Goal: Navigation & Orientation: Find specific page/section

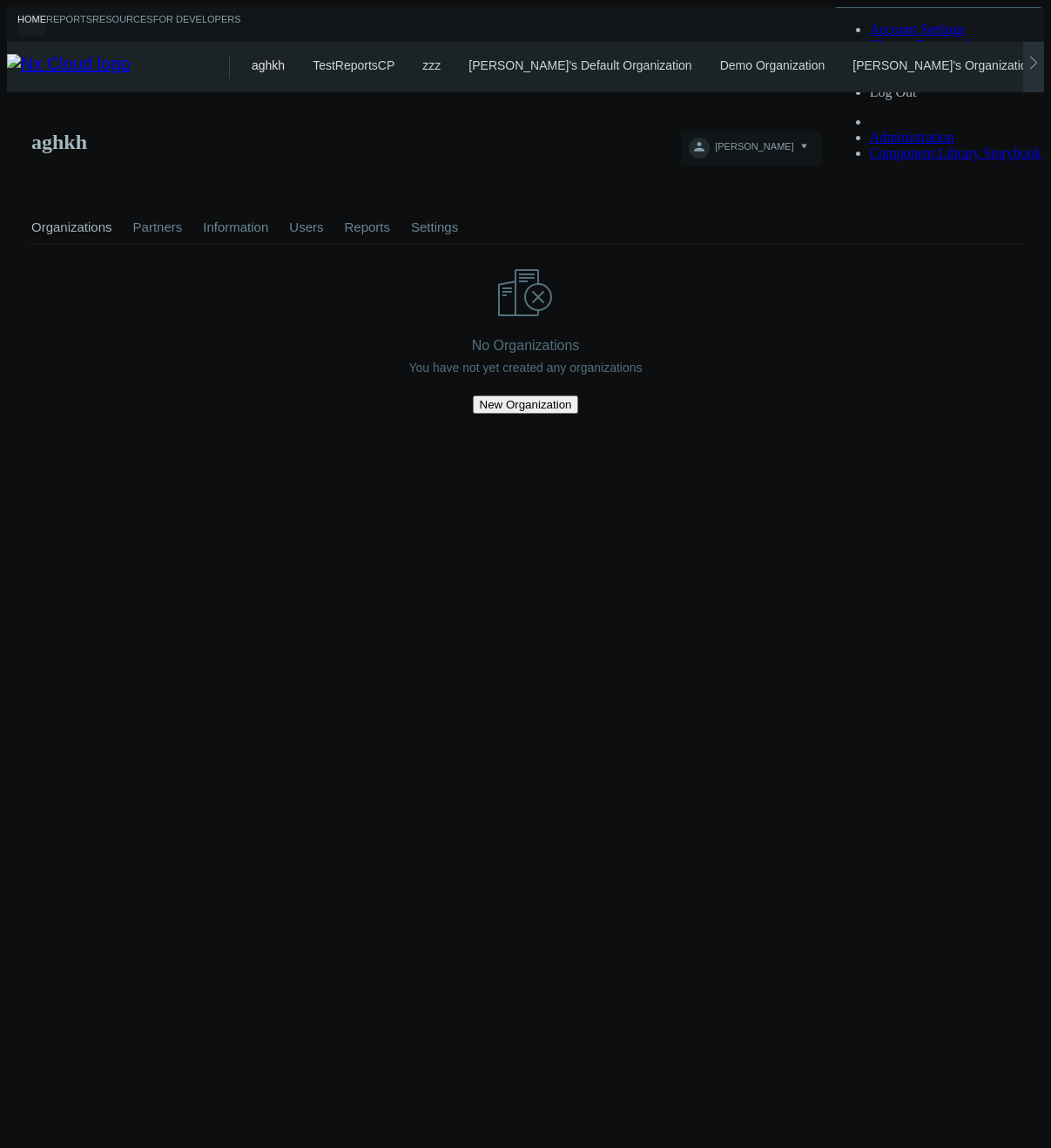
click at [1041, 62] on icon at bounding box center [1033, 62] width 14 height 14
click at [693, 58] on link "nhartleb's Organization" at bounding box center [740, 65] width 126 height 14
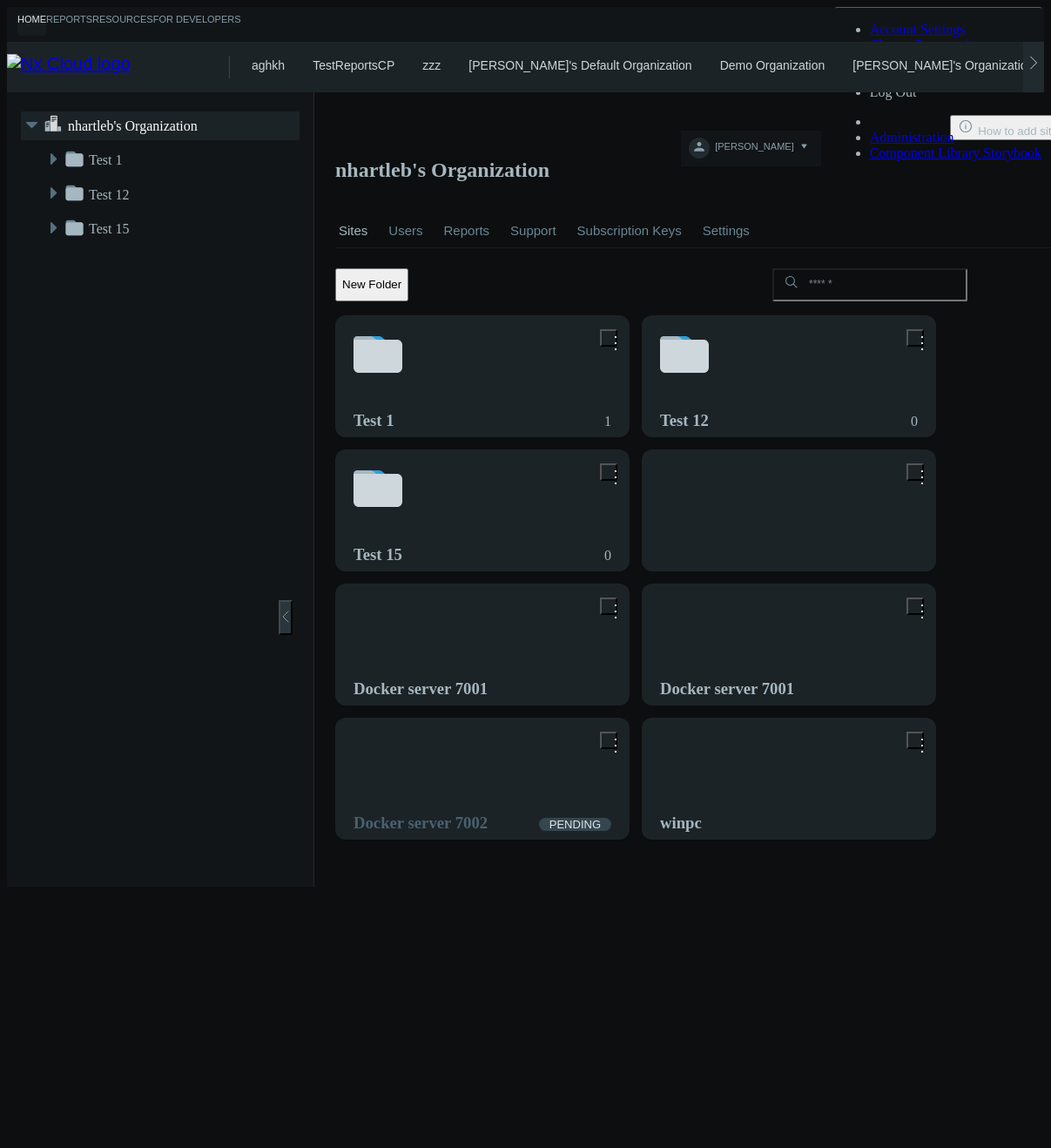
click at [385, 200] on link "Users" at bounding box center [406, 231] width 41 height 61
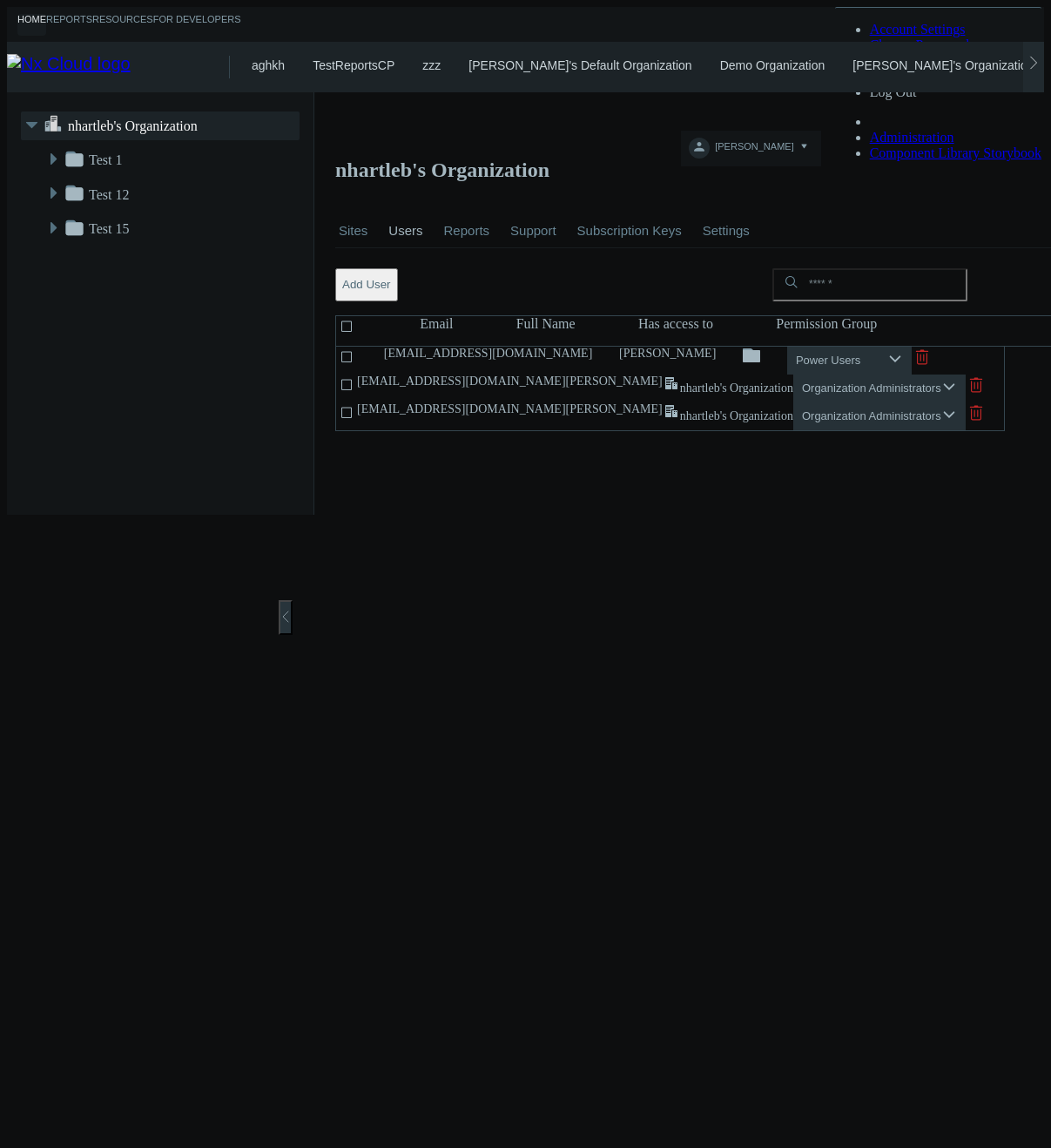
click at [973, 403] on icon at bounding box center [976, 413] width 20 height 20
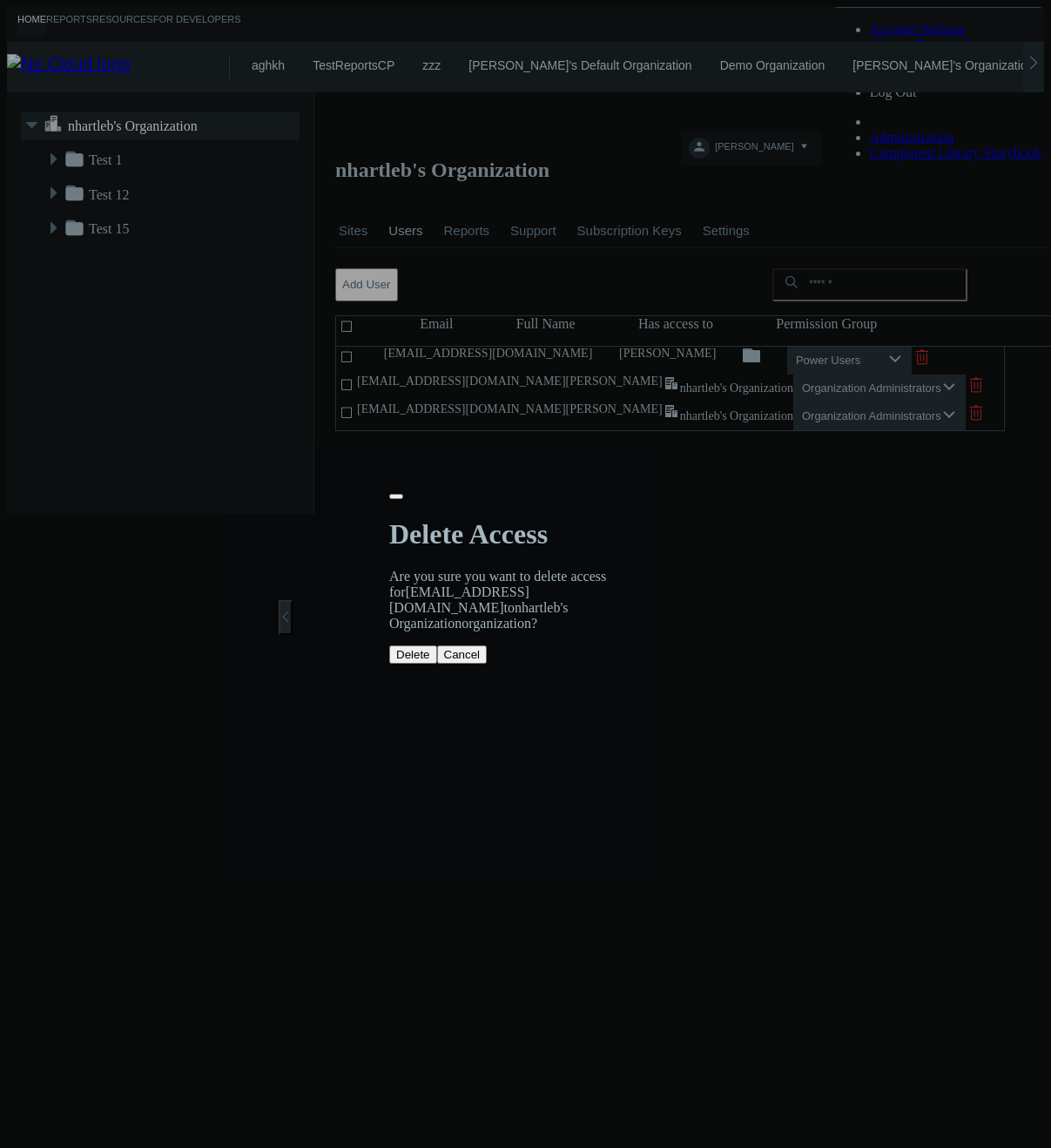
click at [436, 645] on button "Delete" at bounding box center [413, 654] width 48 height 18
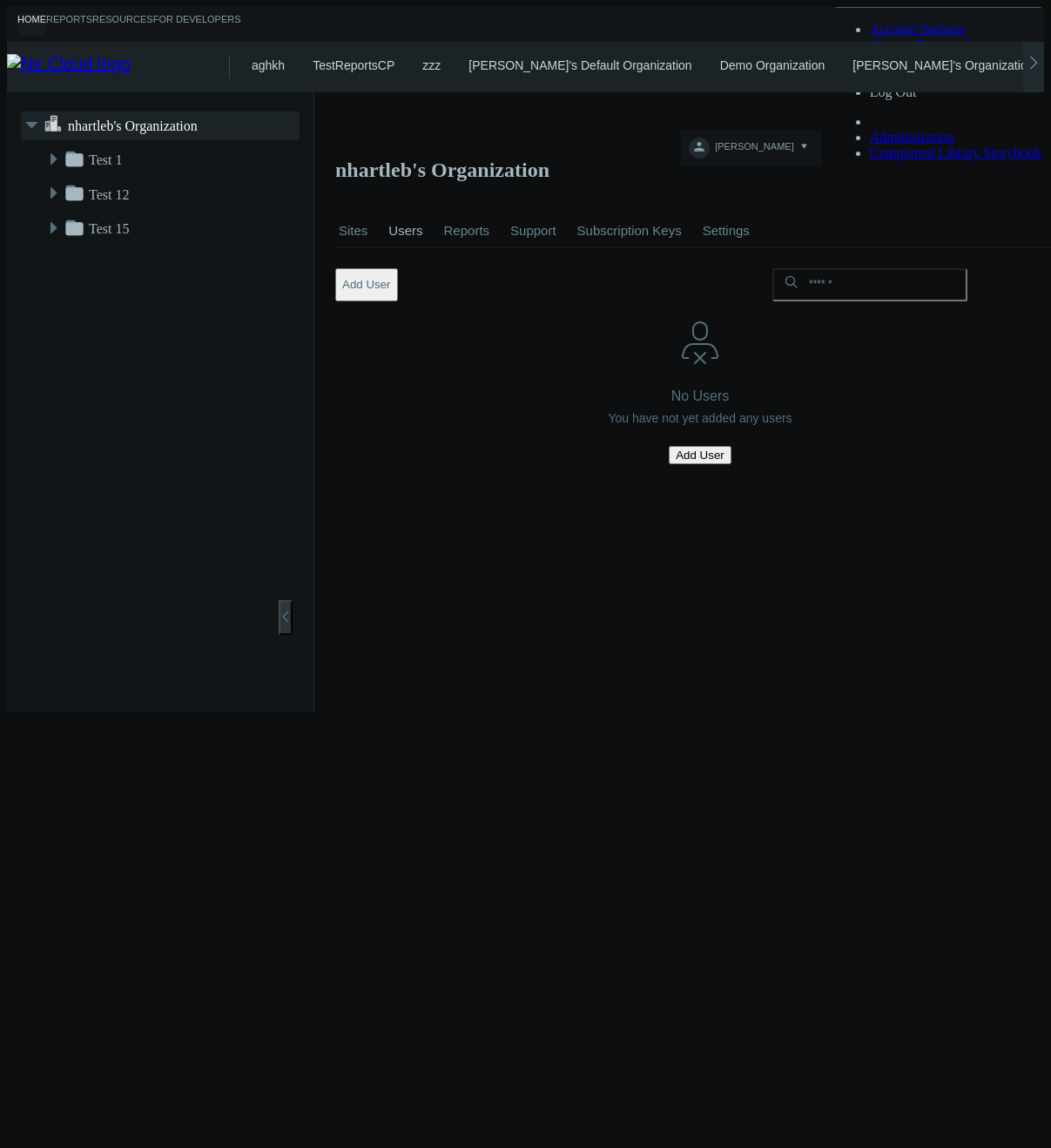
click at [700, 200] on link "Settings" at bounding box center [726, 231] width 54 height 61
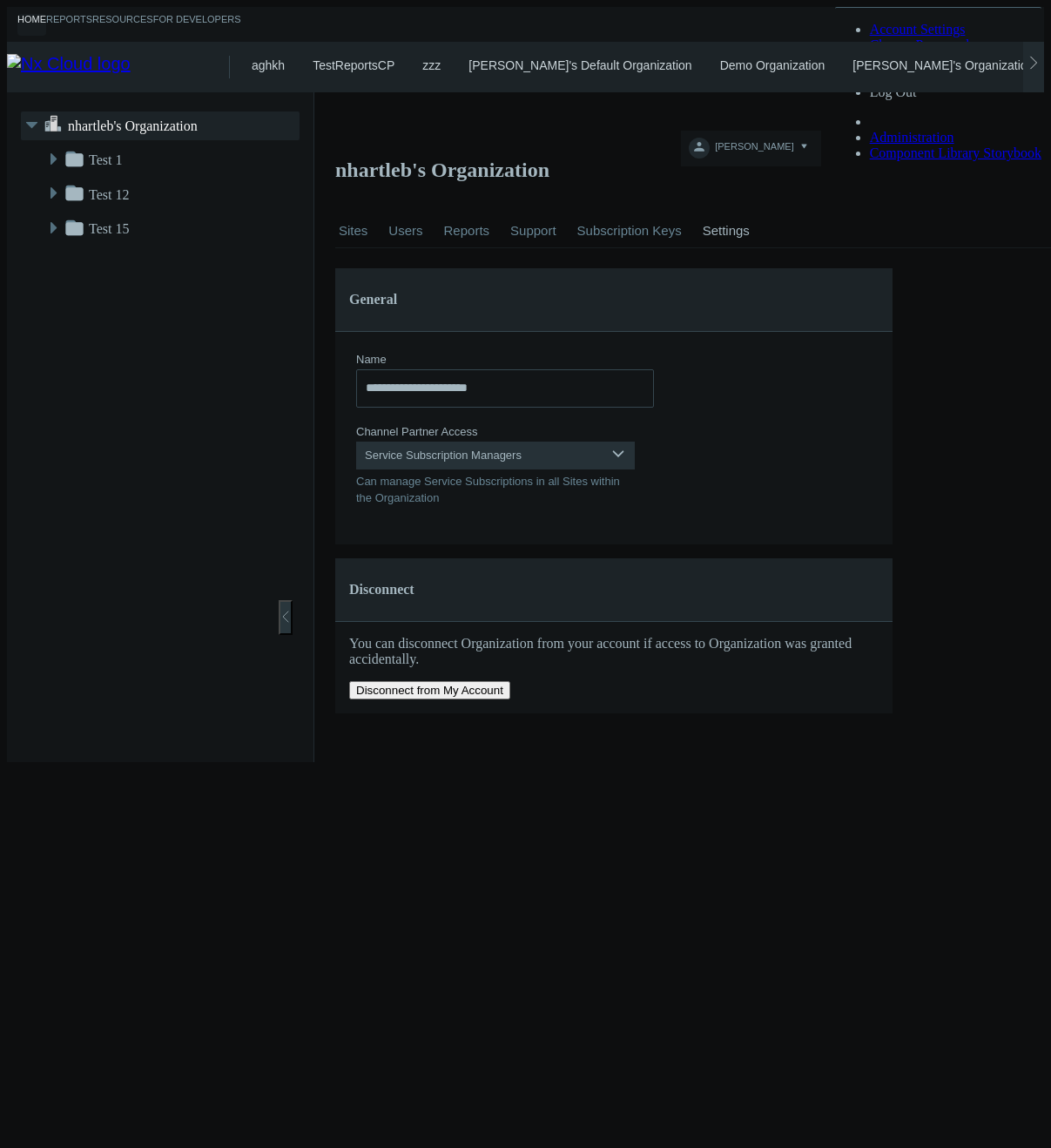
click at [385, 200] on link "Users" at bounding box center [406, 231] width 41 height 61
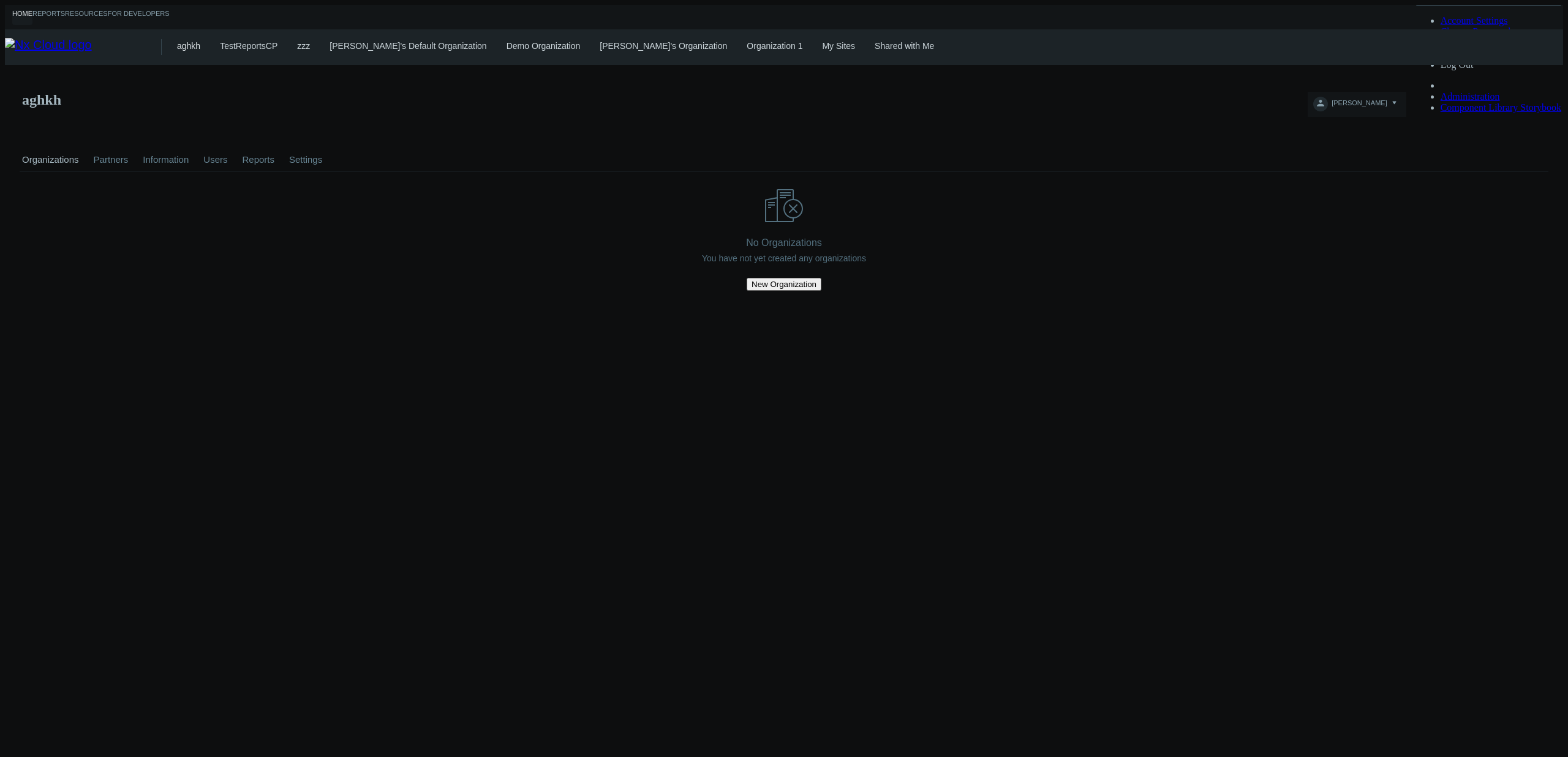
click at [874, 47] on link "Shared with Me" at bounding box center [904, 46] width 60 height 10
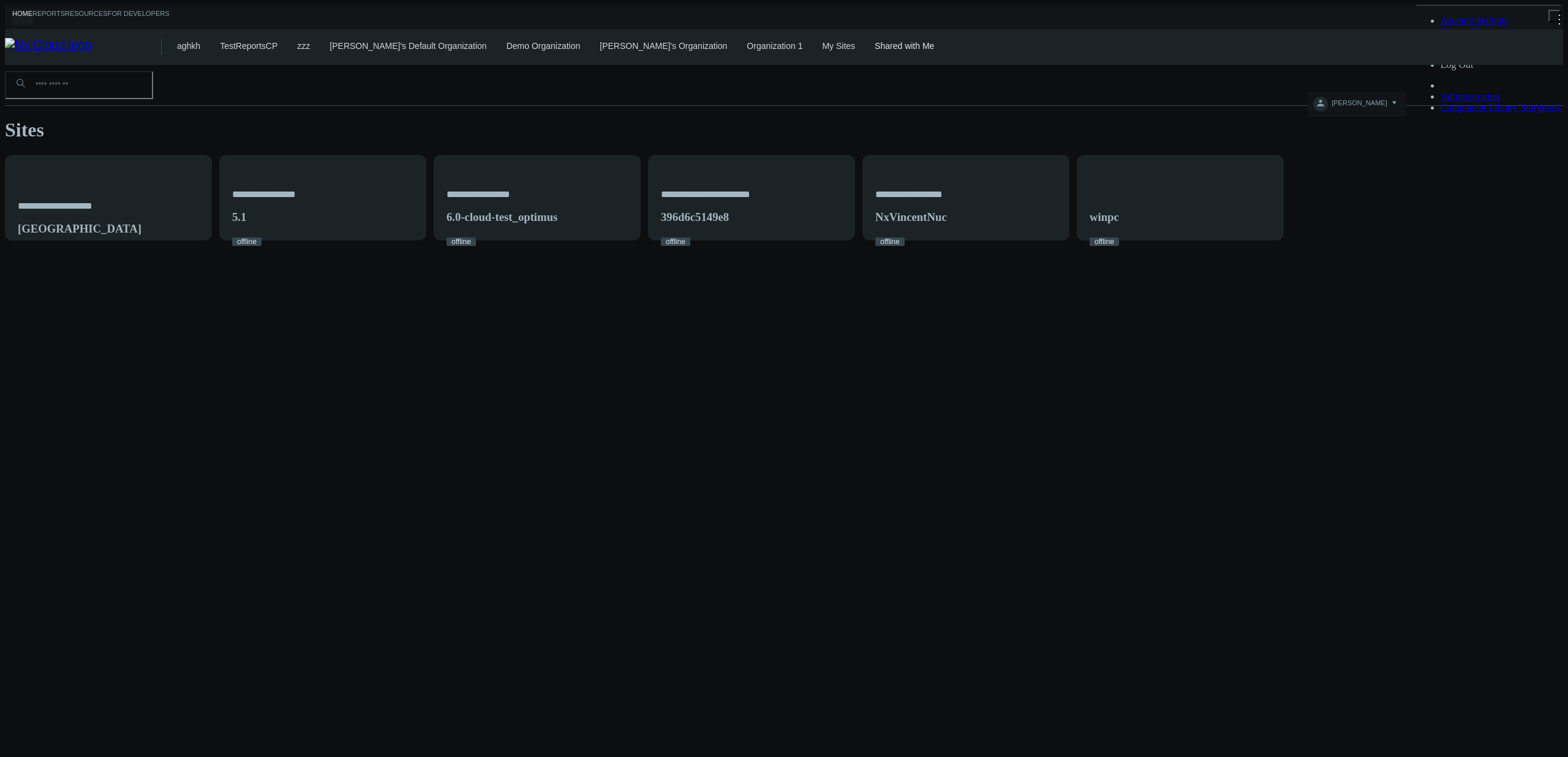
click at [822, 46] on link "My Sites" at bounding box center [838, 46] width 33 height 10
click at [746, 42] on link "Organization 1" at bounding box center [774, 46] width 55 height 10
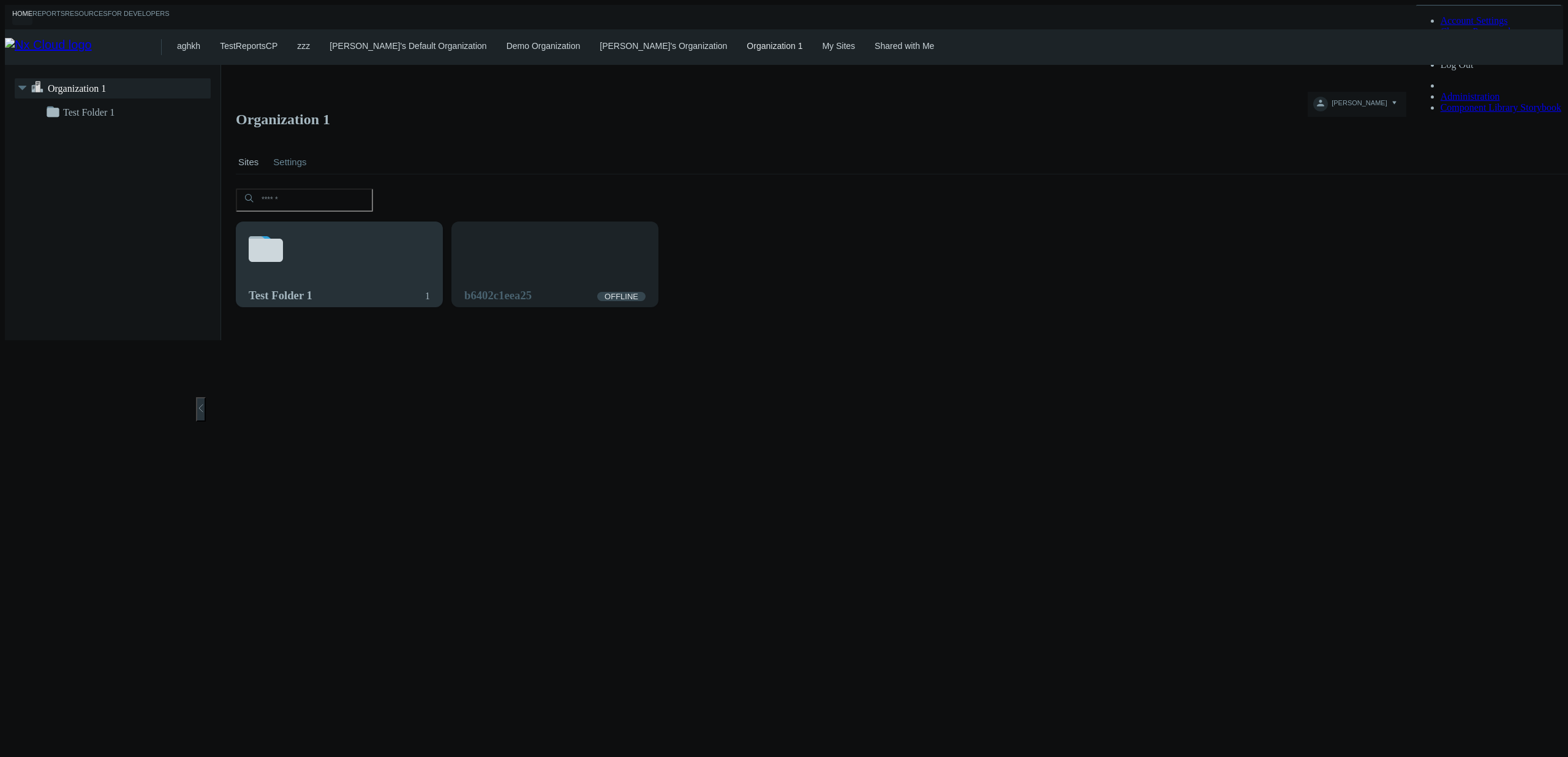
click at [295, 241] on div "Test Folder 1 1" at bounding box center [339, 271] width 206 height 99
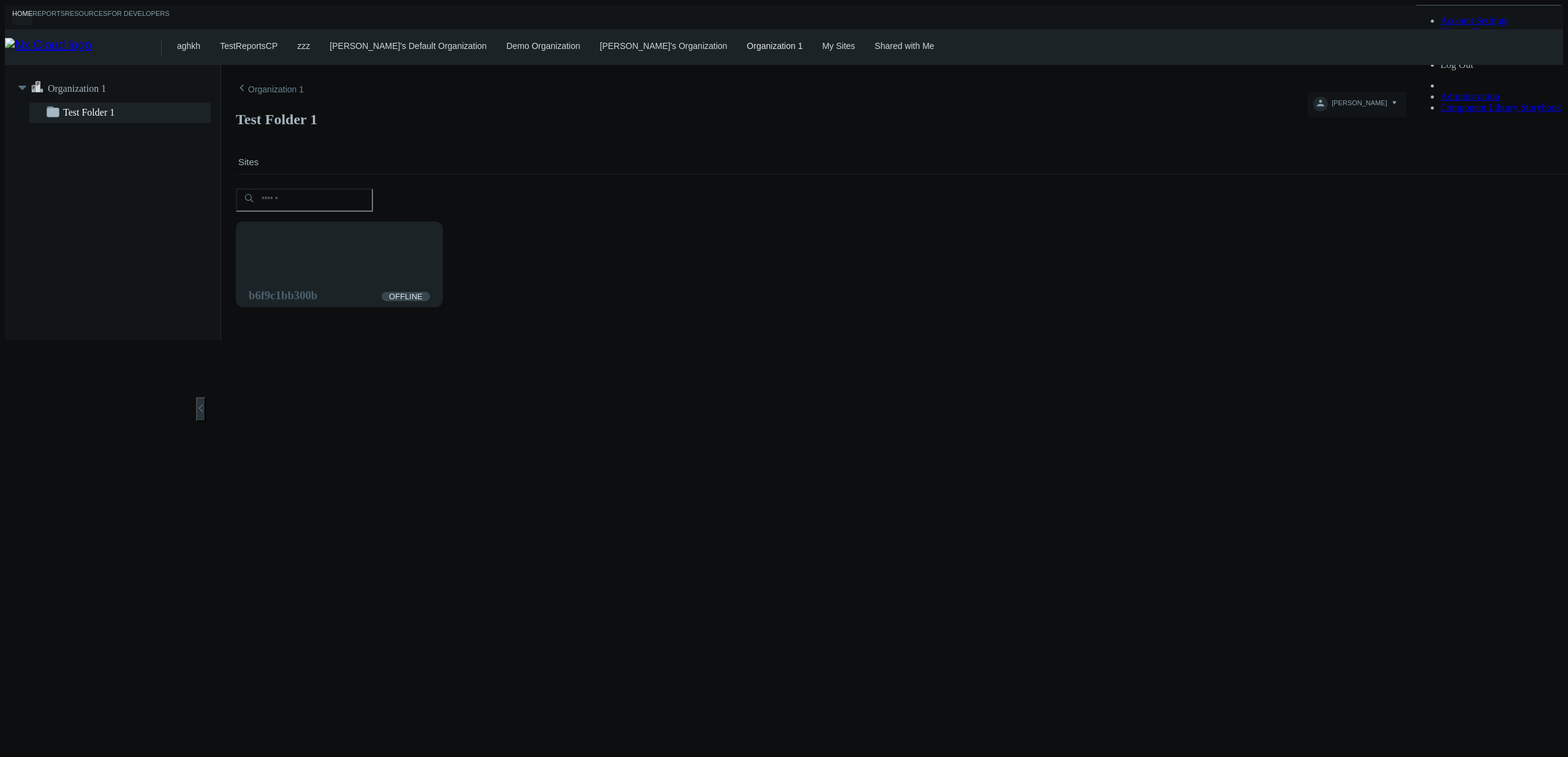
click at [953, 99] on nx-hidable "Organization 1" at bounding box center [906, 89] width 1342 height 20
click at [793, 221] on div "b6f9c1bb300b OFFLINE" at bounding box center [906, 263] width 1346 height 90
click at [1072, 97] on nx-hidable "Organization 1" at bounding box center [906, 89] width 1342 height 20
click at [854, 42] on link "Organization 1" at bounding box center [882, 46] width 55 height 10
click at [746, 47] on link "nhartleb's Organization" at bounding box center [790, 46] width 88 height 10
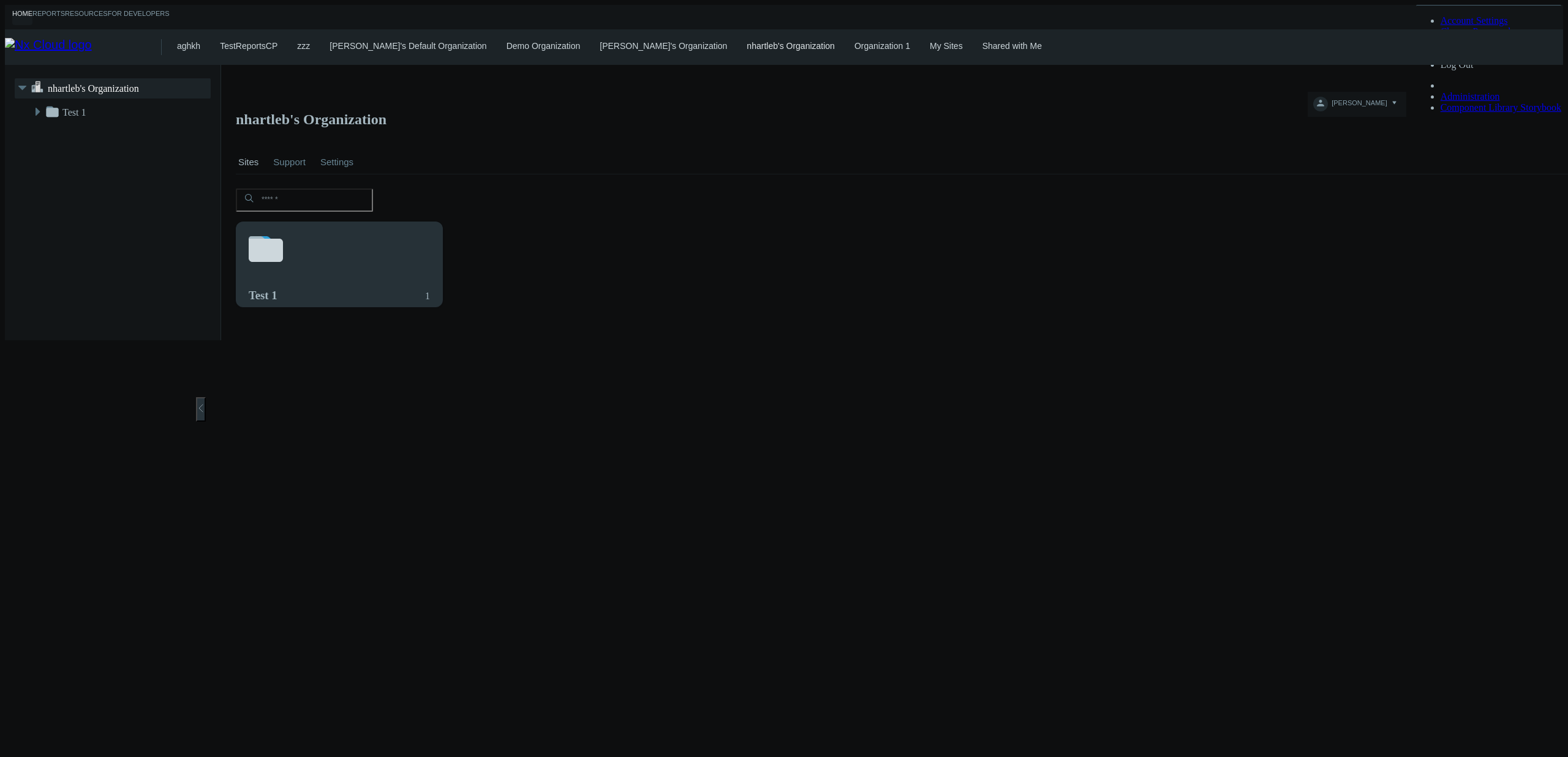
click at [365, 241] on div "Test 1 1" at bounding box center [339, 271] width 206 height 99
click at [365, 240] on div "Test 2 1" at bounding box center [339, 271] width 206 height 99
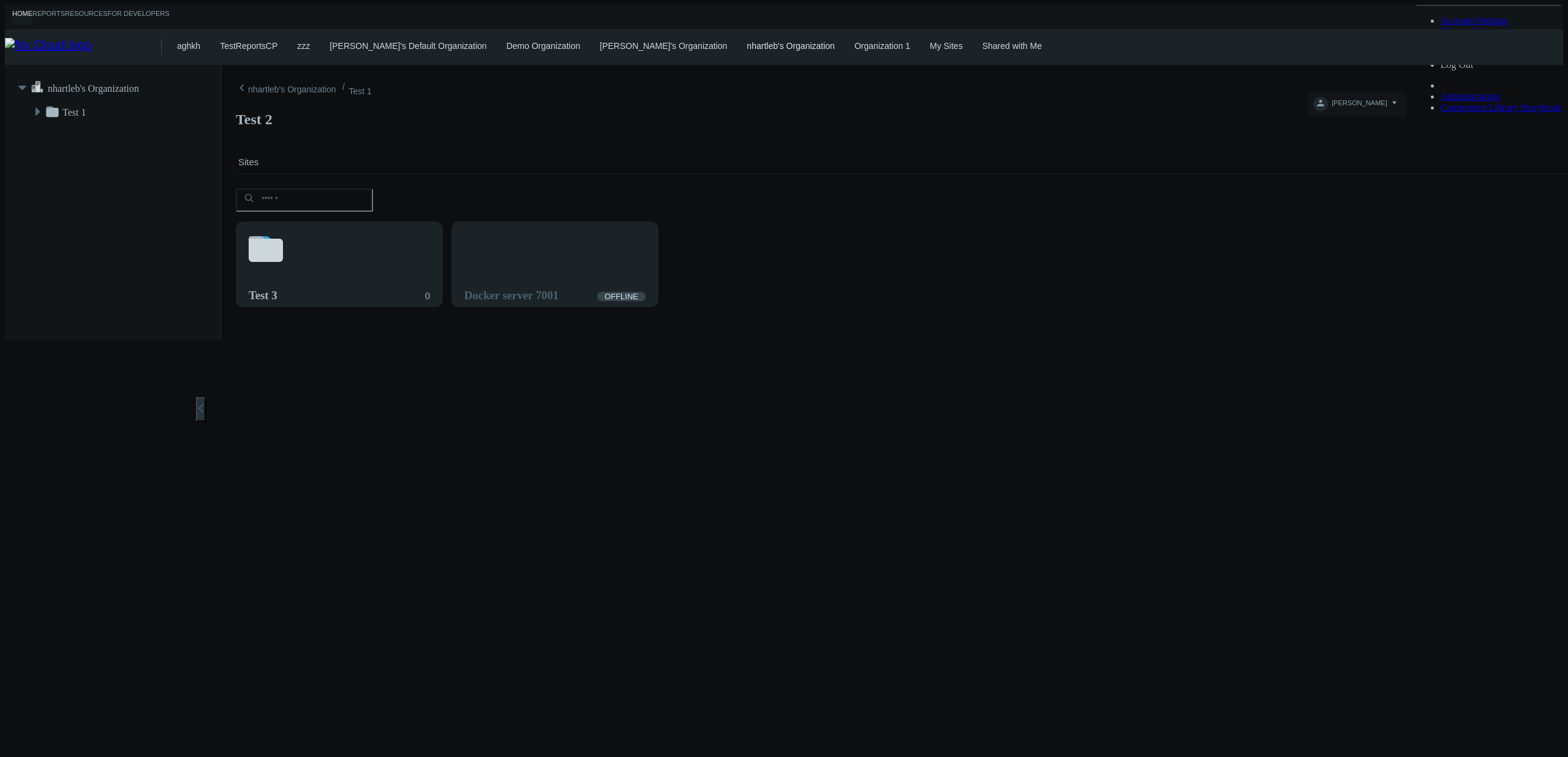
click at [930, 46] on link "My Sites" at bounding box center [946, 46] width 33 height 10
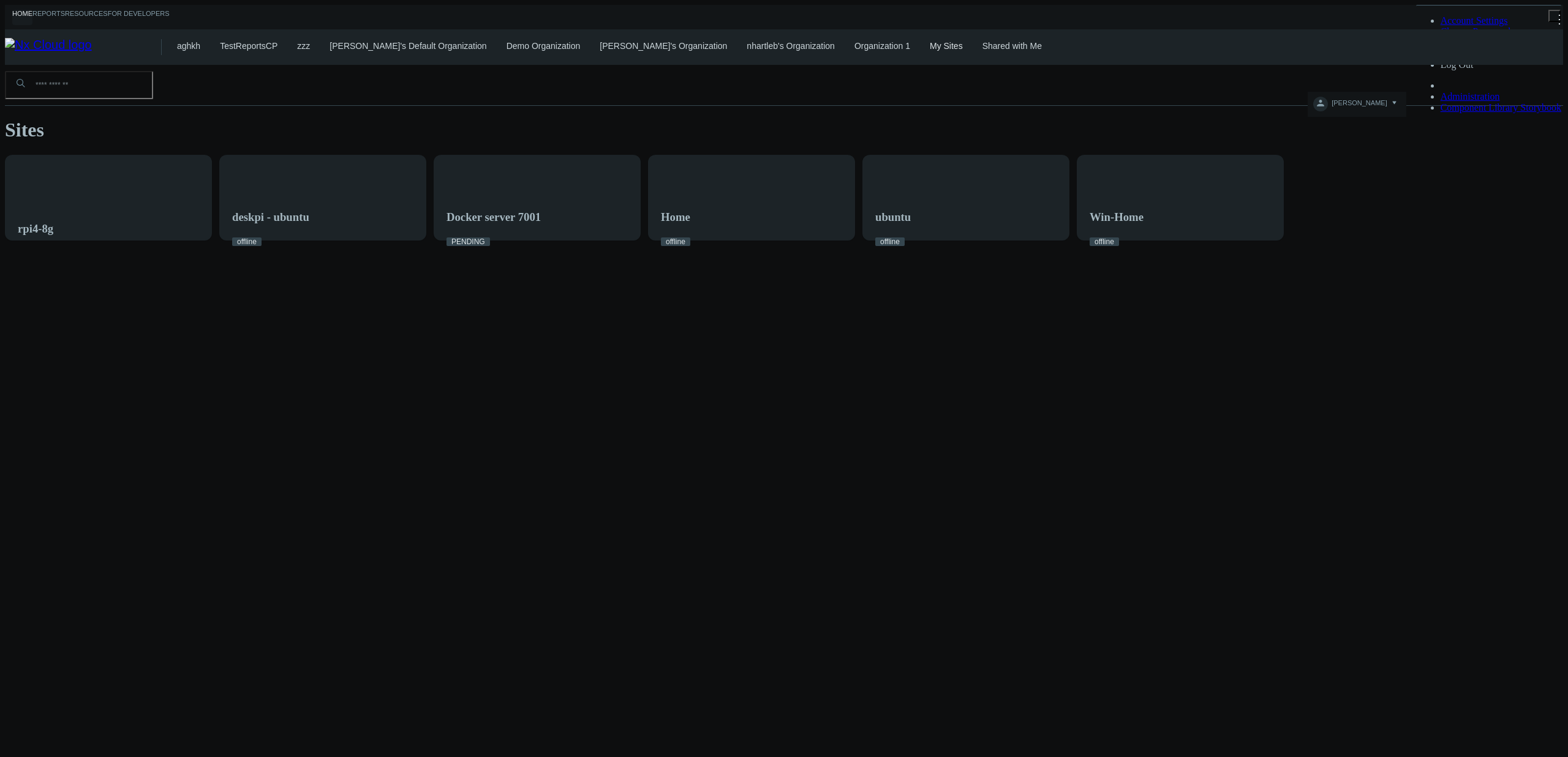
click at [982, 45] on link "Shared with Me" at bounding box center [1012, 46] width 60 height 10
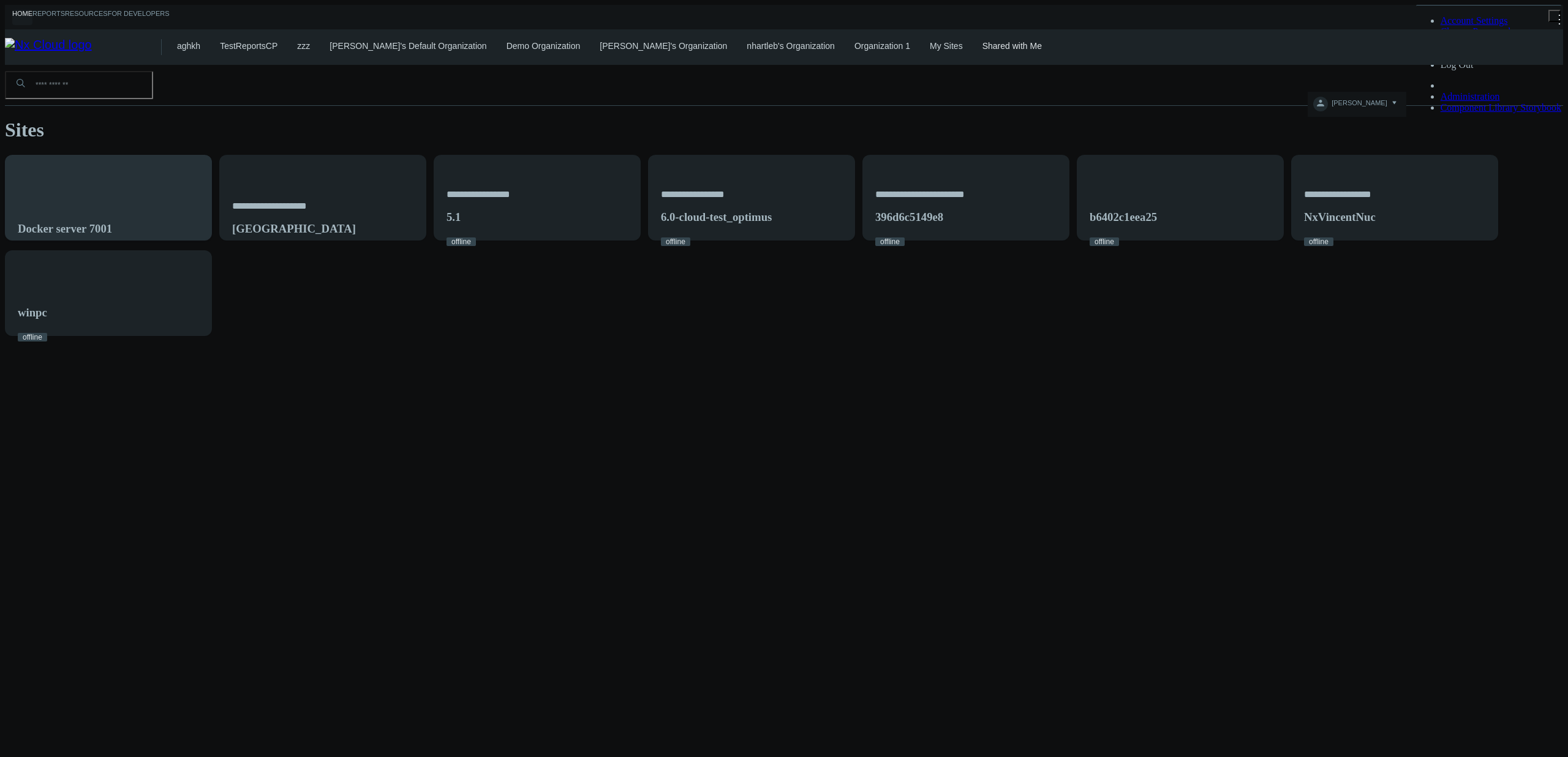
click at [211, 165] on div "Docker server 7001" at bounding box center [108, 204] width 206 height 99
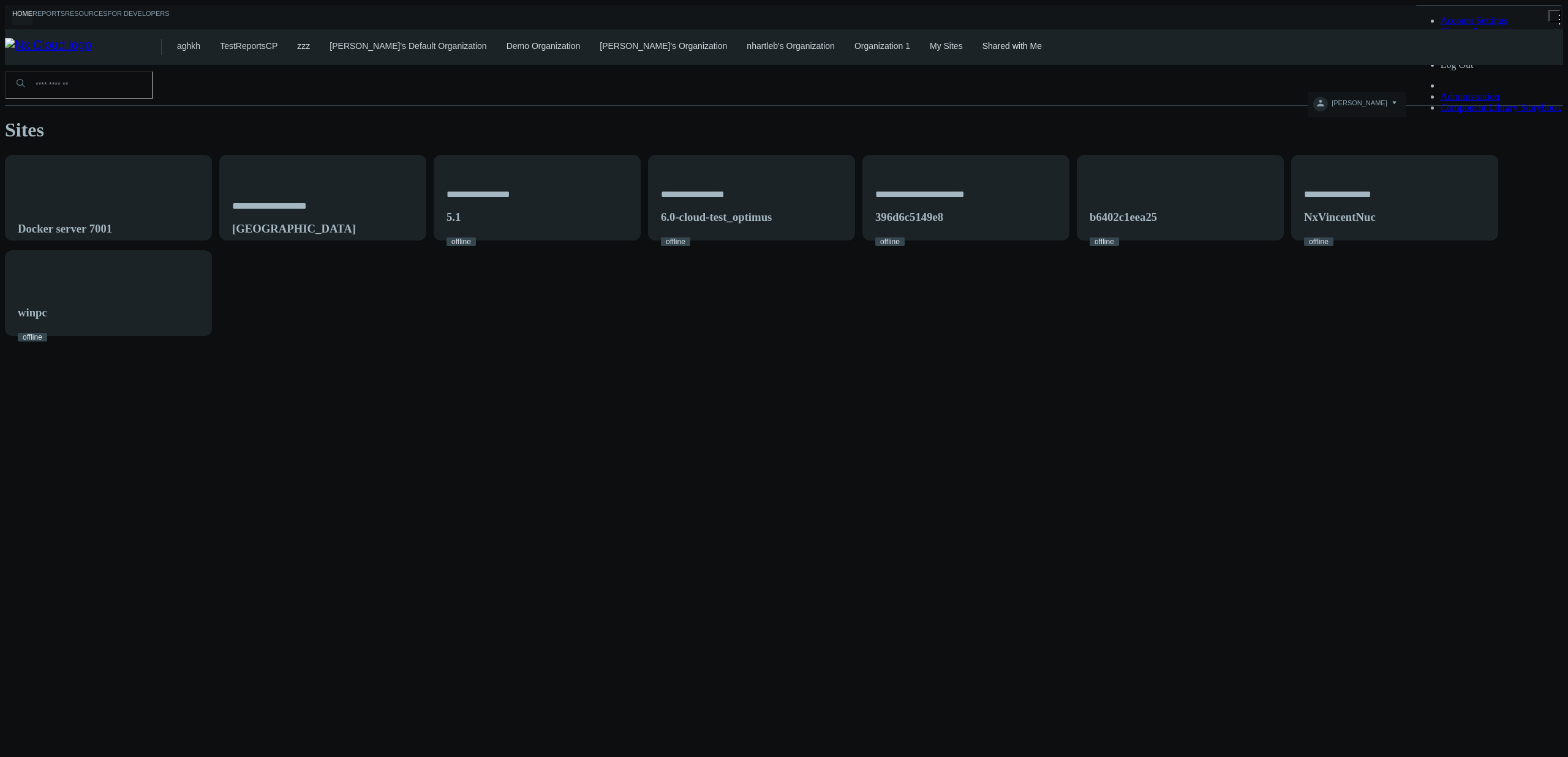
click at [1427, 326] on div "**********" at bounding box center [783, 200] width 1558 height 271
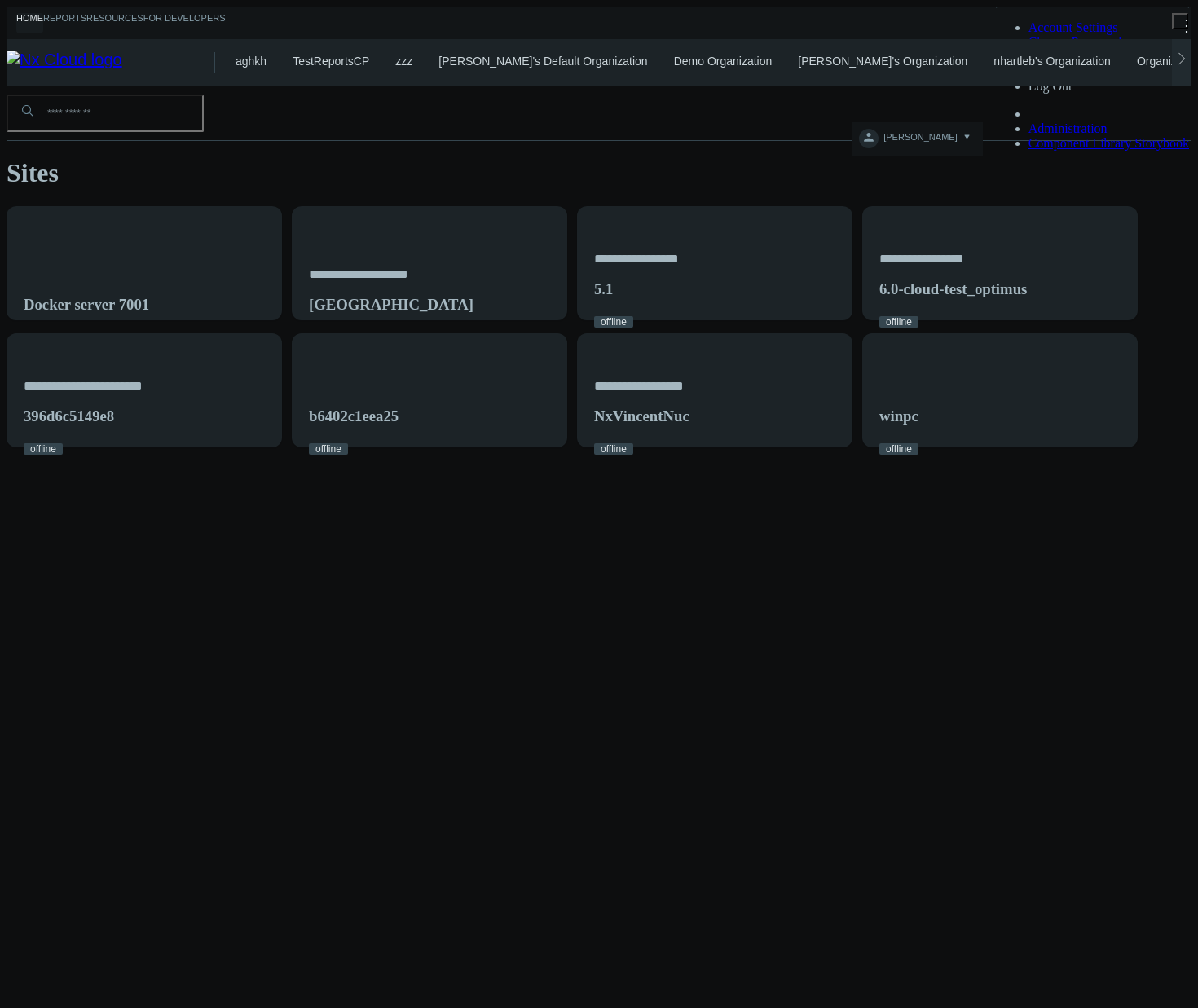
click at [1062, 401] on div "**********" at bounding box center [599, 326] width 1185 height 241
click at [625, 447] on div "**********" at bounding box center [599, 267] width 1185 height 361
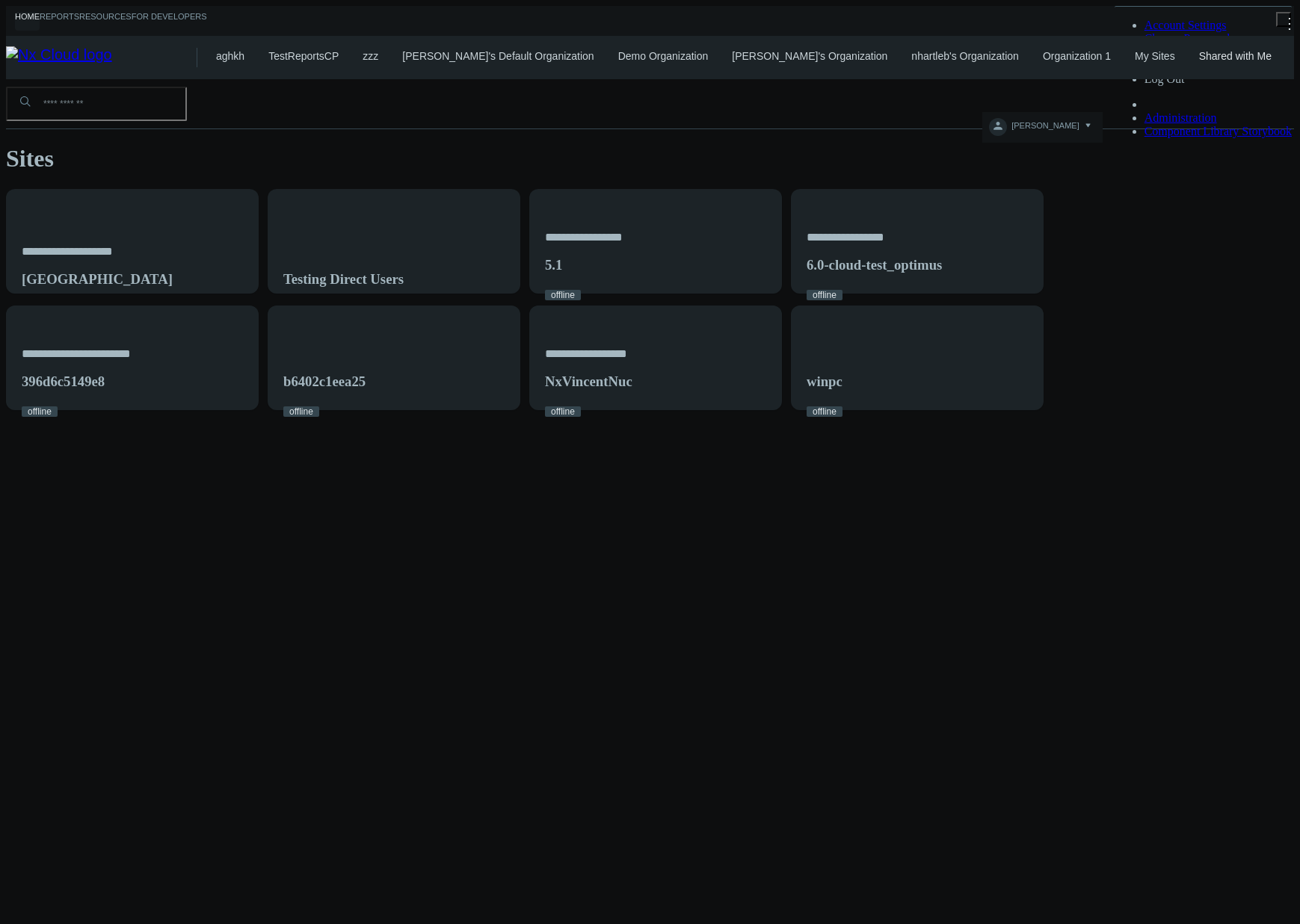
click at [1098, 54] on link "My Sites" at bounding box center [1155, 56] width 40 height 12
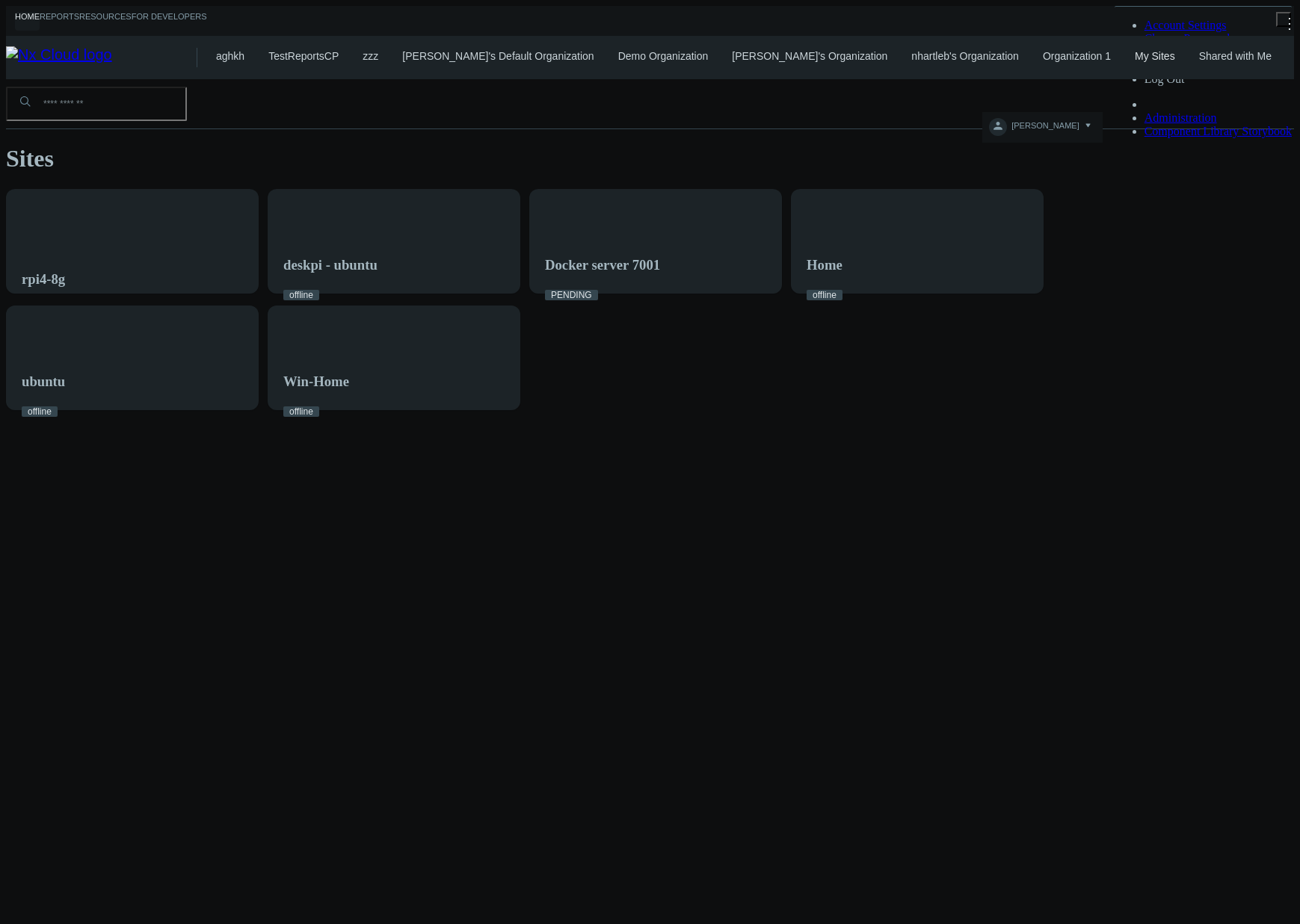
click at [929, 57] on link "nhartleb's Organization" at bounding box center [964, 56] width 108 height 12
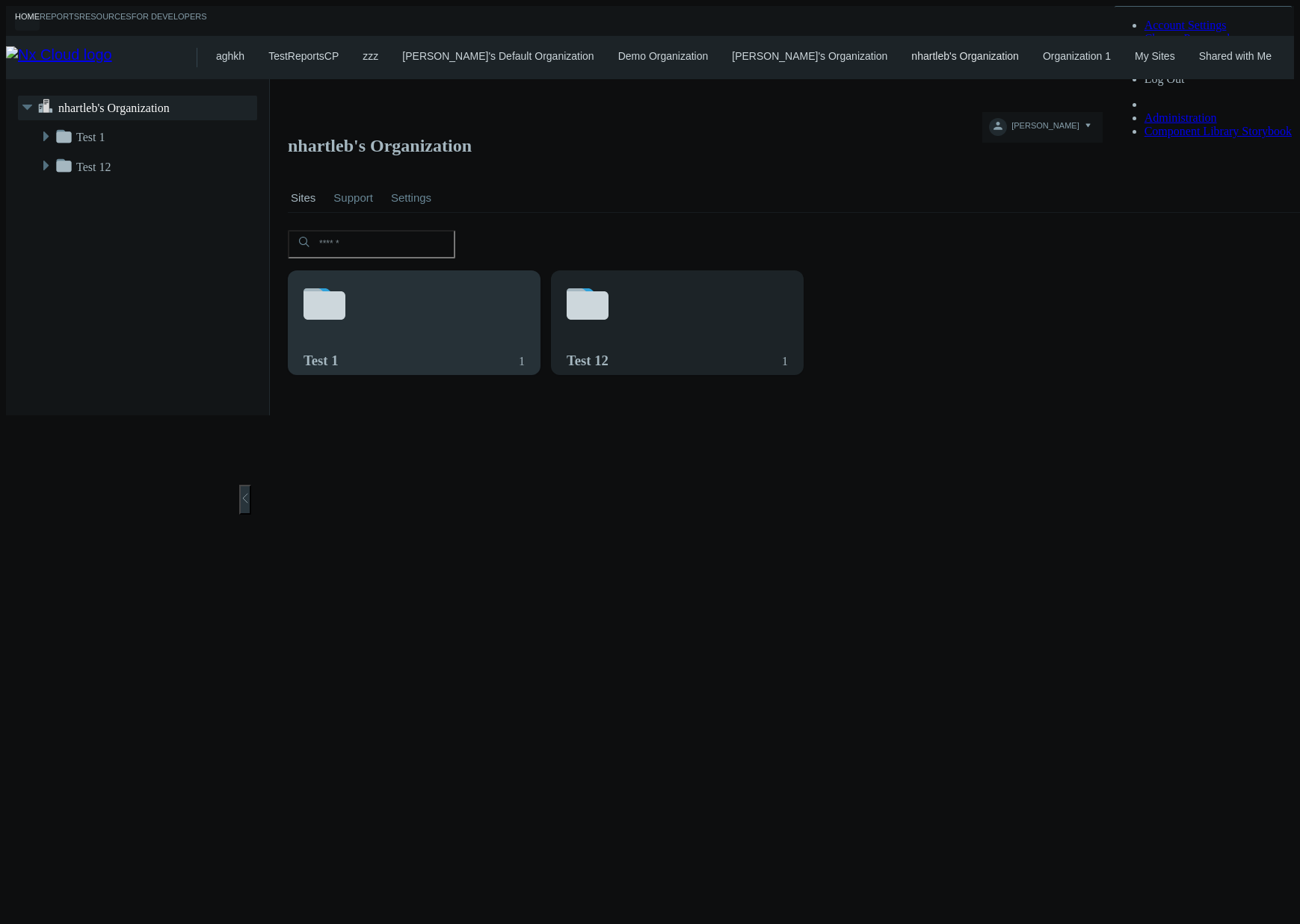
click at [422, 291] on div "Test 1 1" at bounding box center [414, 331] width 251 height 121
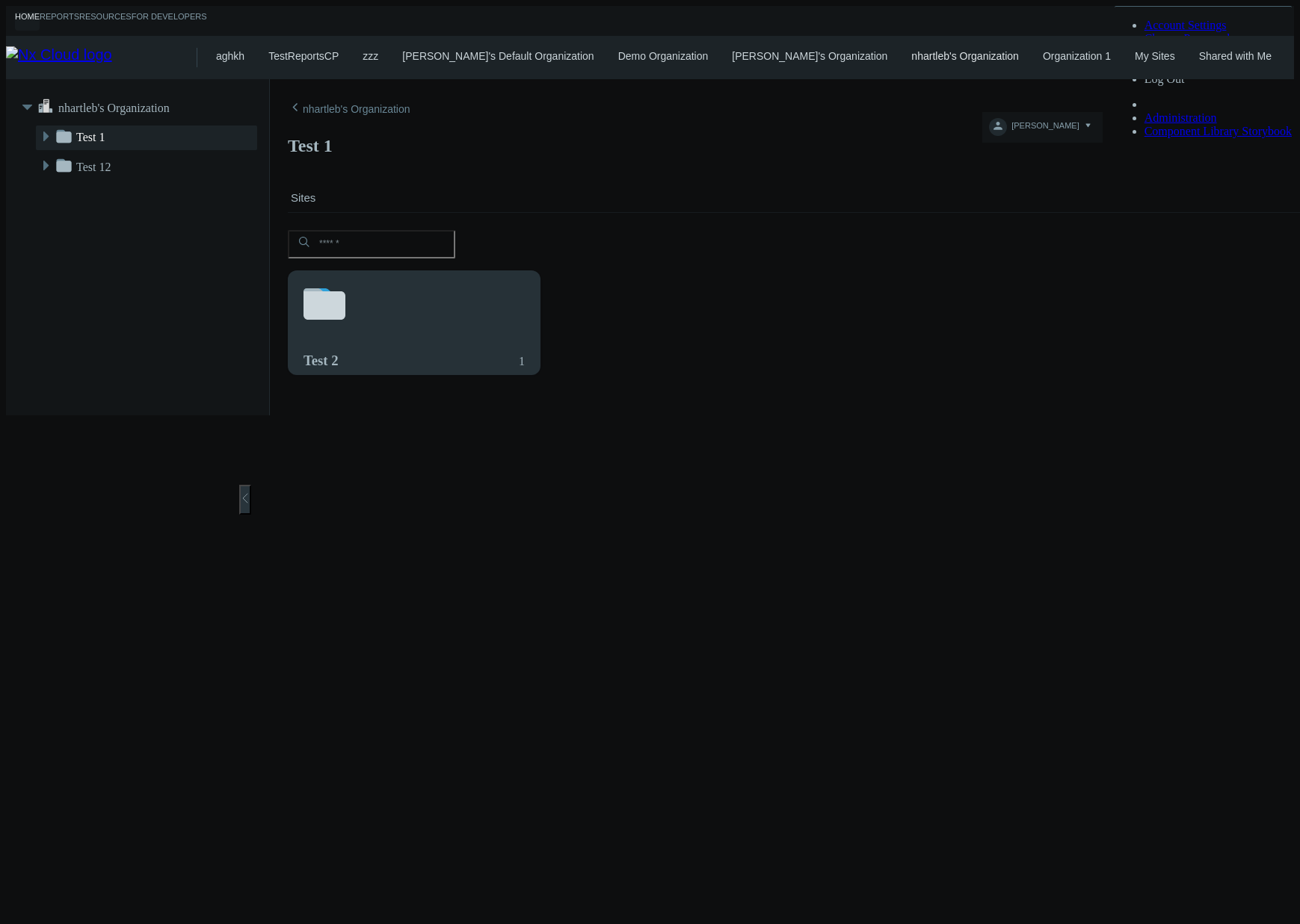
click at [398, 281] on svg-icon at bounding box center [413, 305] width 221 height 51
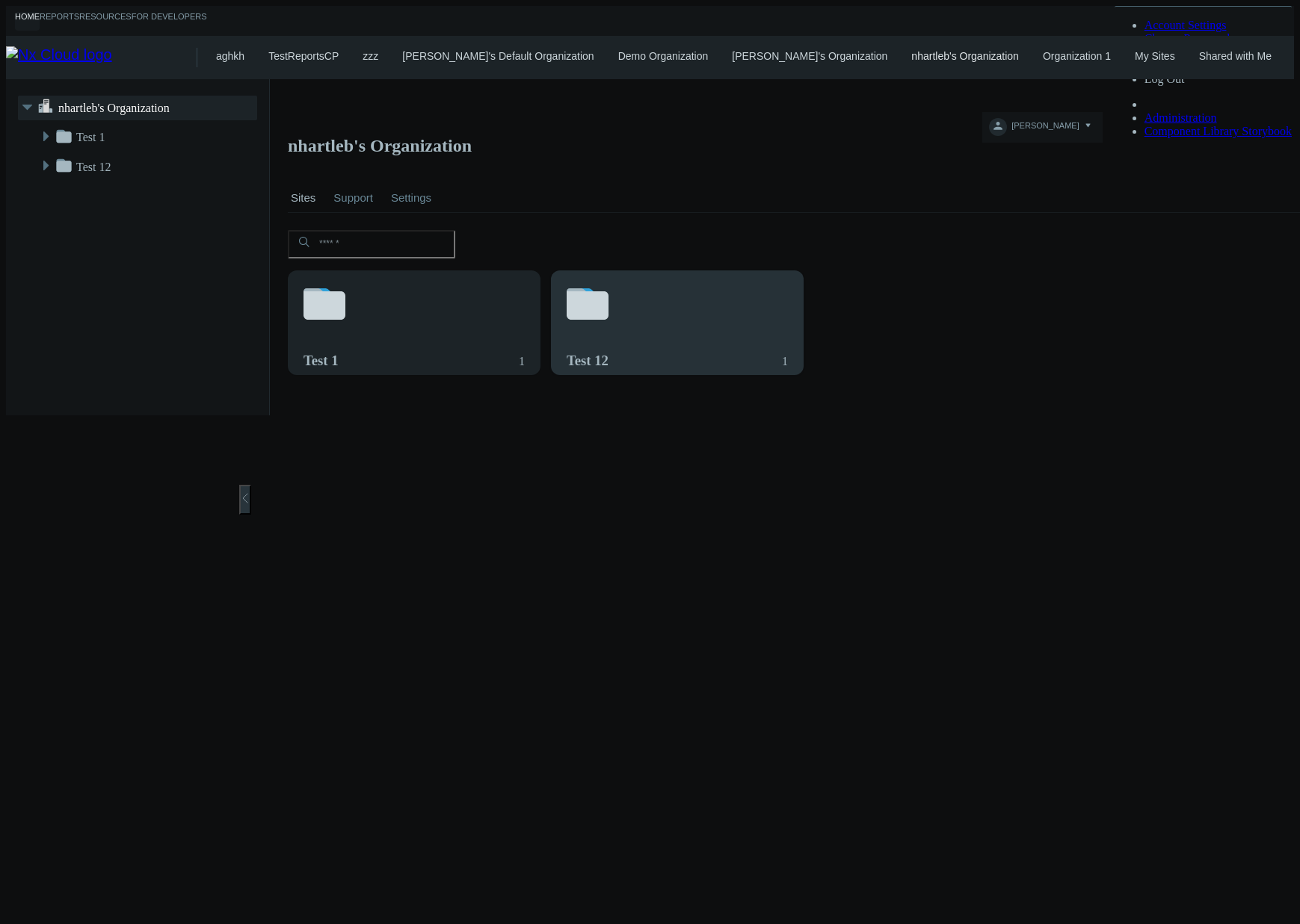
click at [654, 280] on svg-icon at bounding box center [677, 305] width 221 height 51
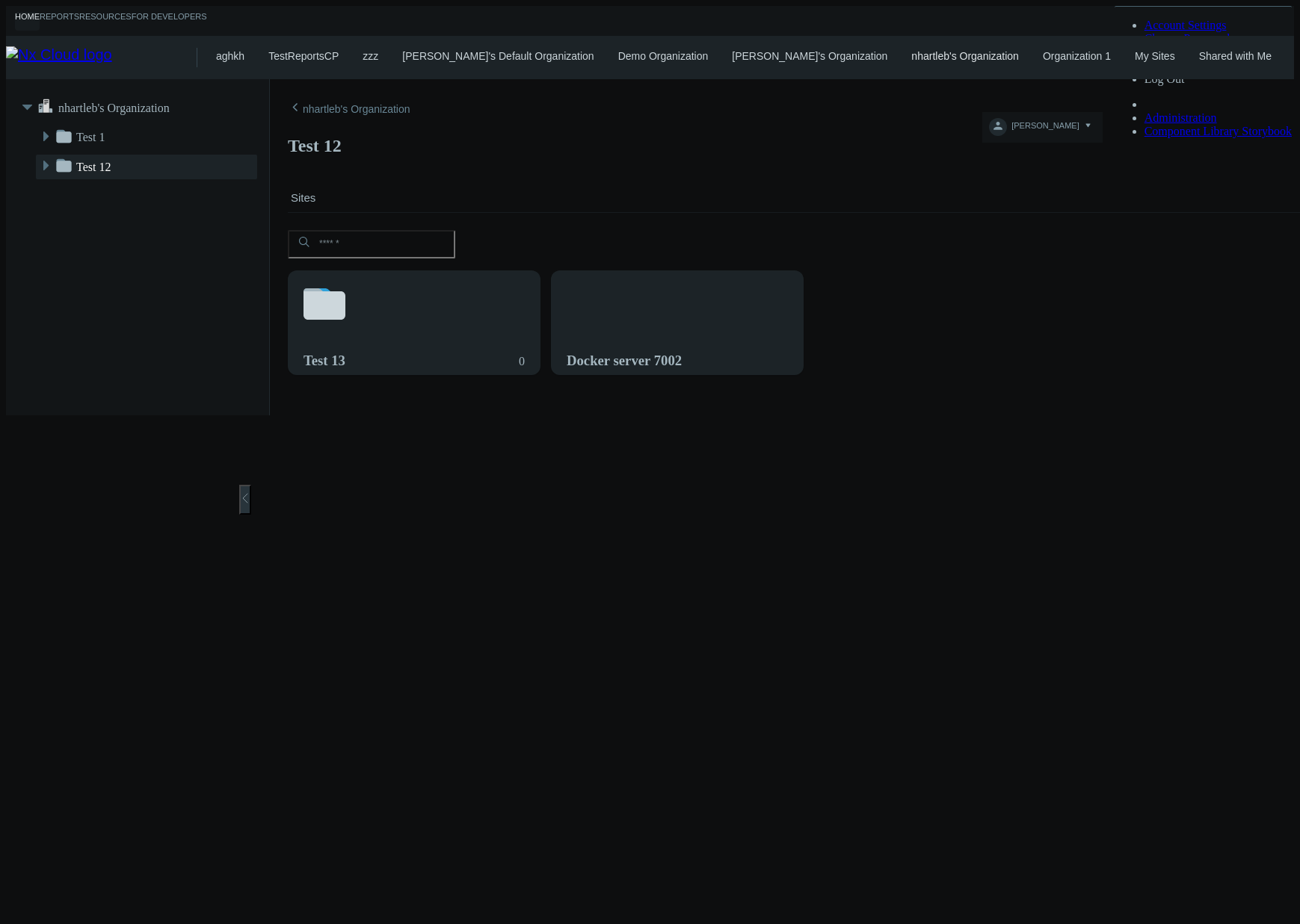
click at [654, 276] on div "Docker server 7002" at bounding box center [677, 331] width 251 height 121
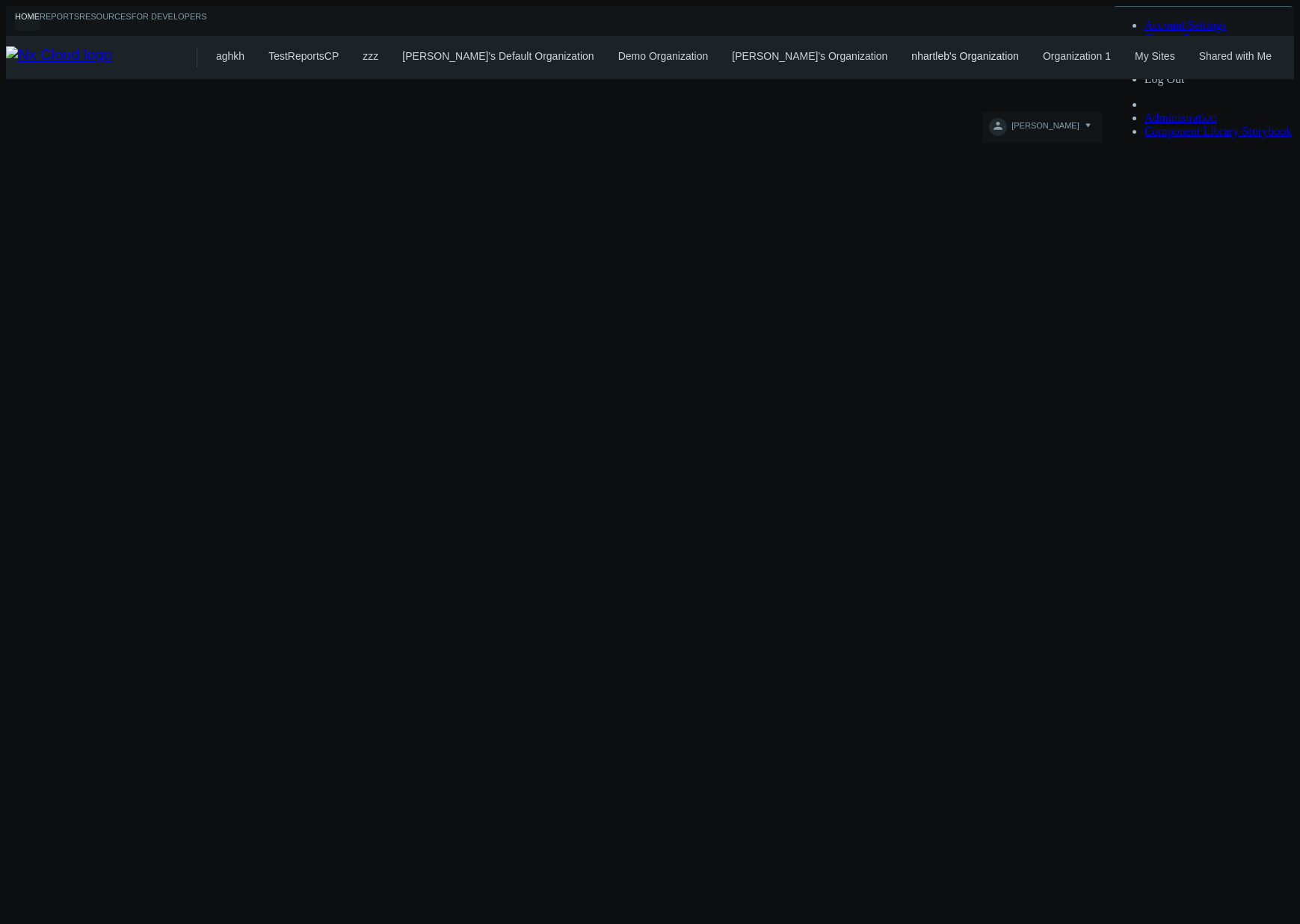
click at [654, 79] on div at bounding box center [650, 79] width 1287 height 0
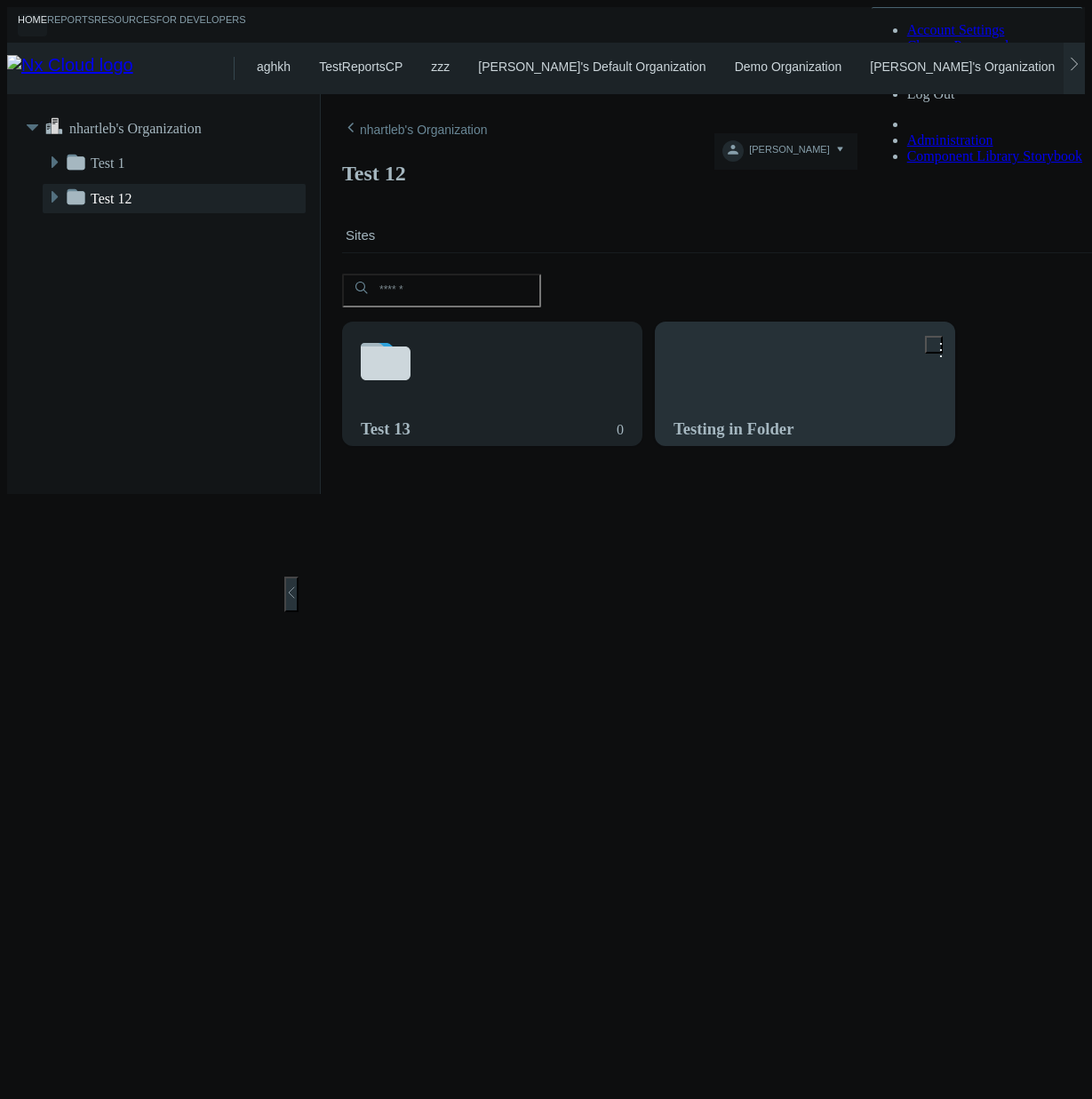
click at [735, 323] on div "Testing in Folder" at bounding box center [805, 394] width 299 height 144
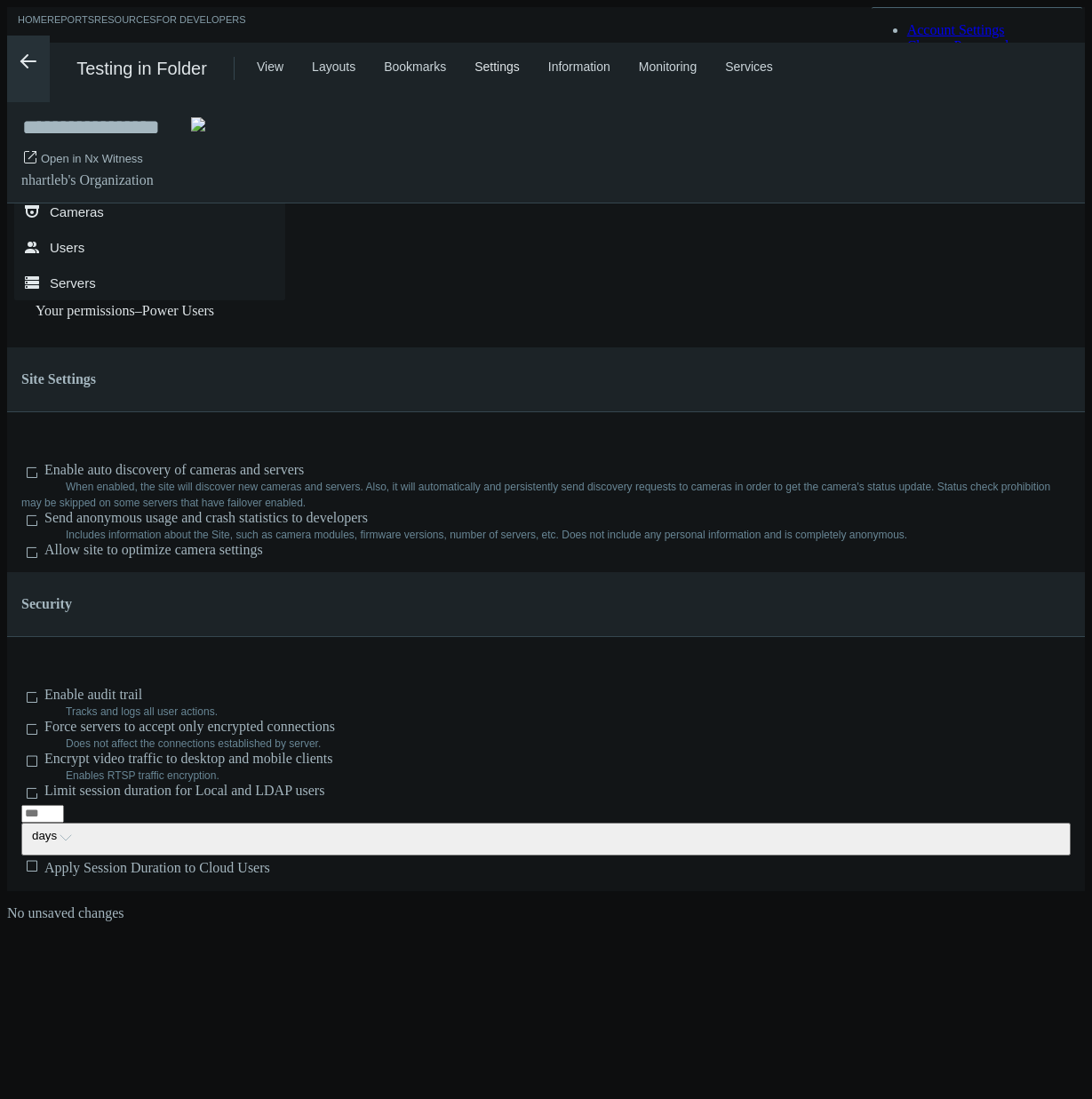
click at [30, 73] on div ".arrow {fill-rule:evenodd;clip-rule:evenodd;fill:none;stroke:var(--btn-arrow-co…" at bounding box center [28, 69] width 43 height 67
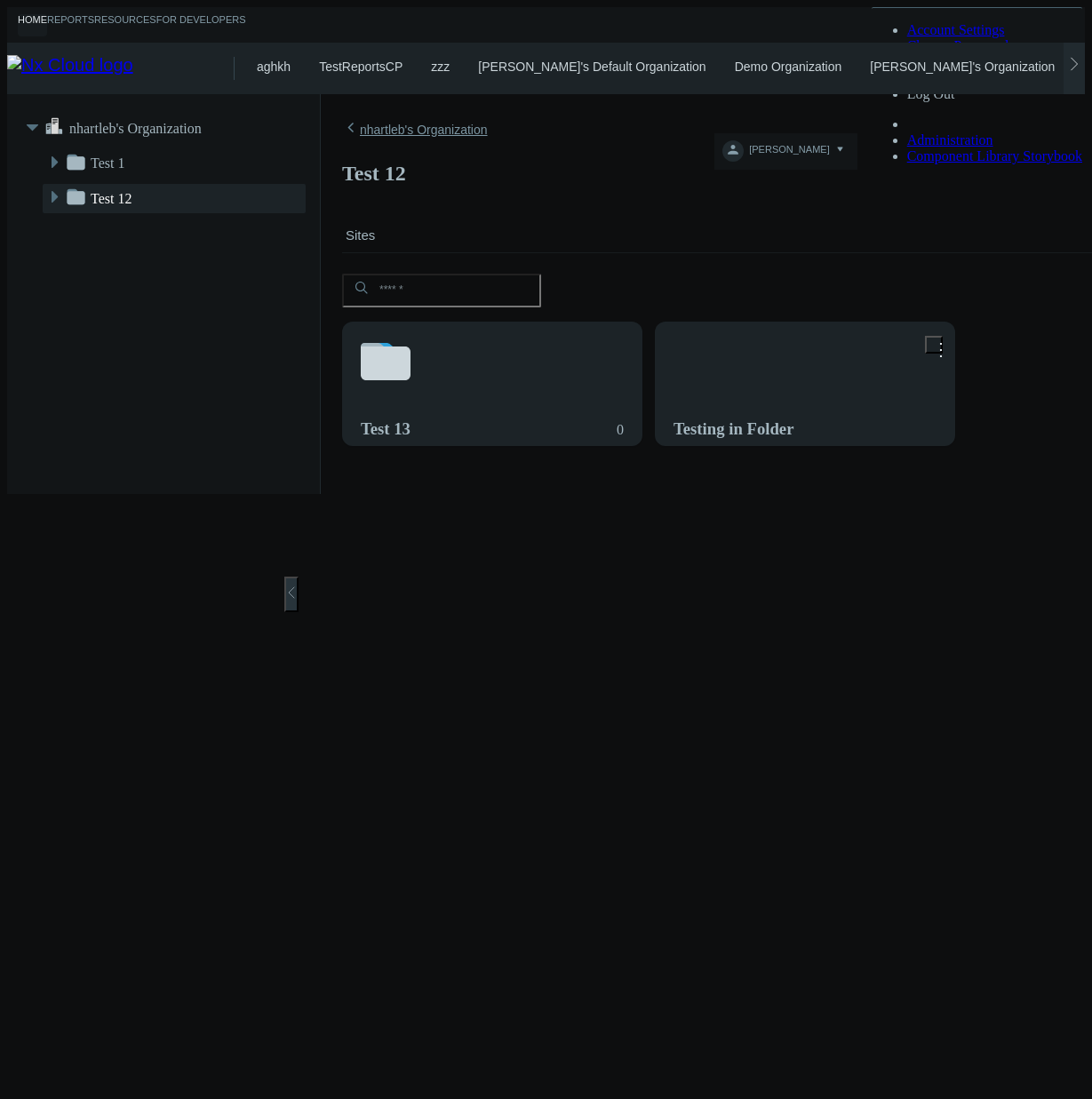
click at [411, 124] on link "nhartleb's Organization" at bounding box center [415, 129] width 146 height 21
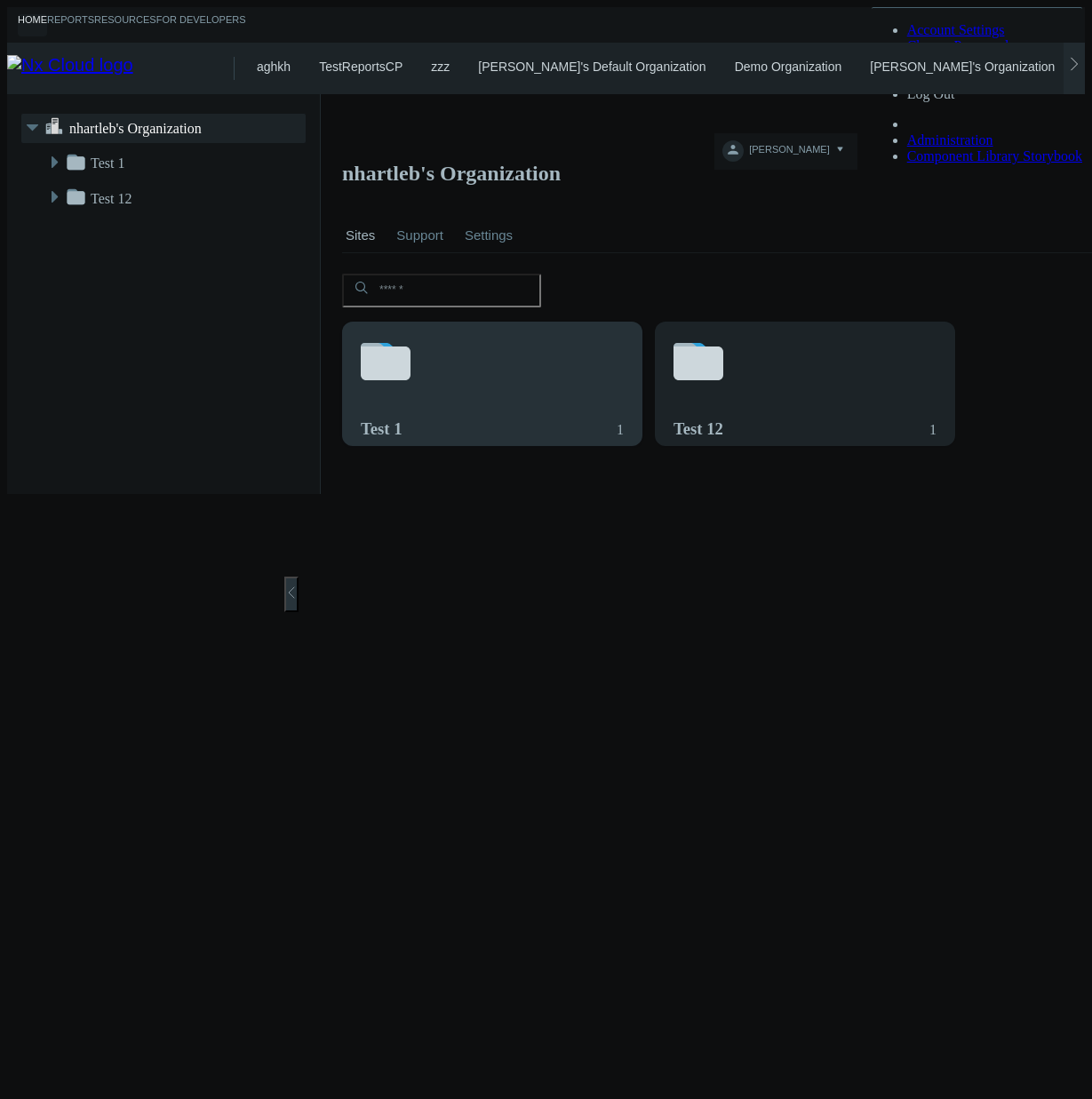
click at [414, 403] on div "Test 1 1" at bounding box center [491, 429] width 263 height 53
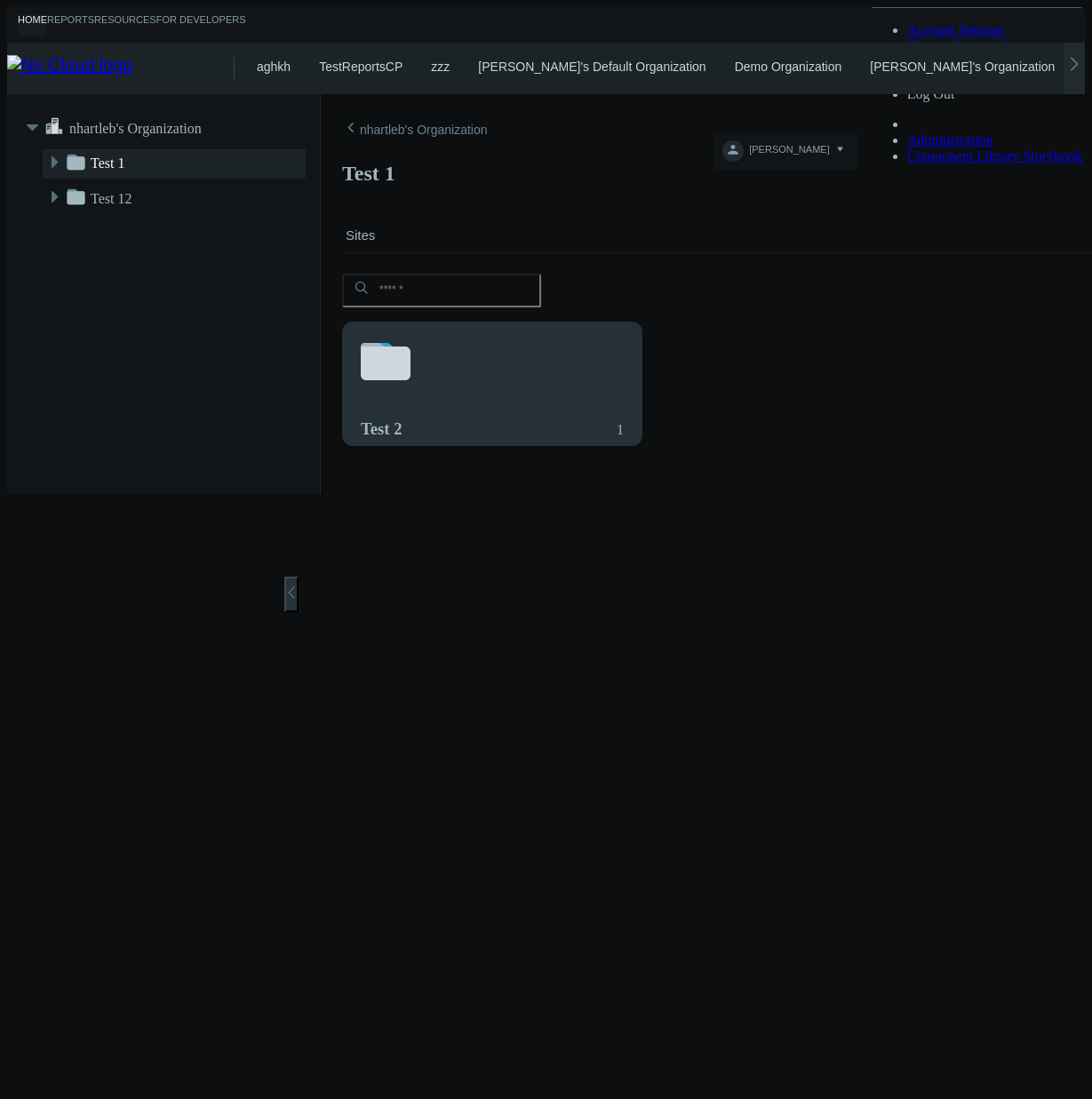
click at [415, 334] on svg-icon at bounding box center [491, 363] width 263 height 61
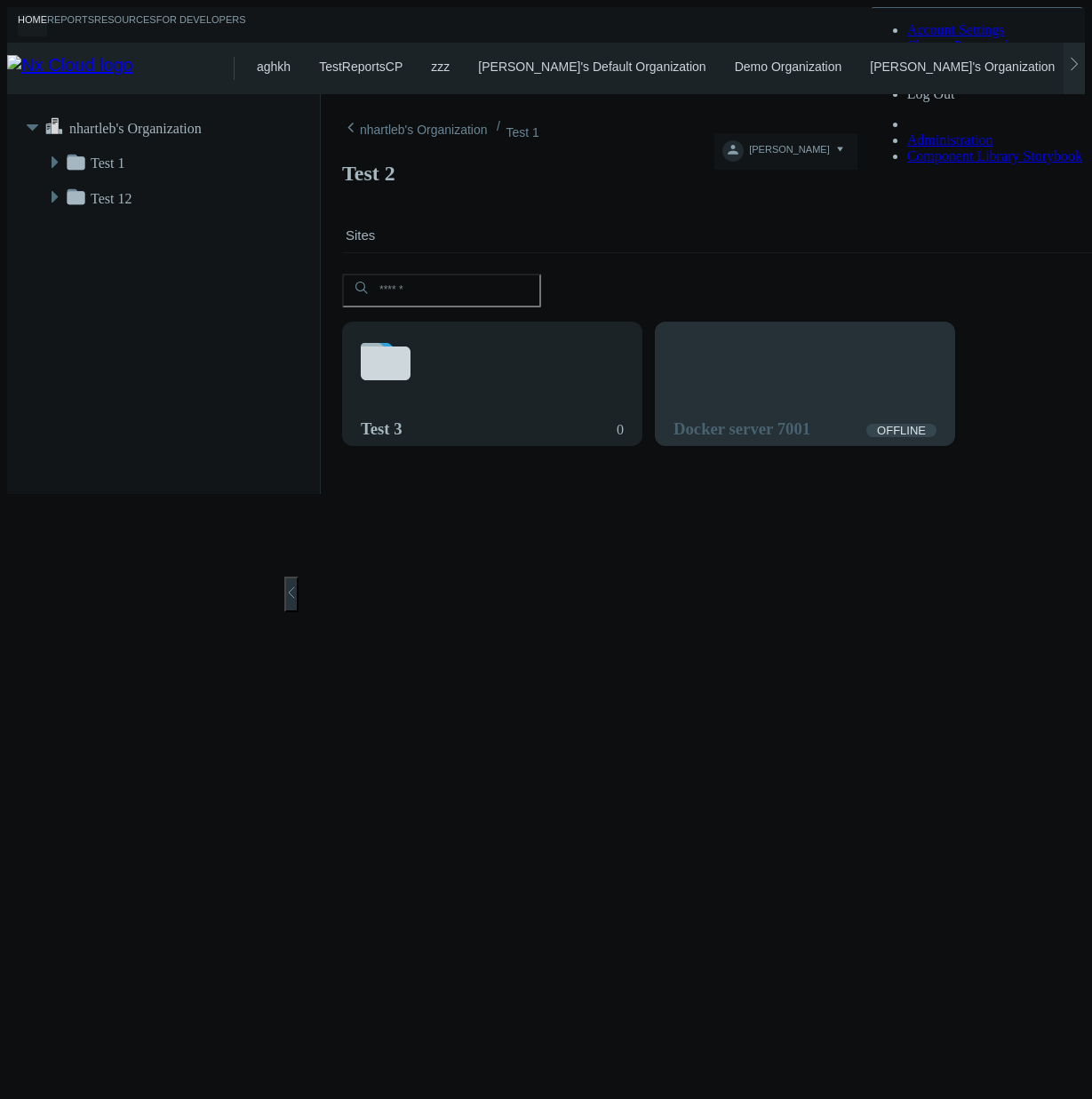
click at [677, 323] on div "Docker server 7001 OFFLINE" at bounding box center [805, 394] width 299 height 144
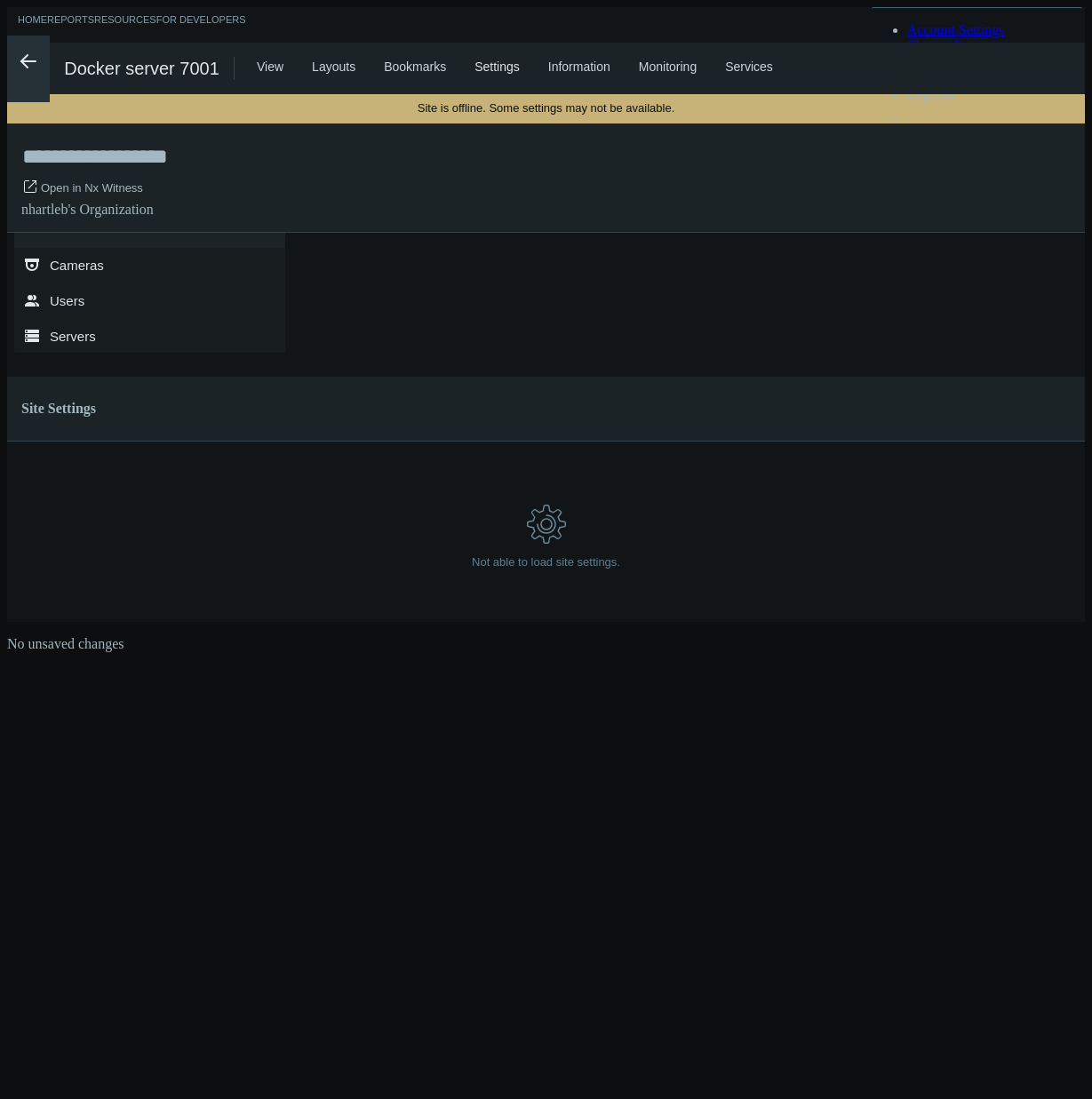
click at [21, 57] on icon ".arrow {fill-rule:evenodd;clip-rule:evenodd;fill:none;stroke:var(--btn-arrow-co…" at bounding box center [28, 61] width 21 height 21
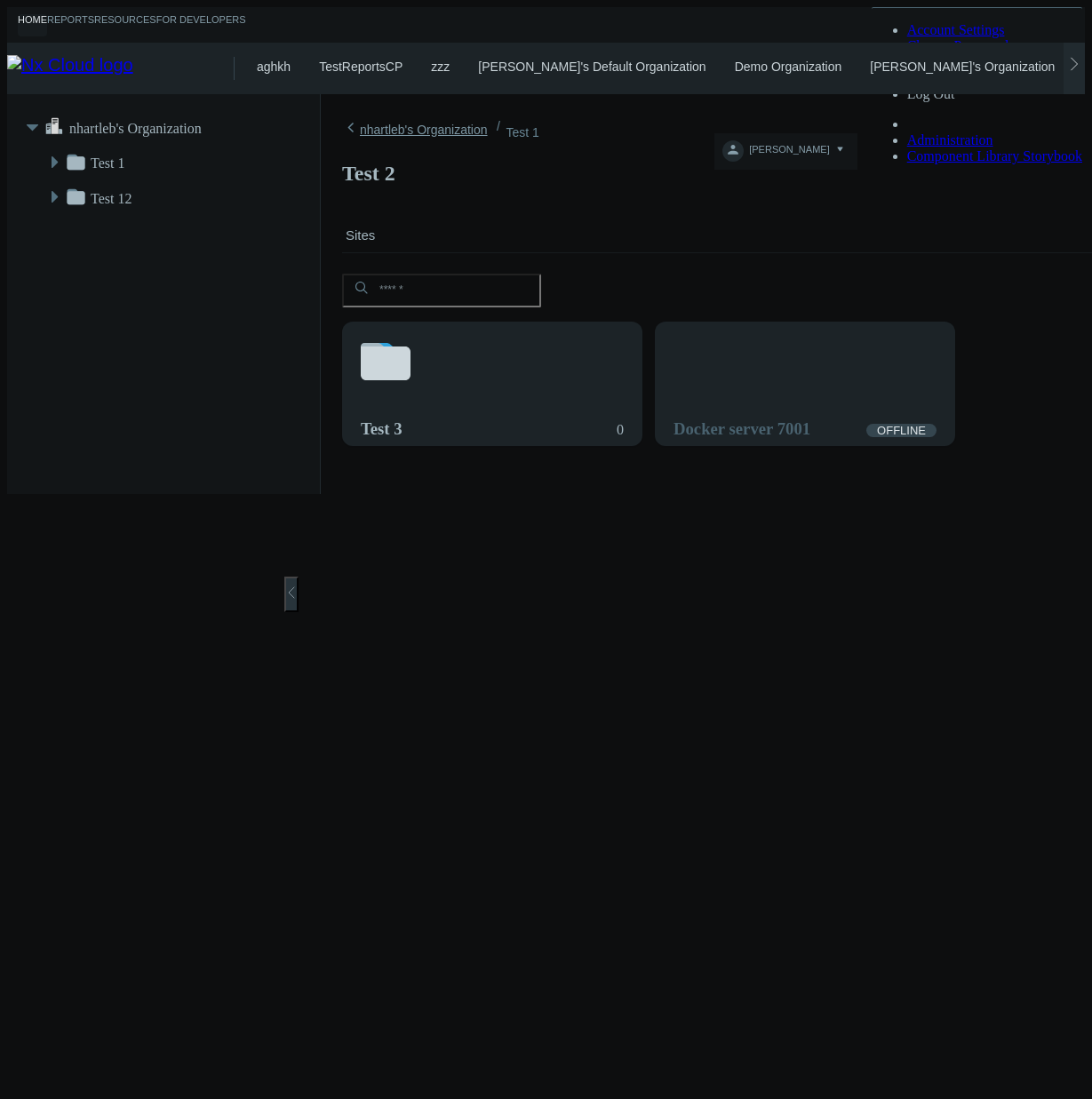
click at [342, 127] on link "nhartleb's Organization" at bounding box center [415, 129] width 146 height 21
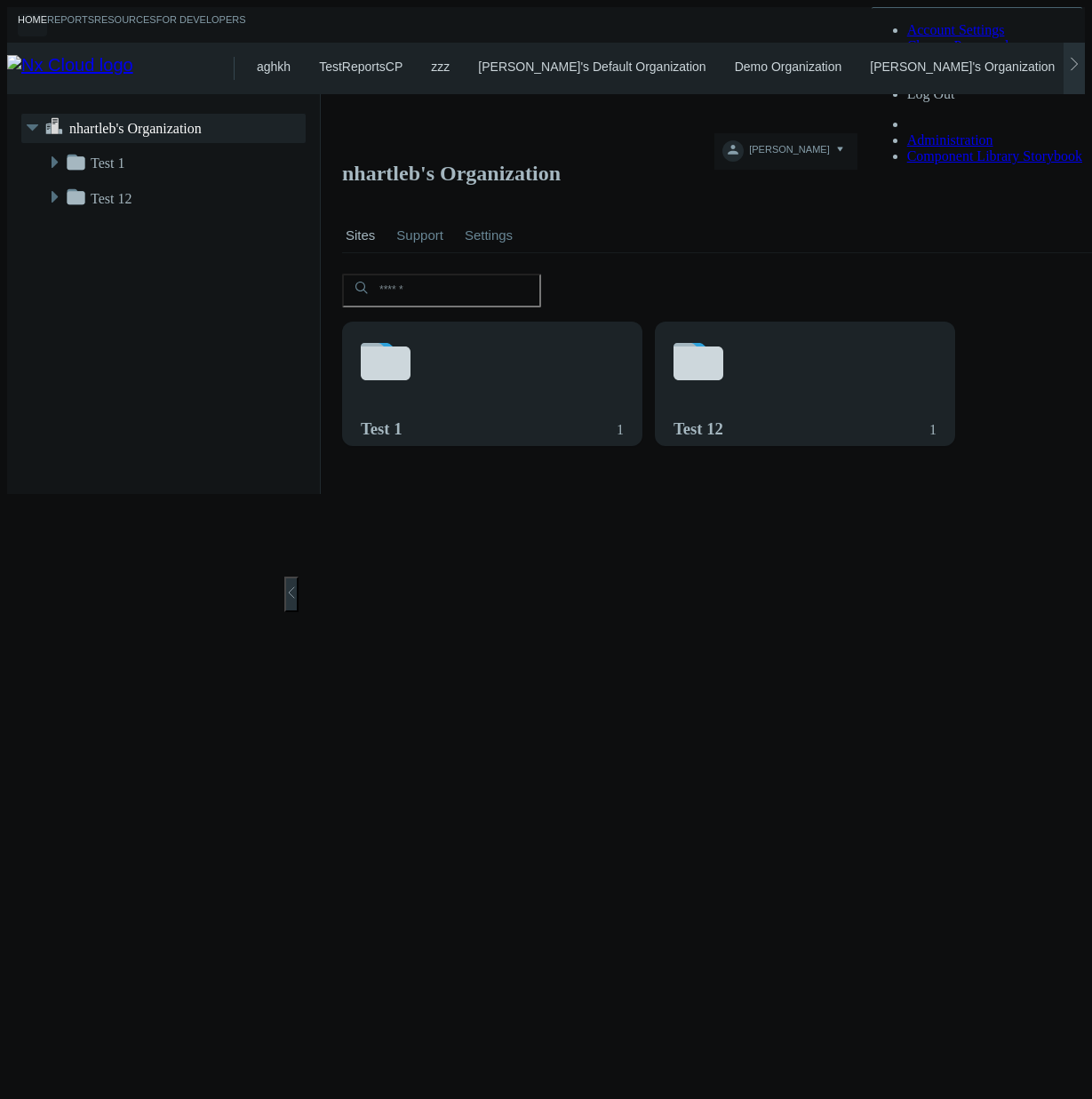
click at [1081, 61] on icon at bounding box center [1074, 64] width 14 height 14
click at [976, 61] on link "My Sites" at bounding box center [1000, 67] width 48 height 14
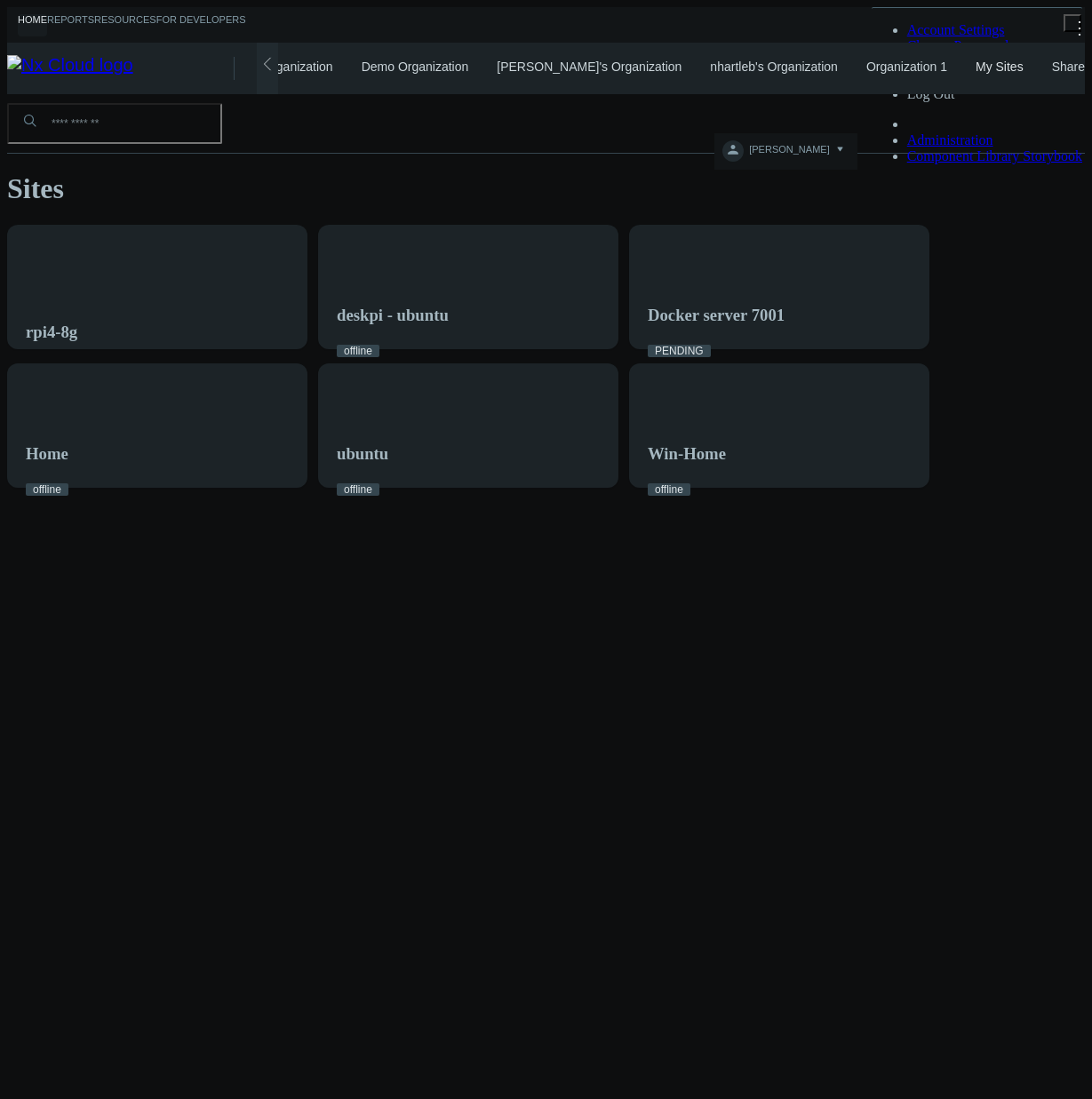
click at [997, 72] on div "aghkh TestReportsCP zzz azaretskaya's Default Organization Demo Organization ka…" at bounding box center [671, 69] width 828 height 52
click at [1052, 62] on link "Shared with Me" at bounding box center [1095, 67] width 86 height 14
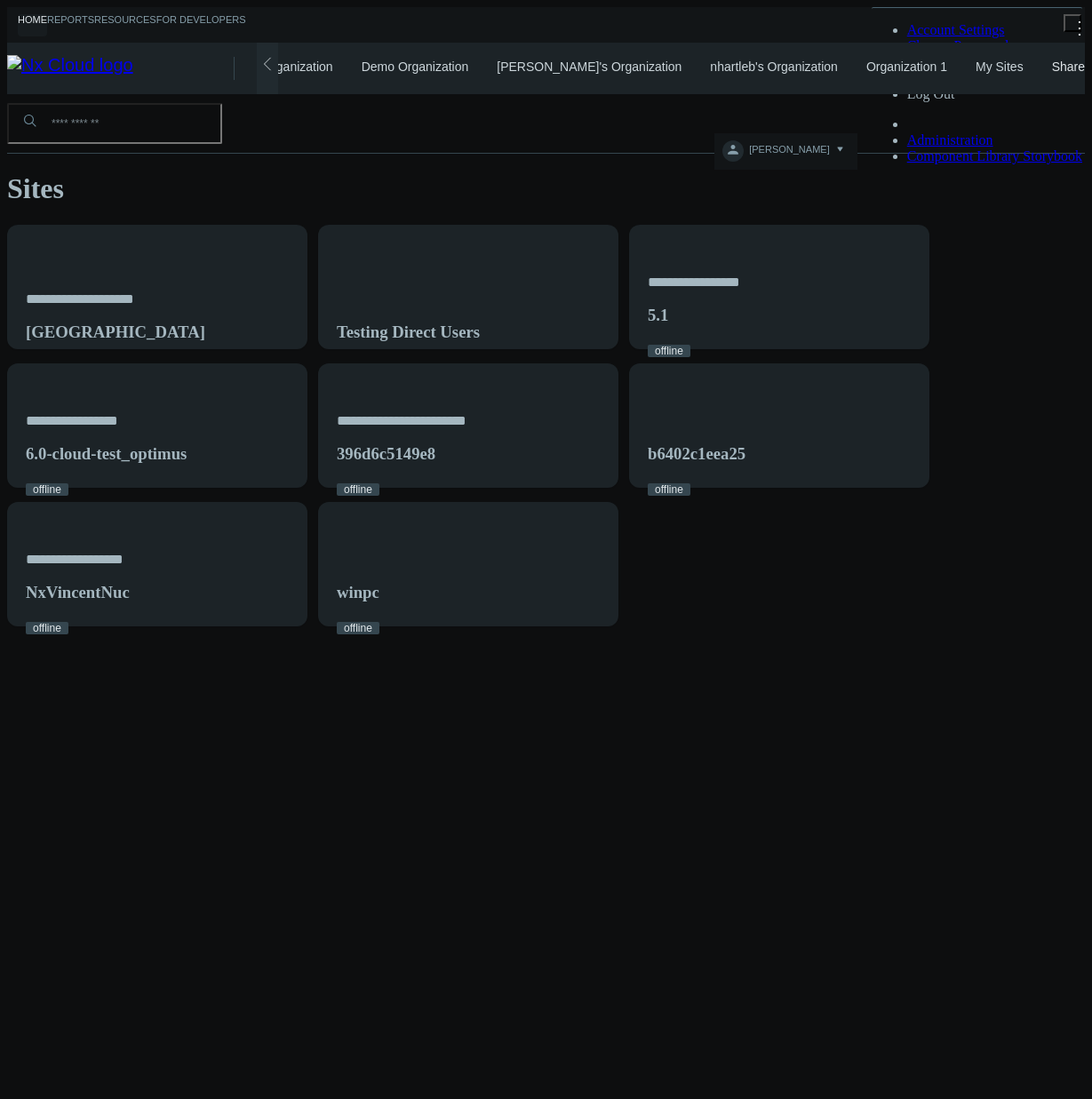
click at [867, 65] on link "Organization 1" at bounding box center [906, 67] width 80 height 14
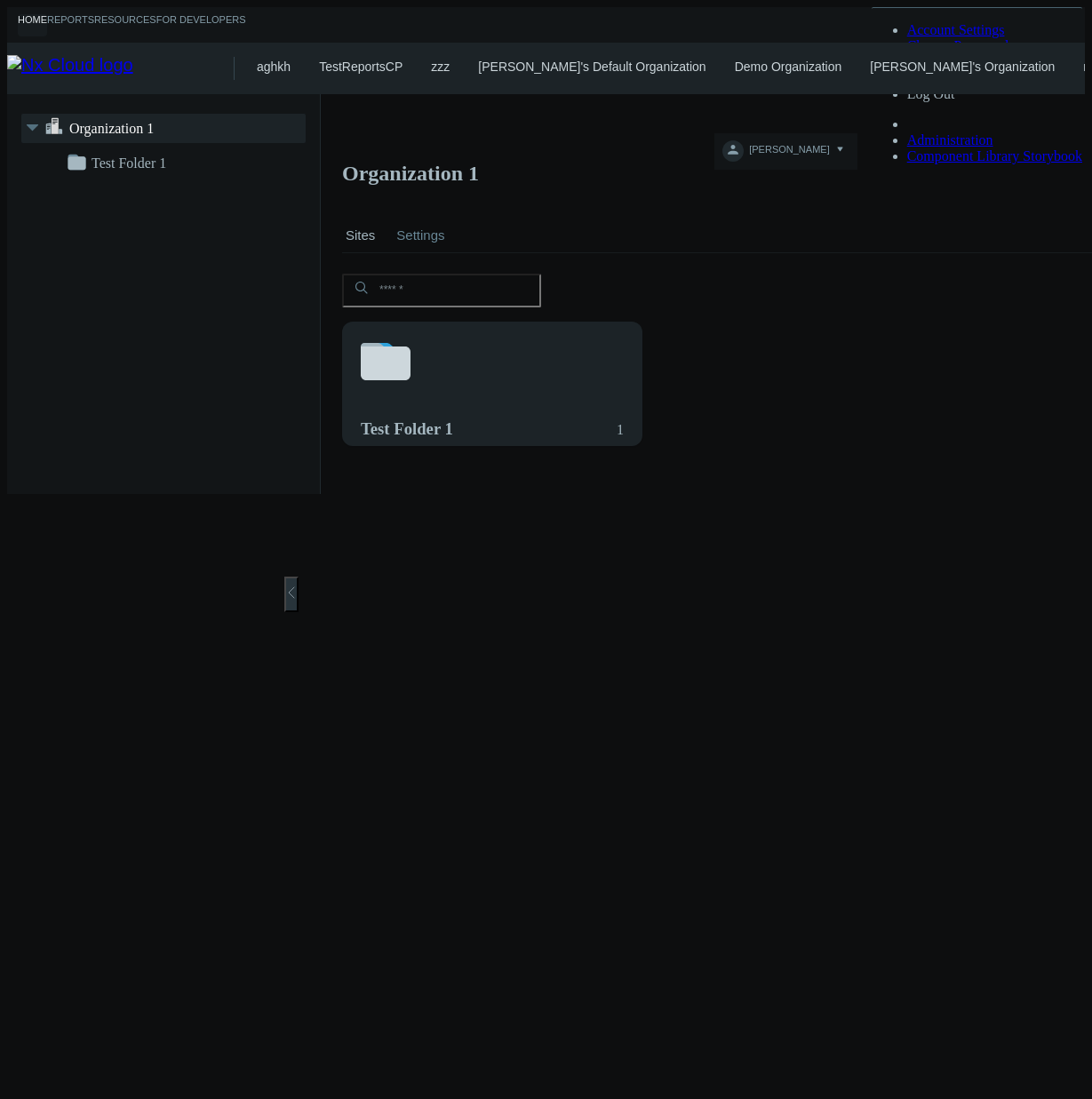
click at [396, 205] on link "Settings" at bounding box center [420, 235] width 55 height 63
click at [1081, 66] on icon at bounding box center [1074, 64] width 14 height 14
click at [1052, 64] on link "Shared with Me" at bounding box center [1095, 67] width 86 height 14
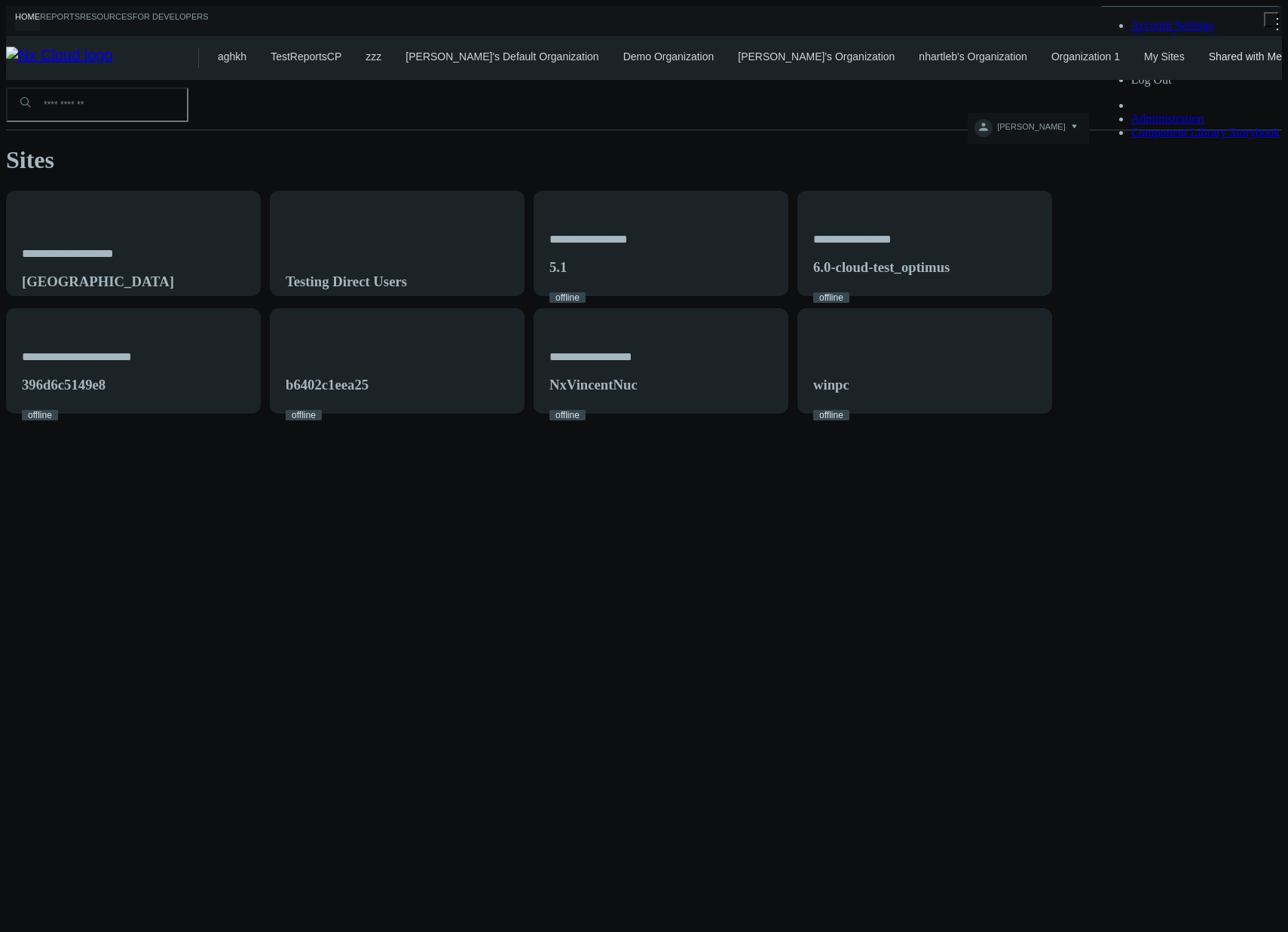
click at [918, 51] on link "nhartleb's Organization" at bounding box center [972, 56] width 109 height 12
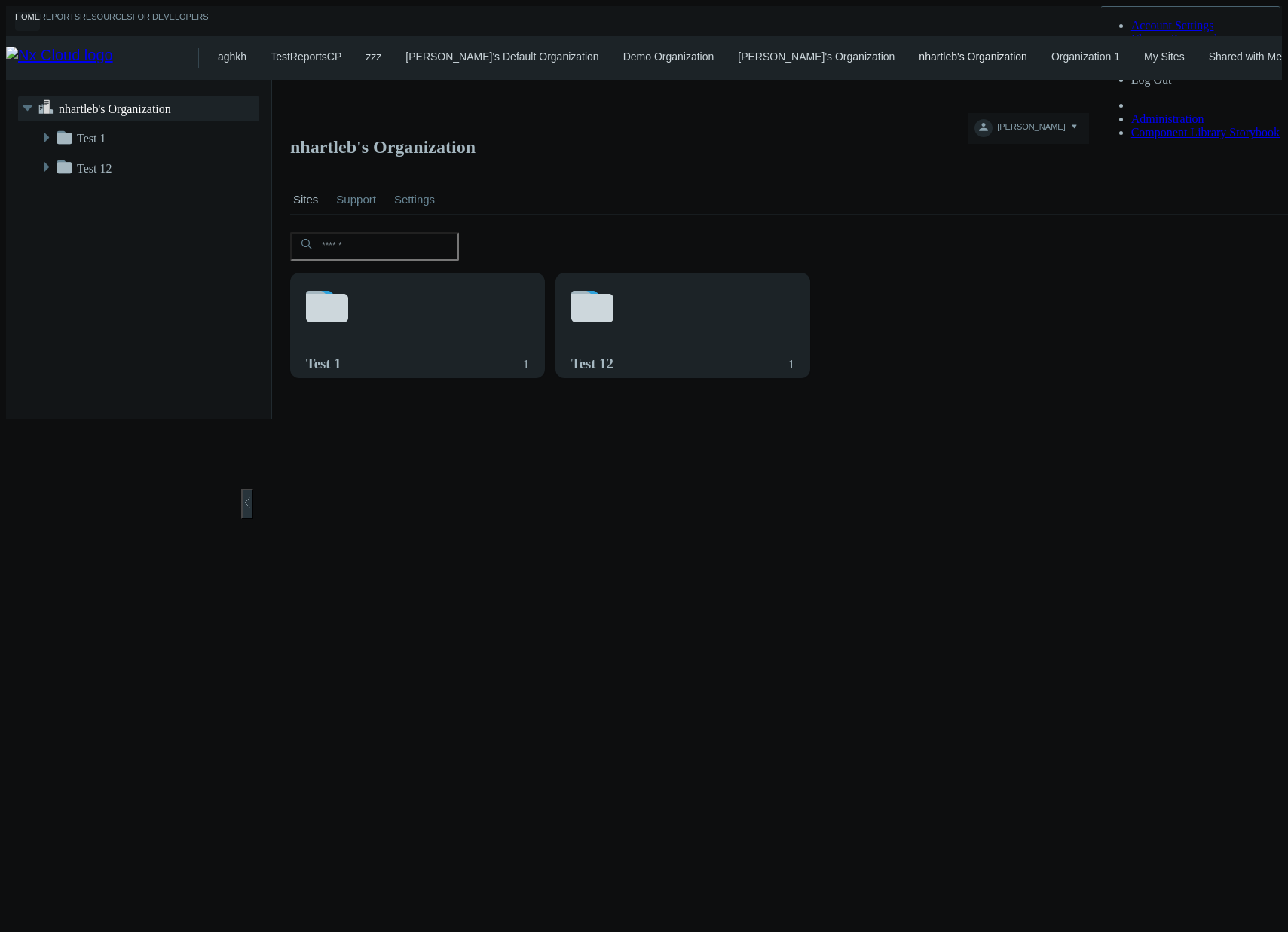
click at [1051, 51] on link "Organization 1" at bounding box center [1085, 56] width 68 height 12
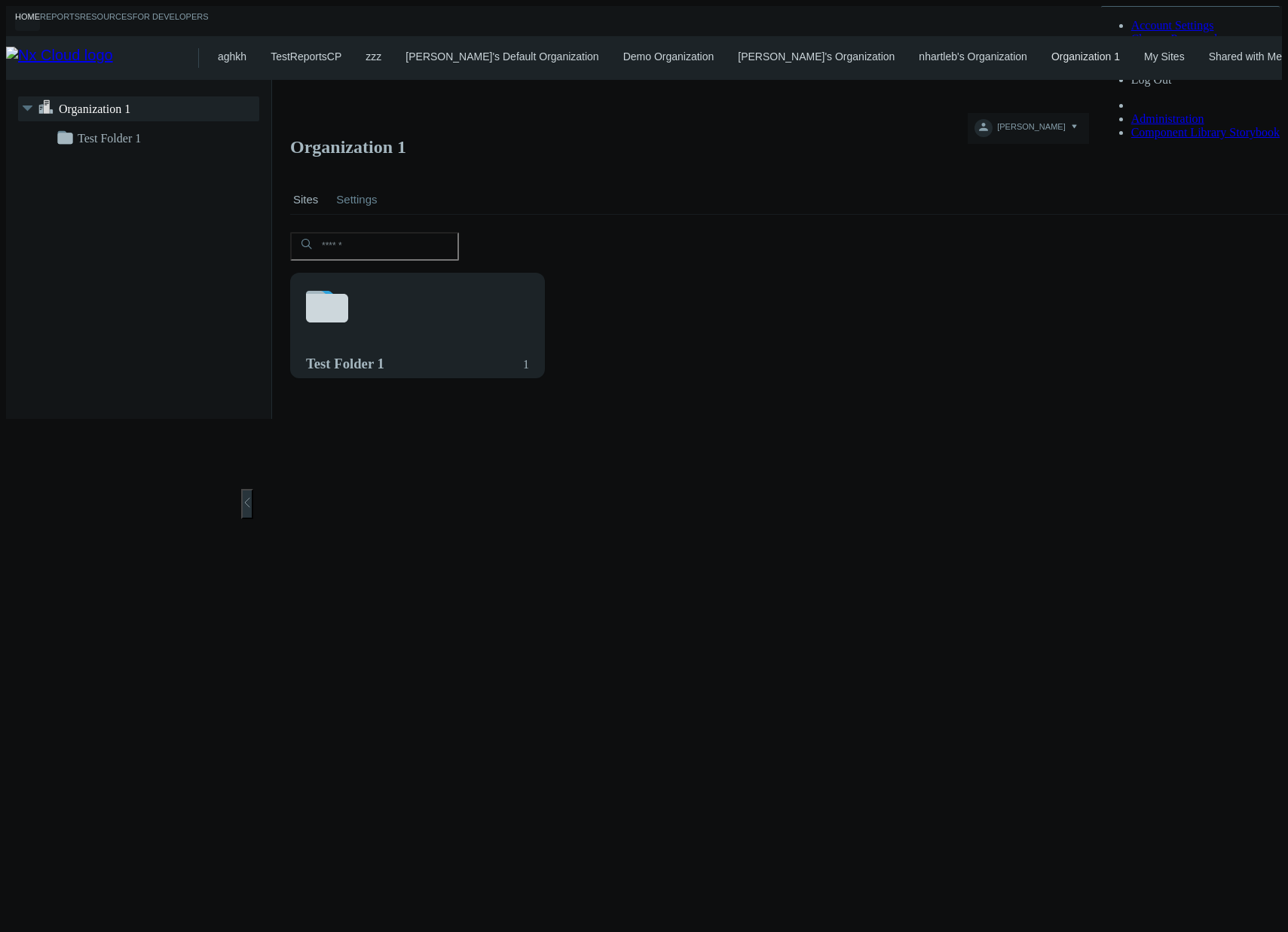
click at [1107, 56] on link "My Sites" at bounding box center [1164, 56] width 40 height 12
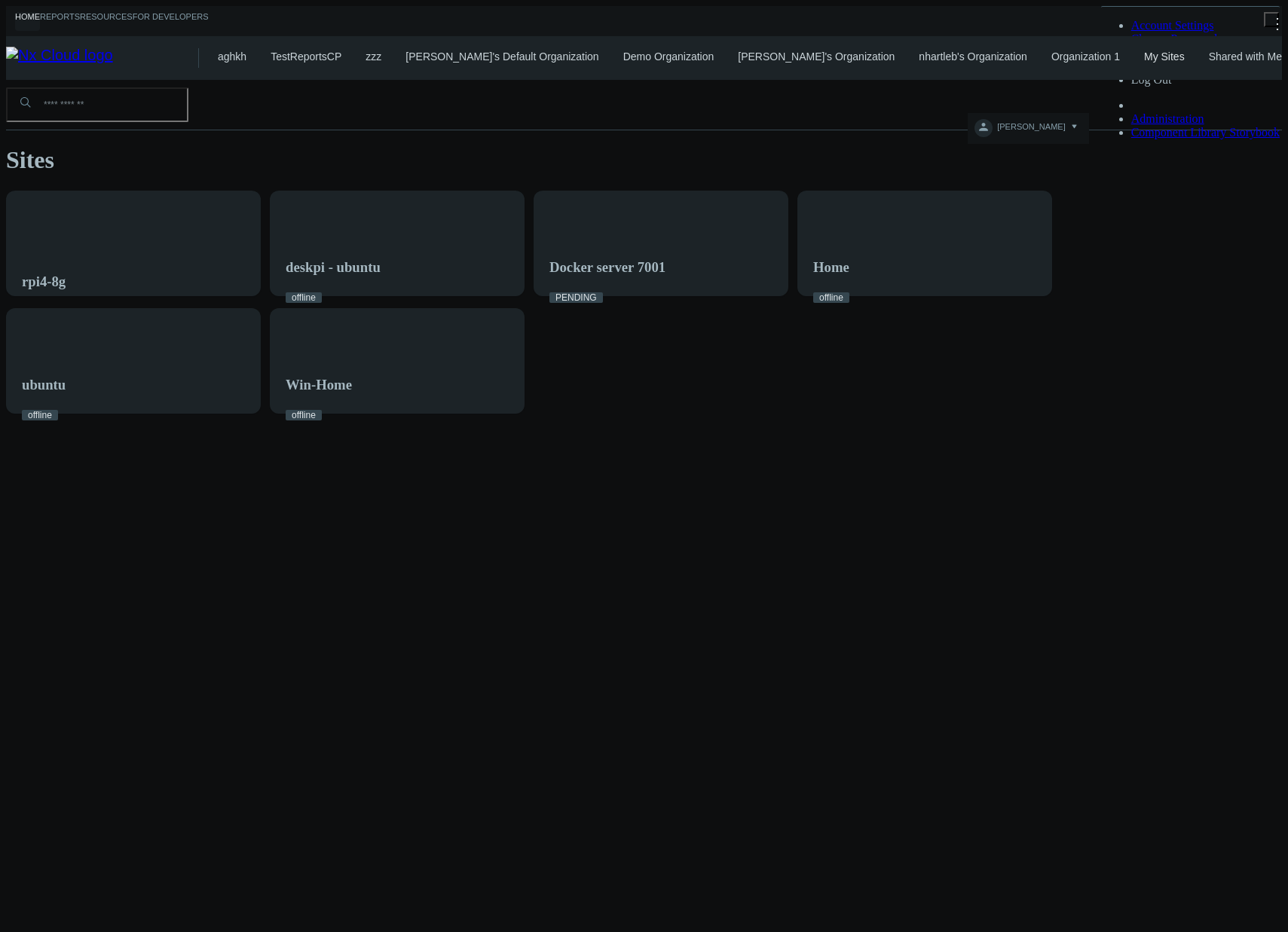
click at [1107, 55] on link "Shared with Me" at bounding box center [1245, 56] width 73 height 12
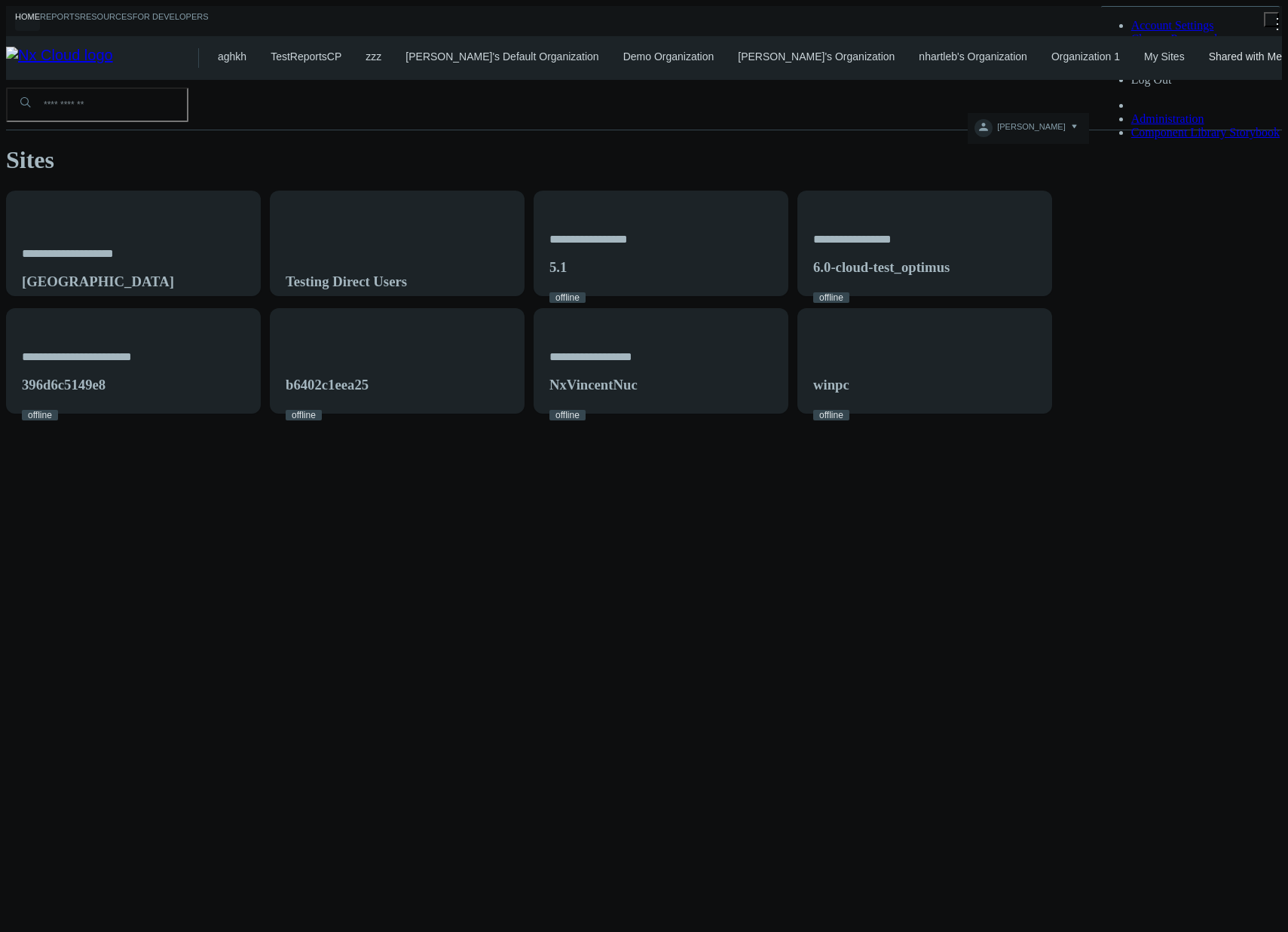
click at [929, 56] on link "nhartleb's Organization" at bounding box center [972, 56] width 109 height 12
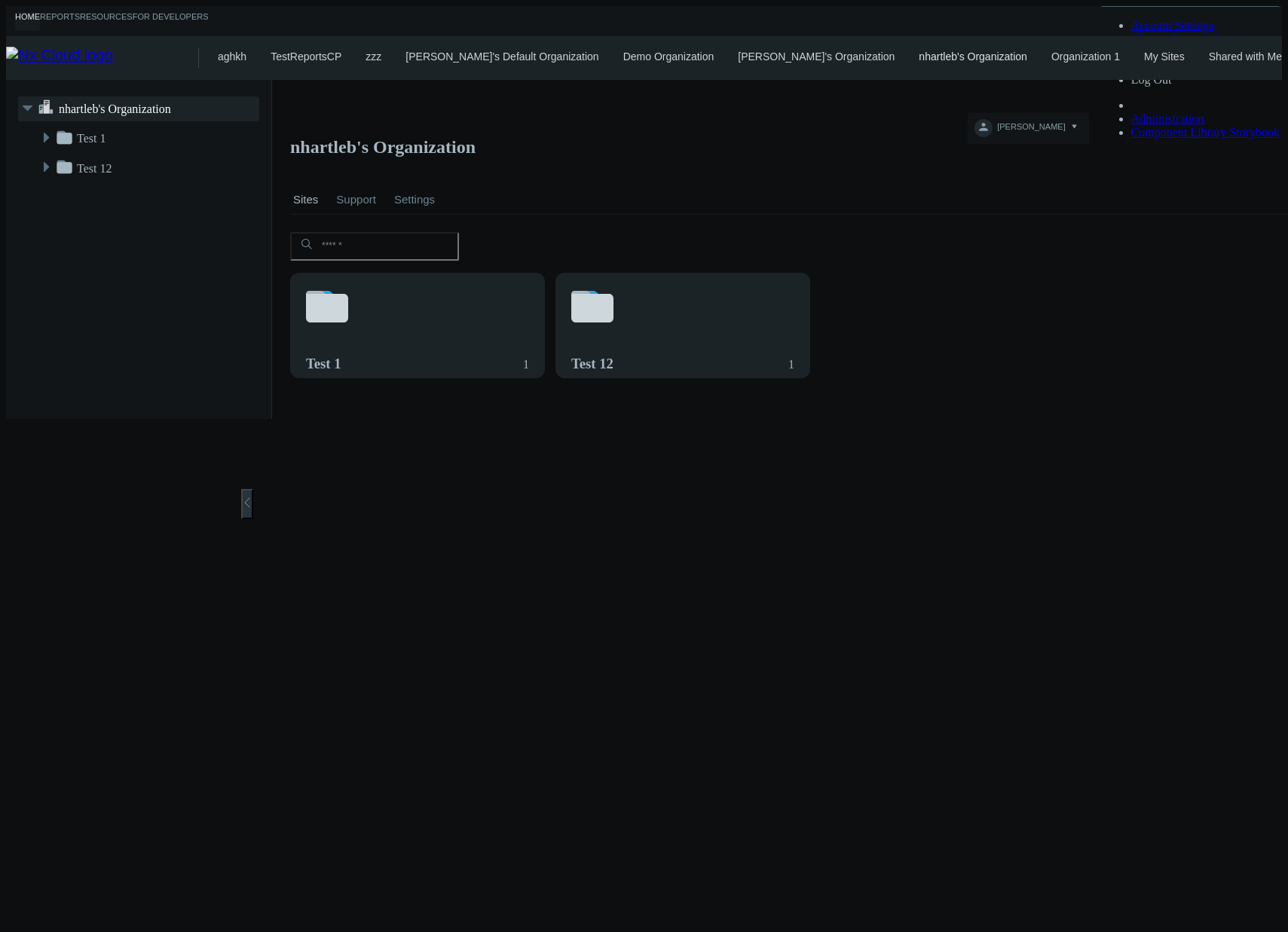
click at [1051, 51] on link "Organization 1" at bounding box center [1085, 56] width 68 height 12
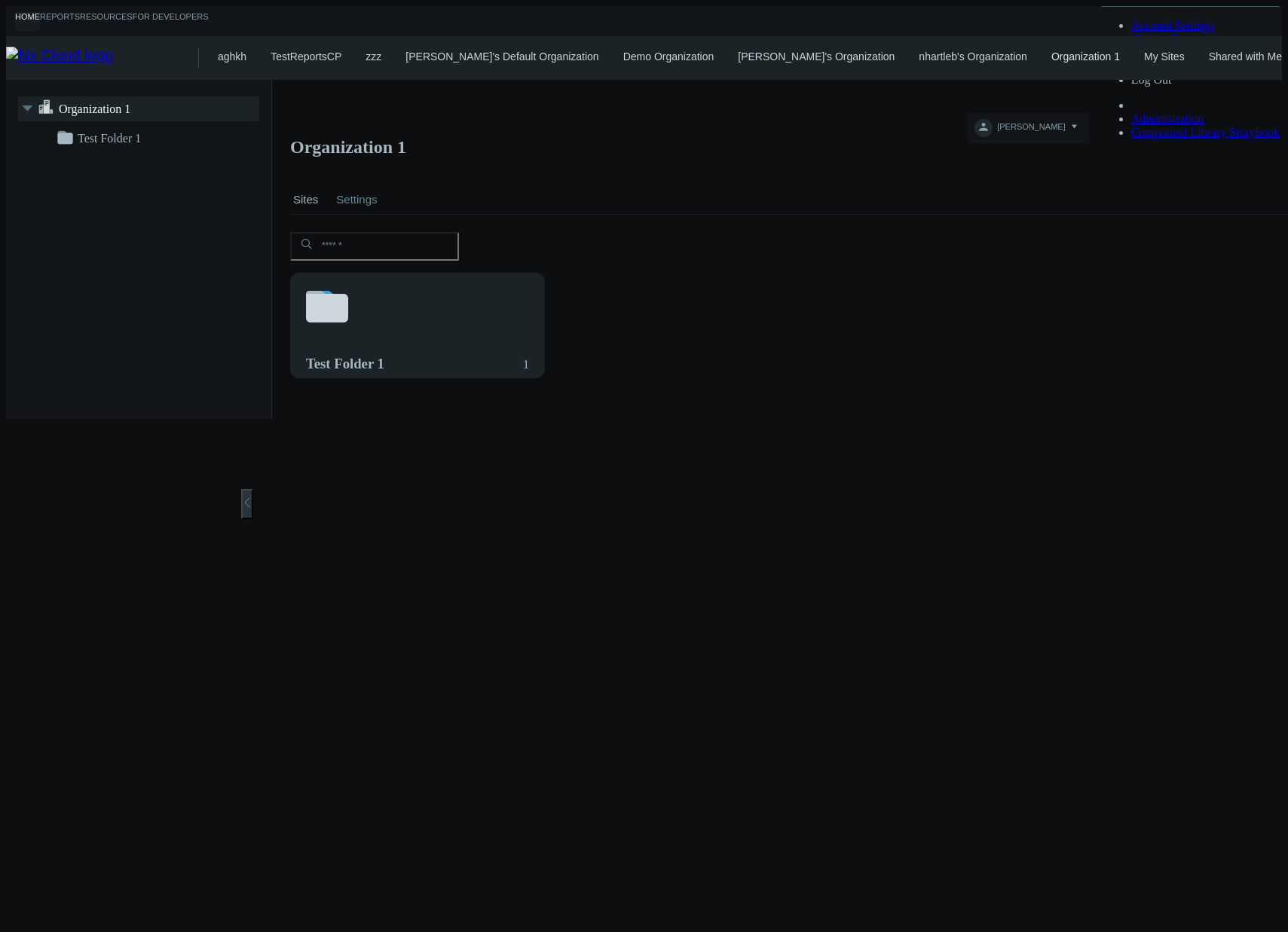
click at [1107, 54] on link "Shared with Me" at bounding box center [1245, 56] width 73 height 12
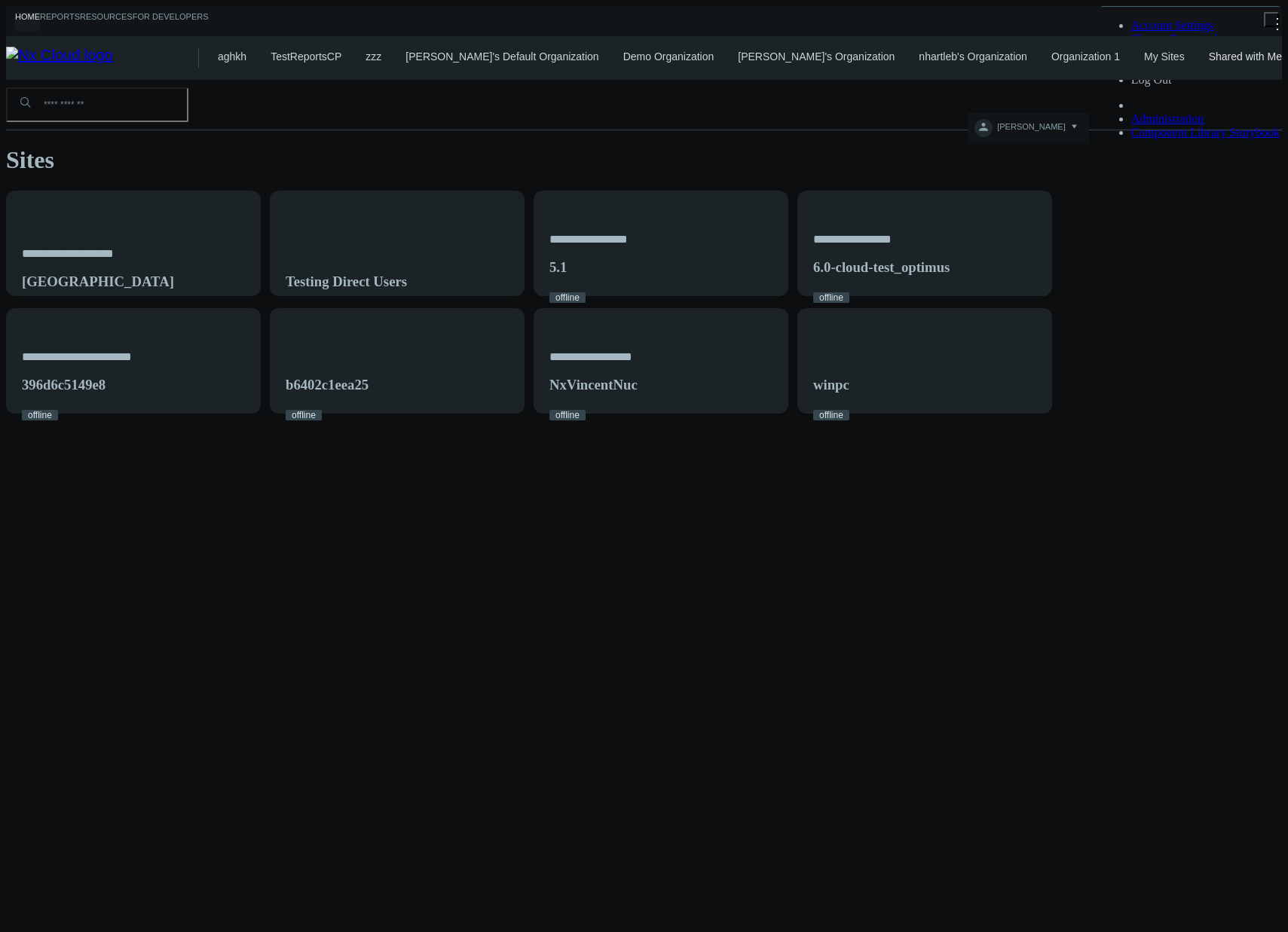
click at [1051, 51] on link "Organization 1" at bounding box center [1085, 56] width 68 height 12
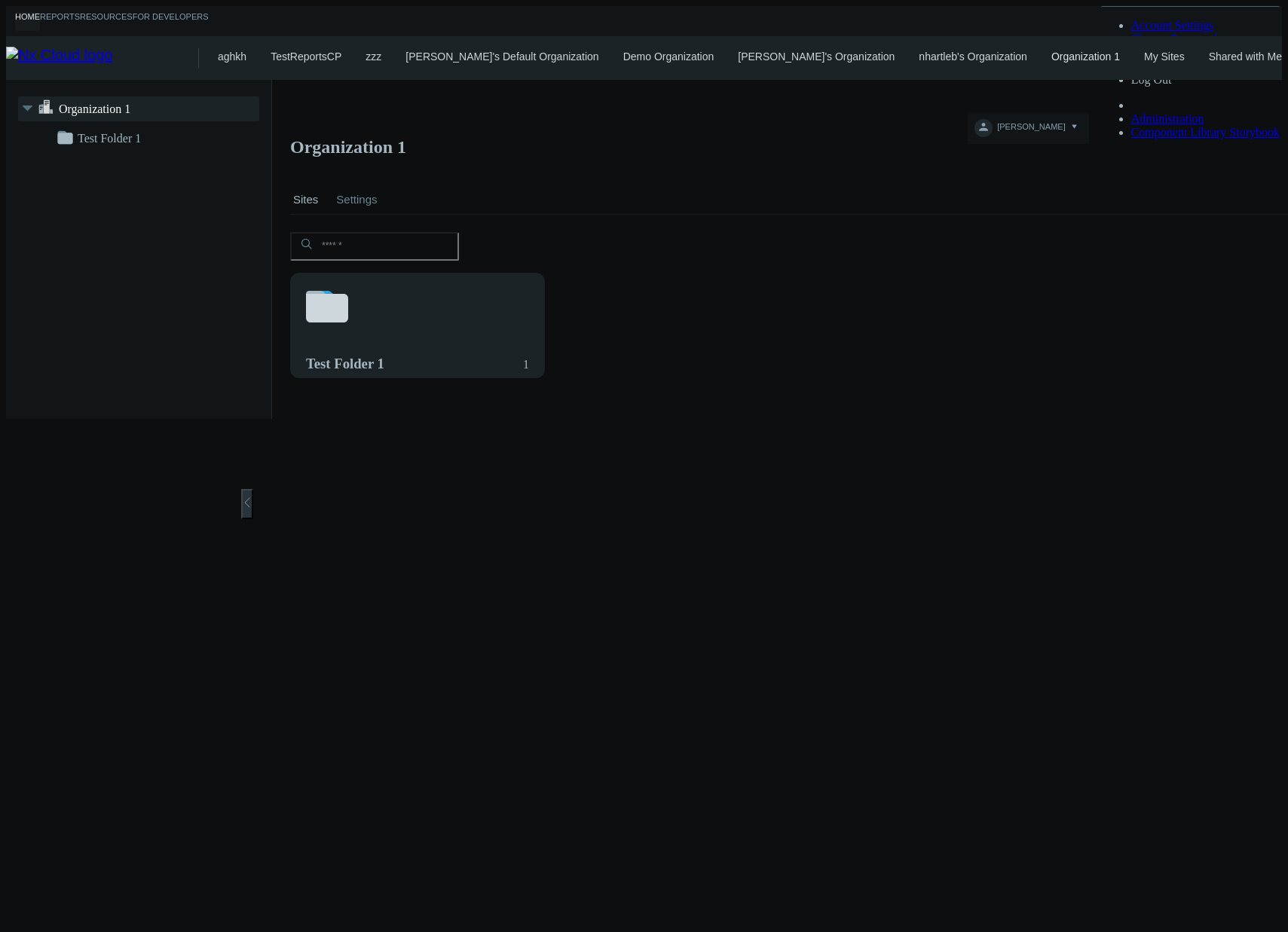
click at [918, 51] on link "nhartleb's Organization" at bounding box center [972, 56] width 109 height 12
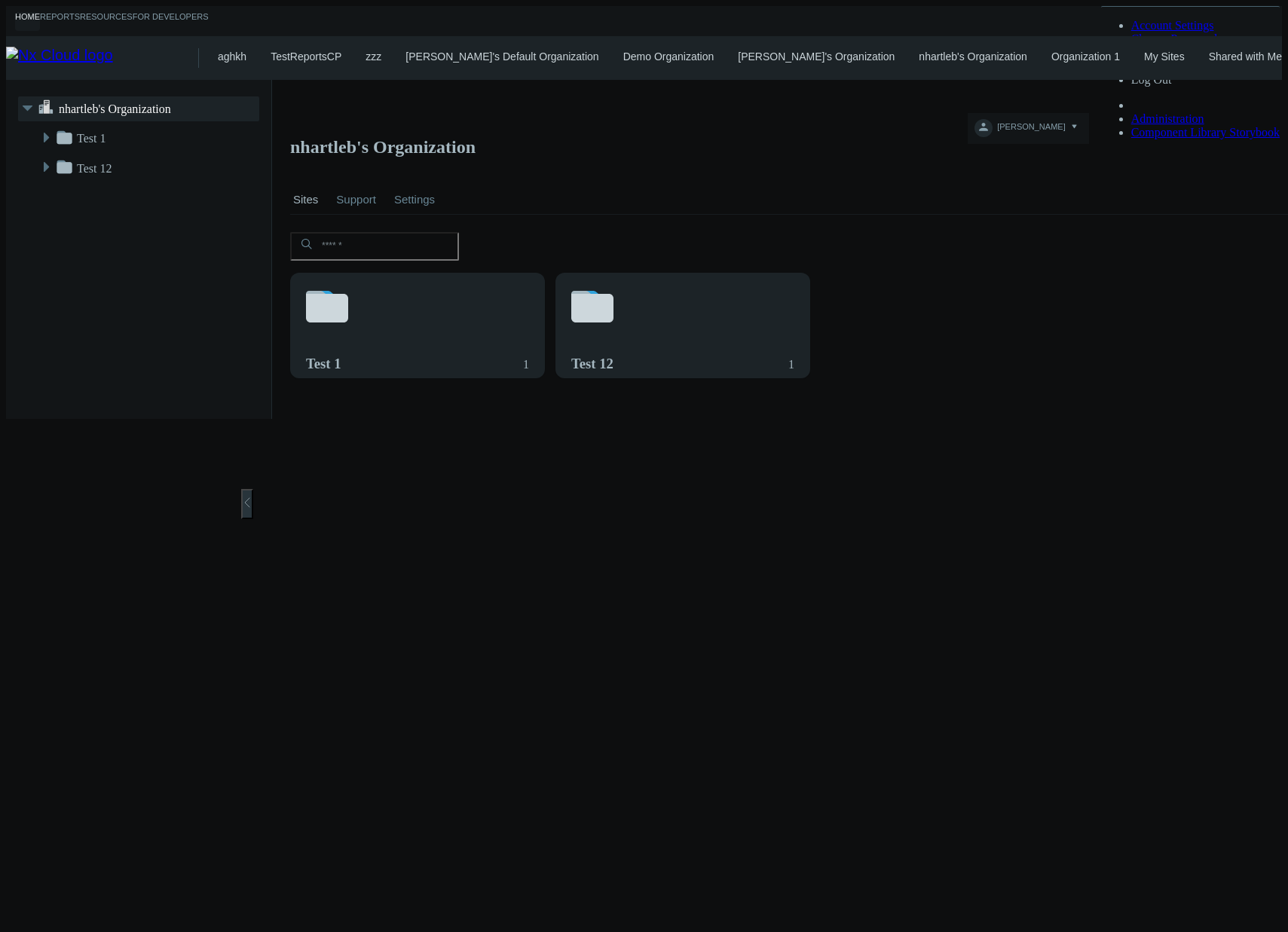
click at [1180, 137] on h2 "nhartleb's Organization" at bounding box center [796, 147] width 1010 height 21
click at [1144, 51] on link "My Sites" at bounding box center [1164, 56] width 40 height 12
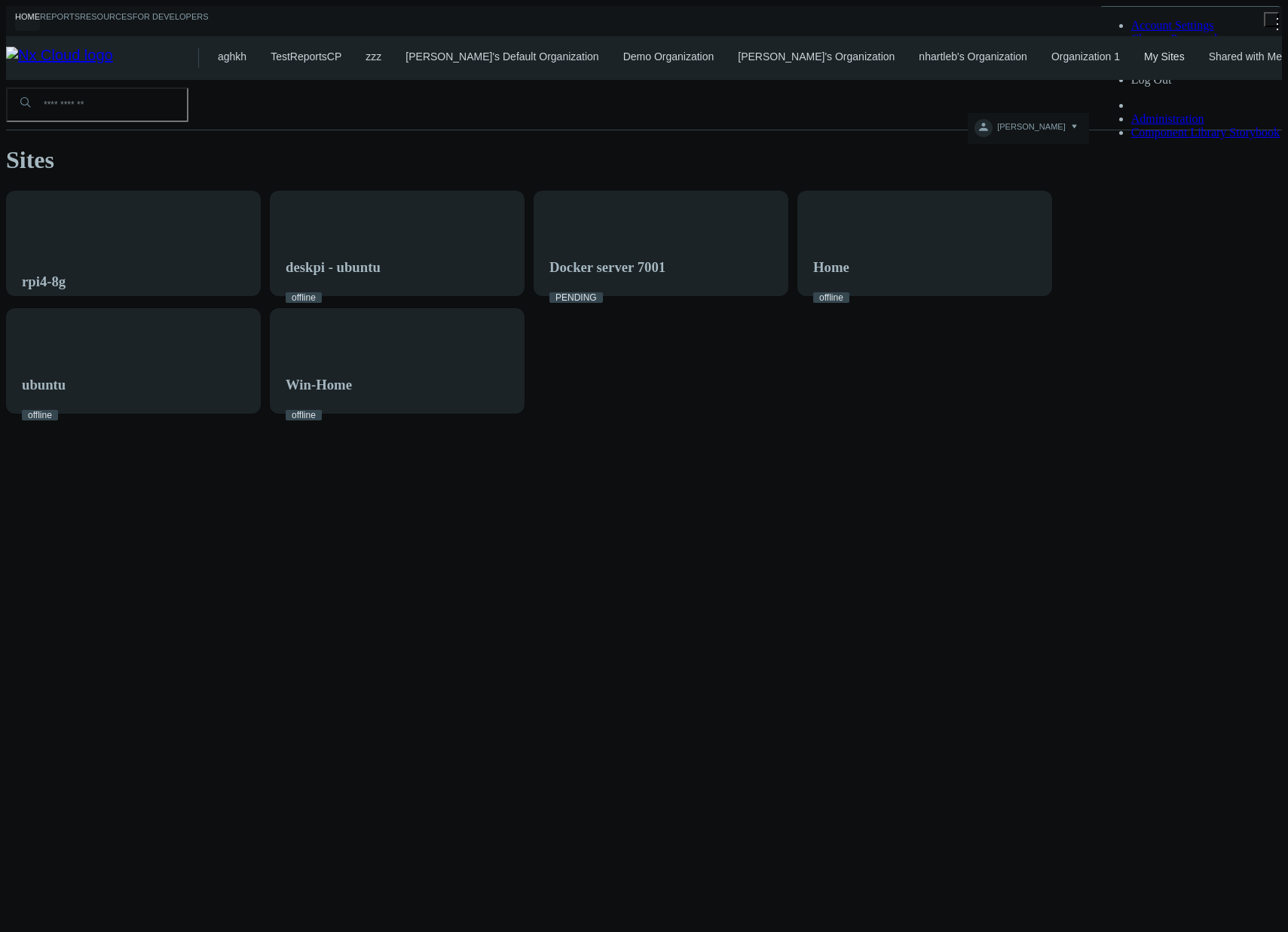
click at [1144, 58] on div "My Sites" at bounding box center [1164, 63] width 40 height 25
click at [1209, 56] on link "Shared with Me" at bounding box center [1245, 56] width 73 height 12
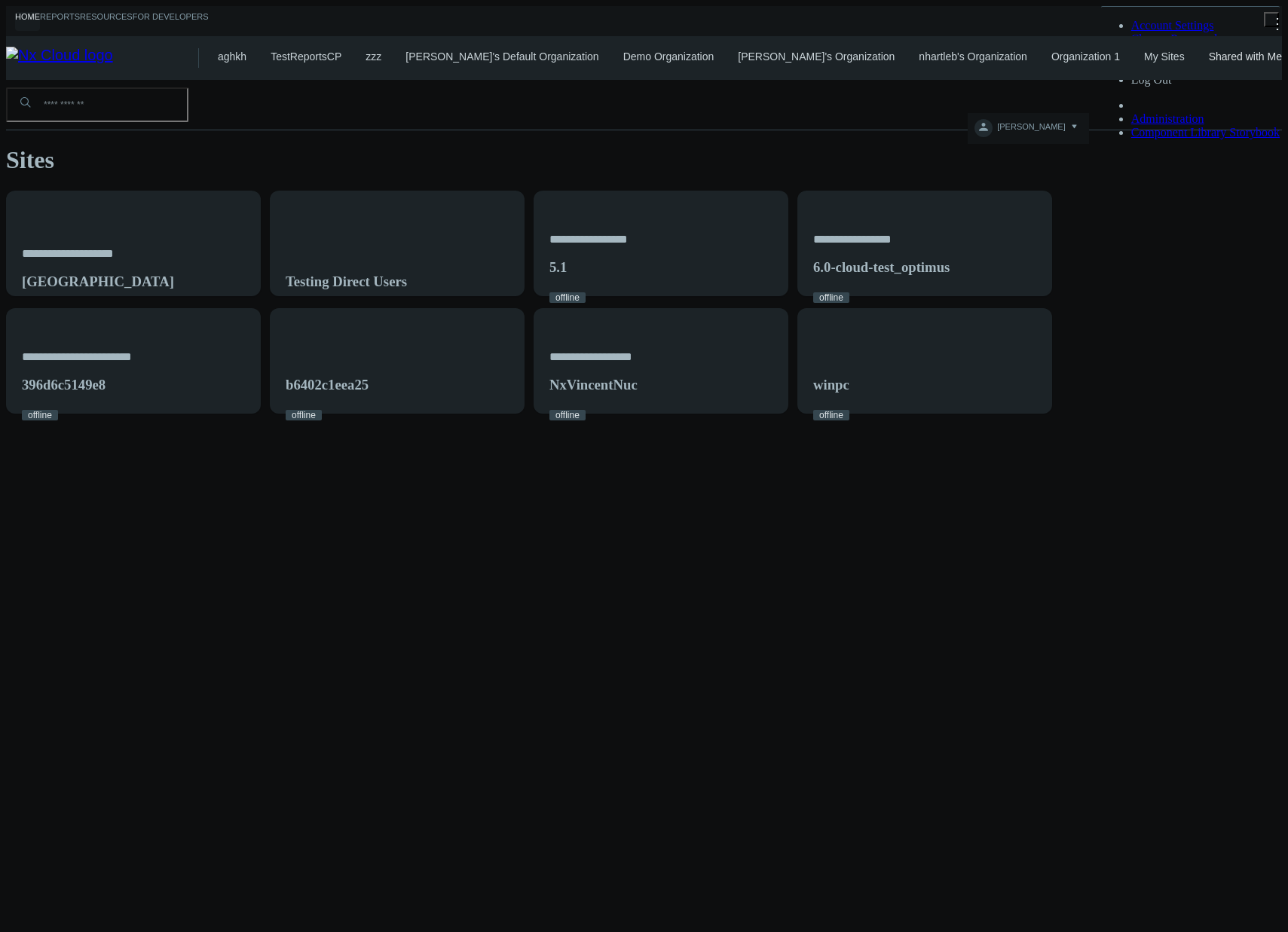
click at [1144, 56] on link "My Sites" at bounding box center [1164, 56] width 40 height 12
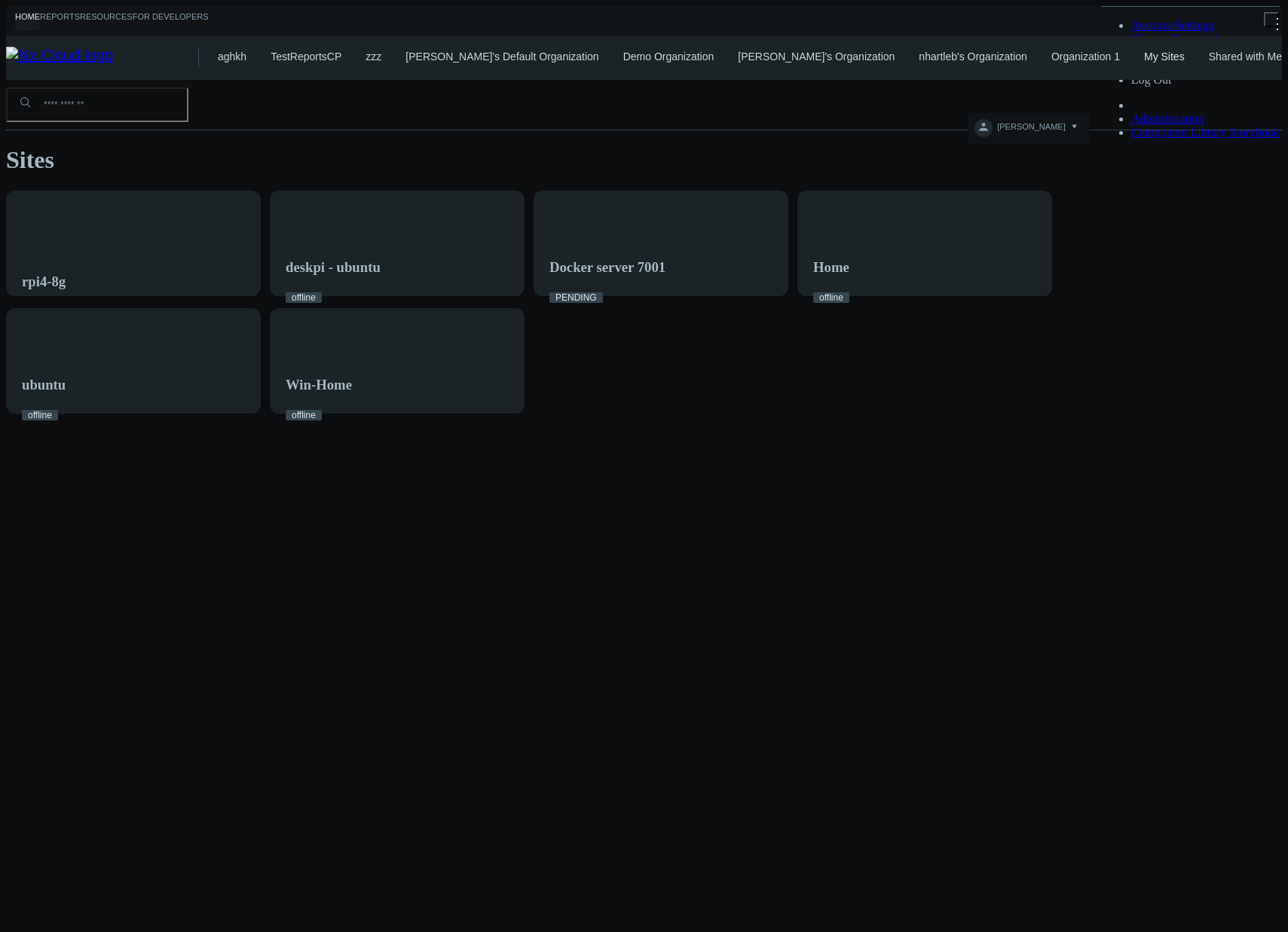
click at [982, 367] on div "rpi4-8g Open in Nx Witness deskpi - ubuntu offline Docker server 7001 PENDING H…" at bounding box center [643, 301] width 1275 height 223
click at [1209, 56] on link "Shared with Me" at bounding box center [1245, 56] width 73 height 12
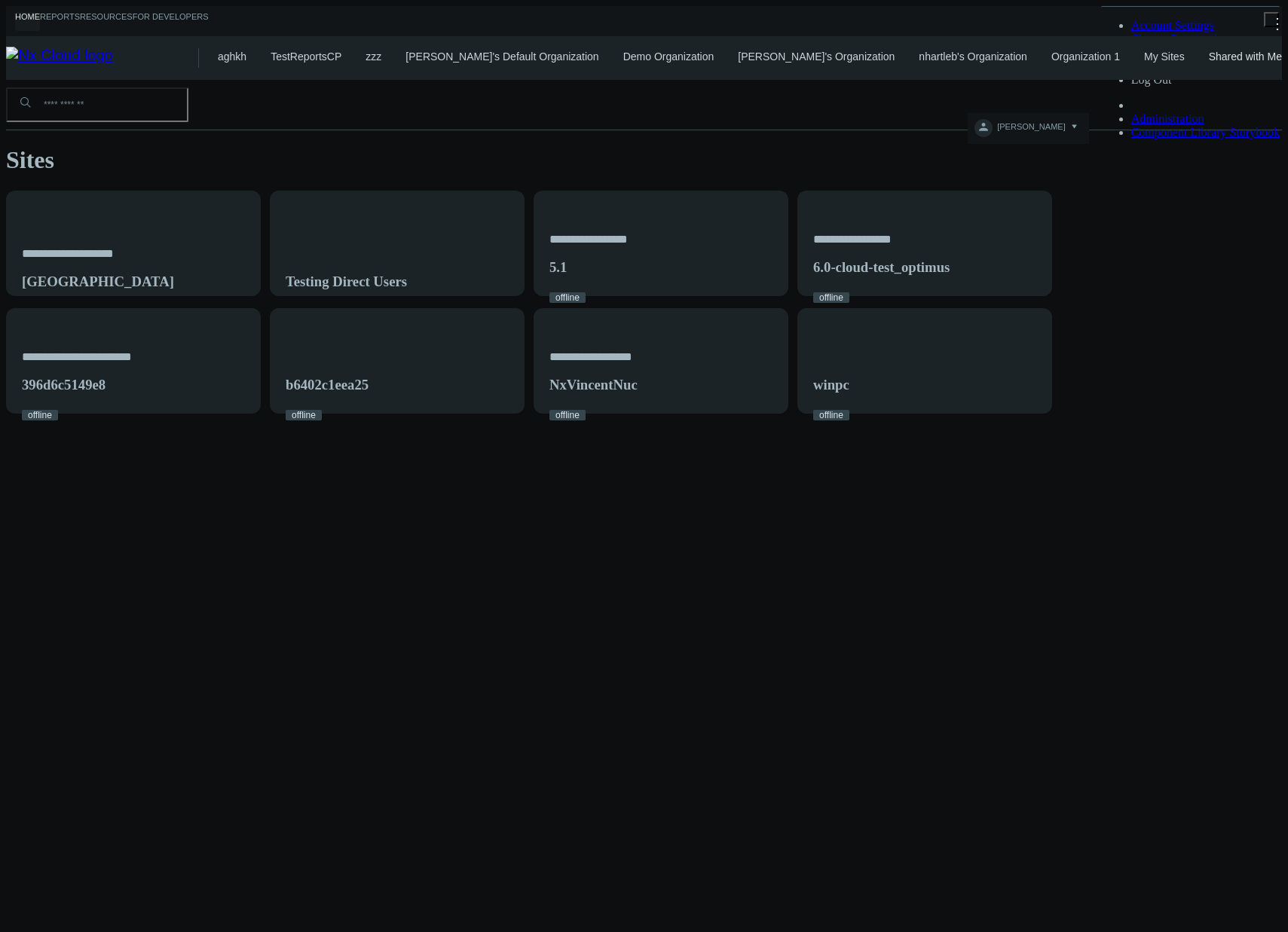
click at [1144, 51] on link "My Sites" at bounding box center [1164, 56] width 40 height 12
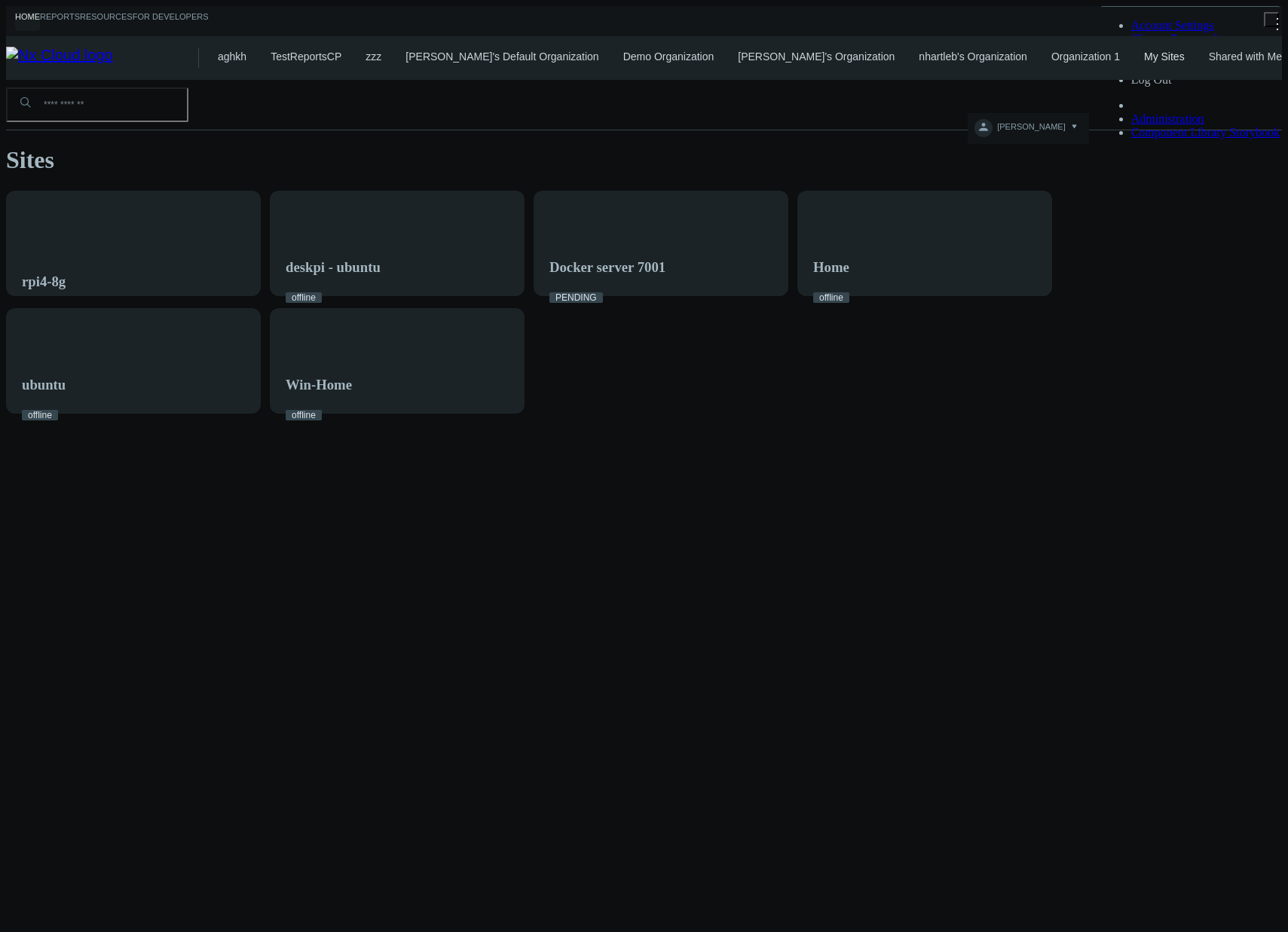
click at [1051, 55] on link "Organization 1" at bounding box center [1085, 56] width 68 height 12
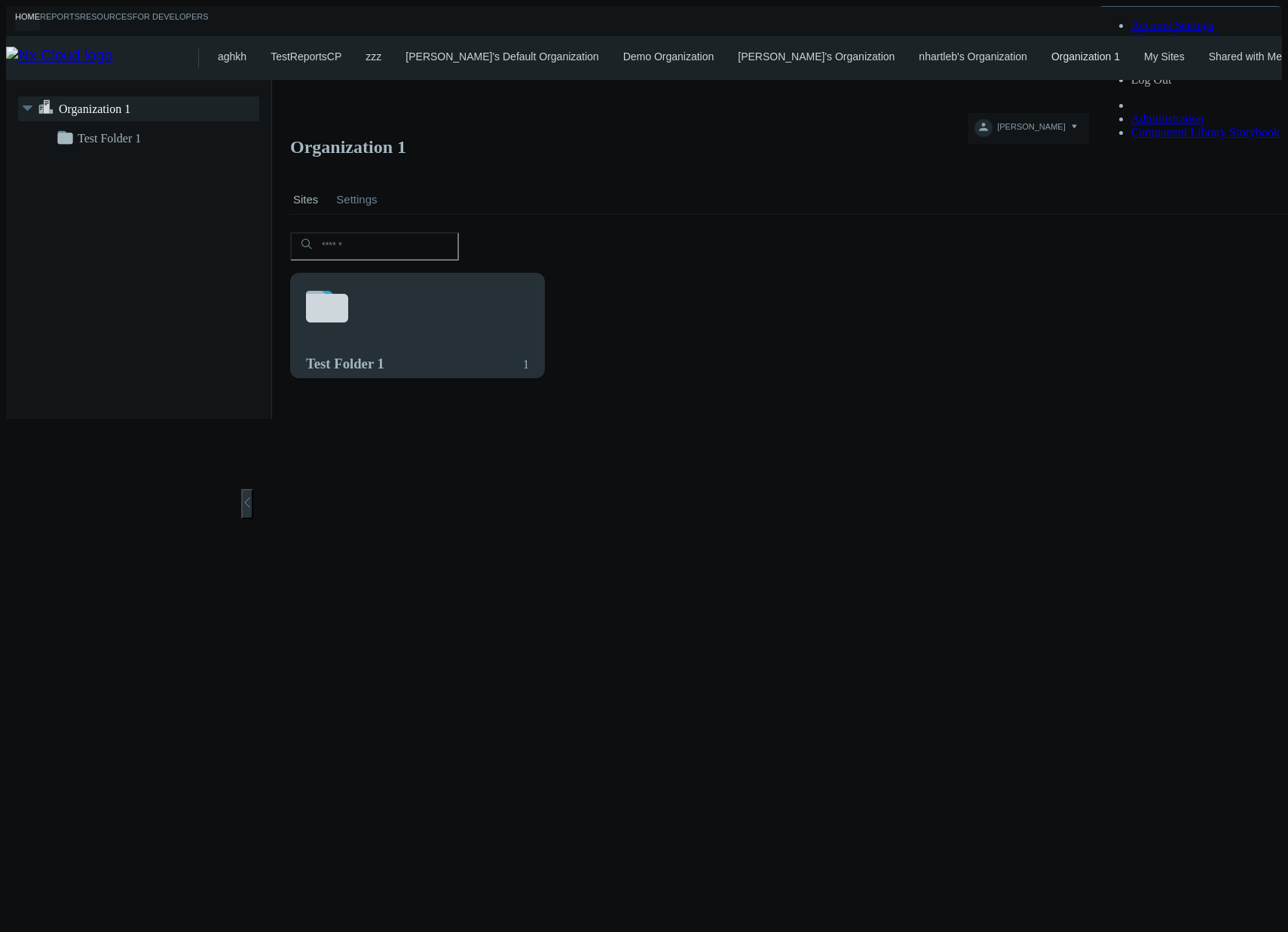
drag, startPoint x: 551, startPoint y: 200, endPoint x: 427, endPoint y: 272, distance: 143.4
click at [427, 283] on svg-icon at bounding box center [417, 308] width 223 height 51
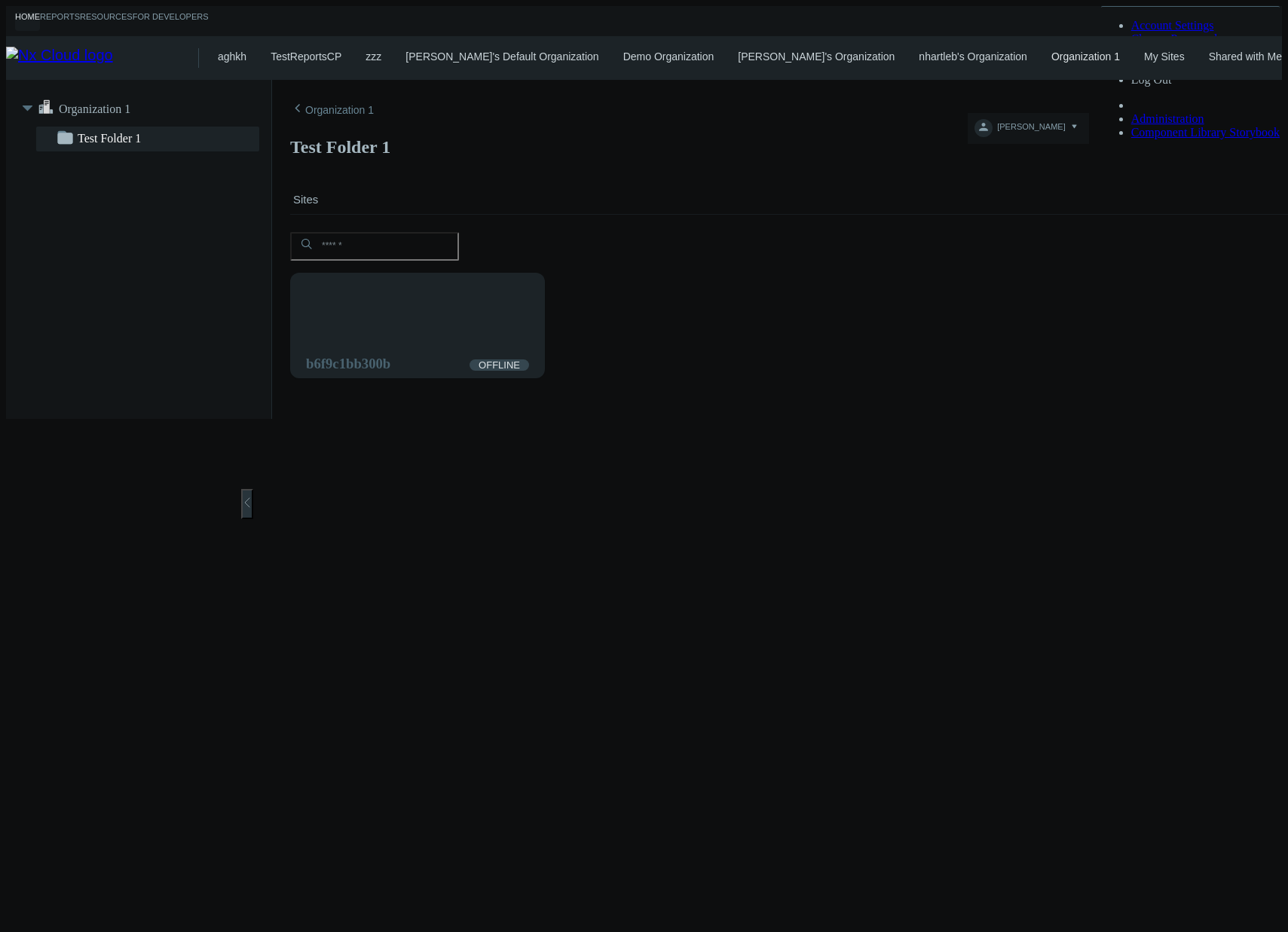
click at [918, 57] on link "nhartleb's Organization" at bounding box center [972, 56] width 109 height 12
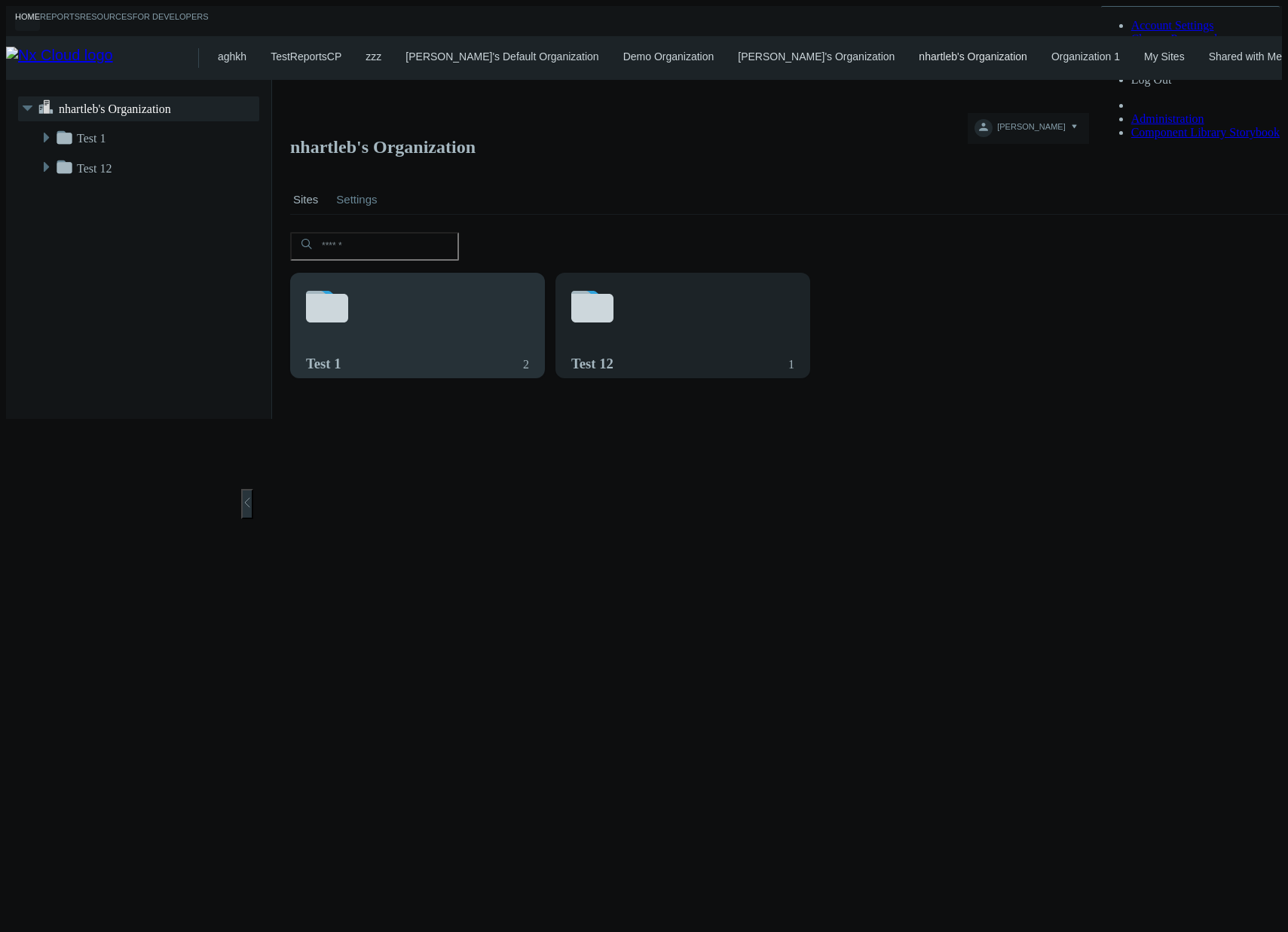
click at [426, 342] on div "Test 1 2" at bounding box center [417, 364] width 223 height 45
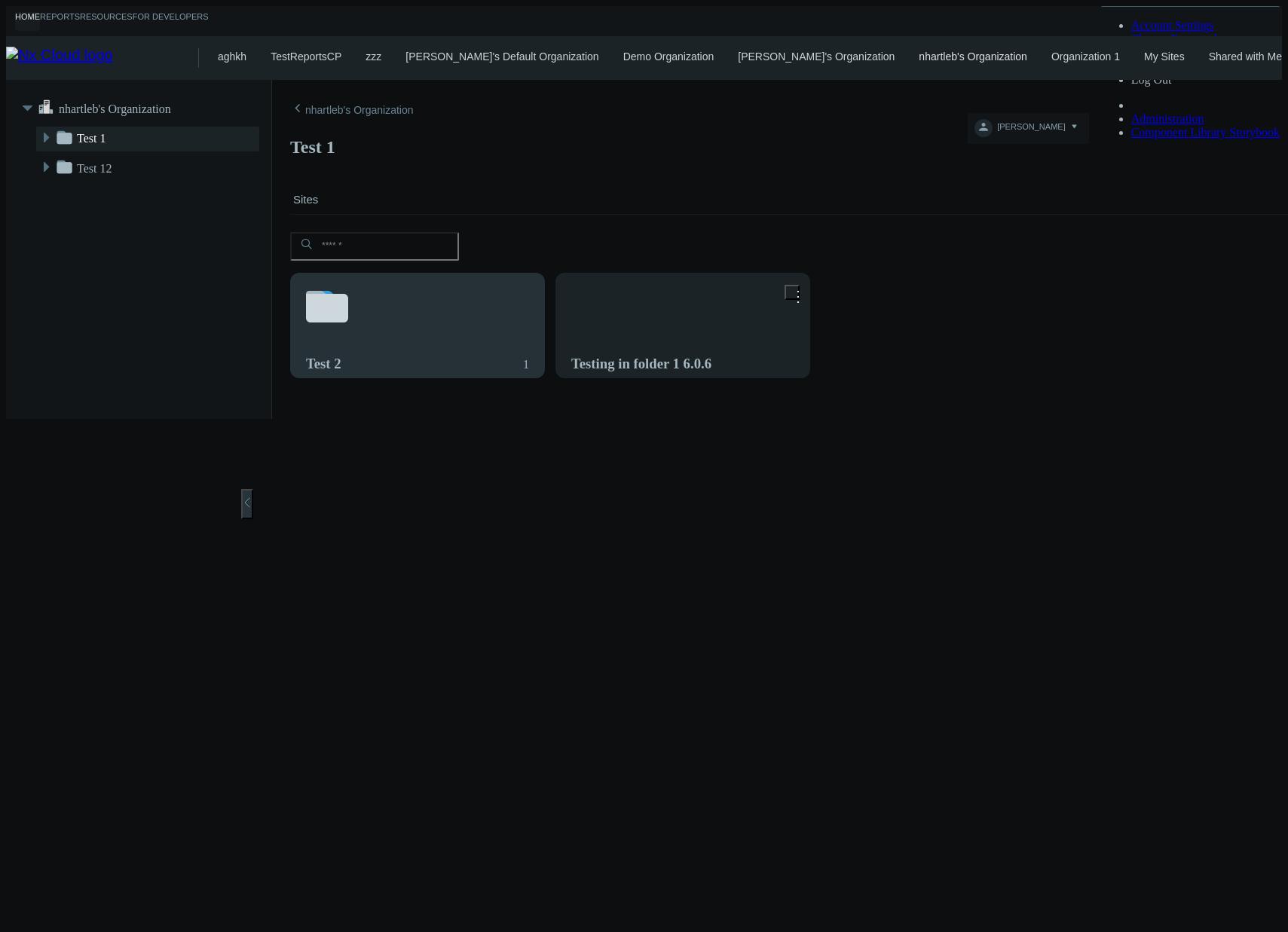
click at [437, 342] on div "Test 2 1" at bounding box center [417, 364] width 223 height 45
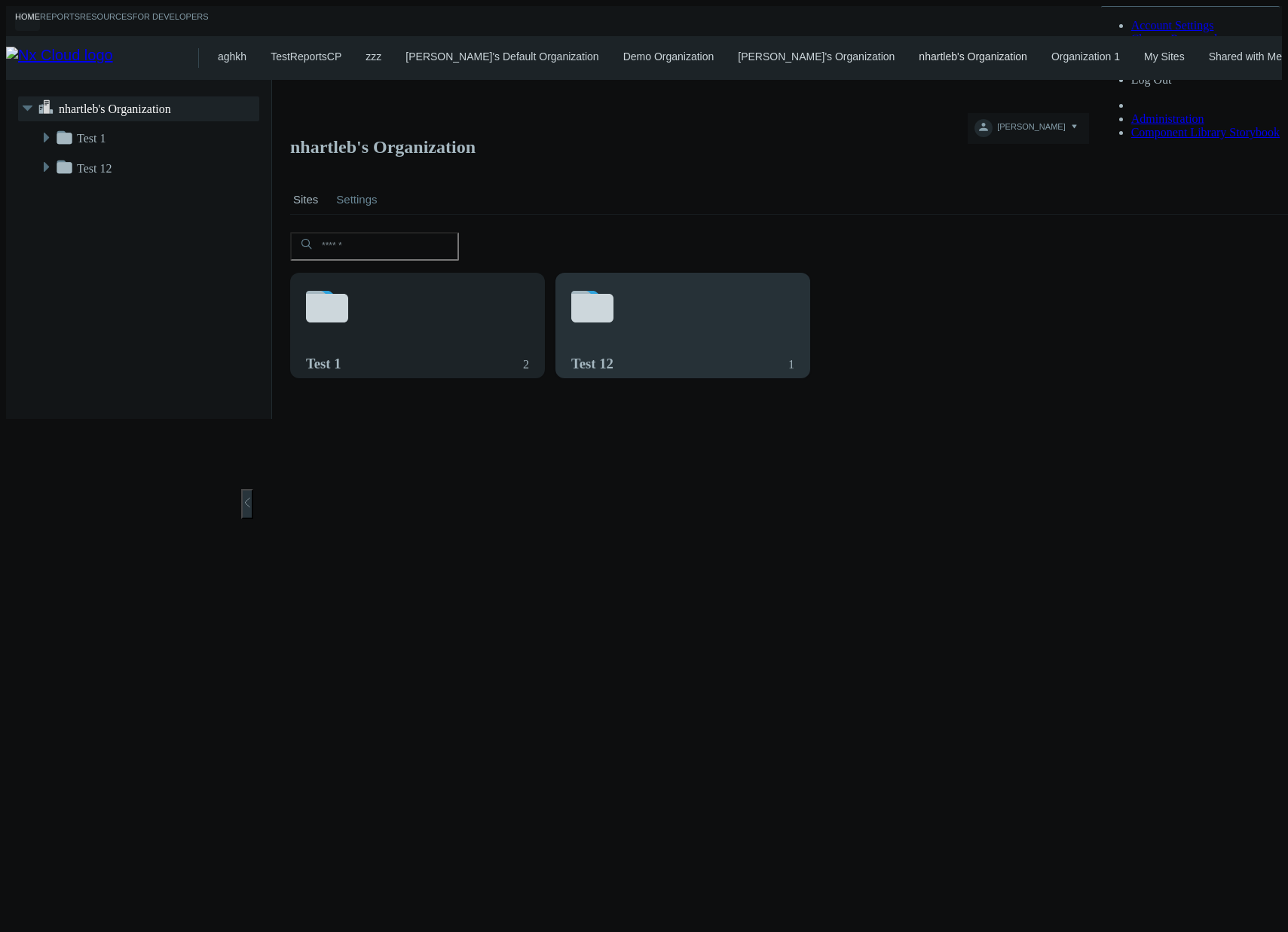
click at [649, 284] on svg-icon at bounding box center [683, 308] width 223 height 51
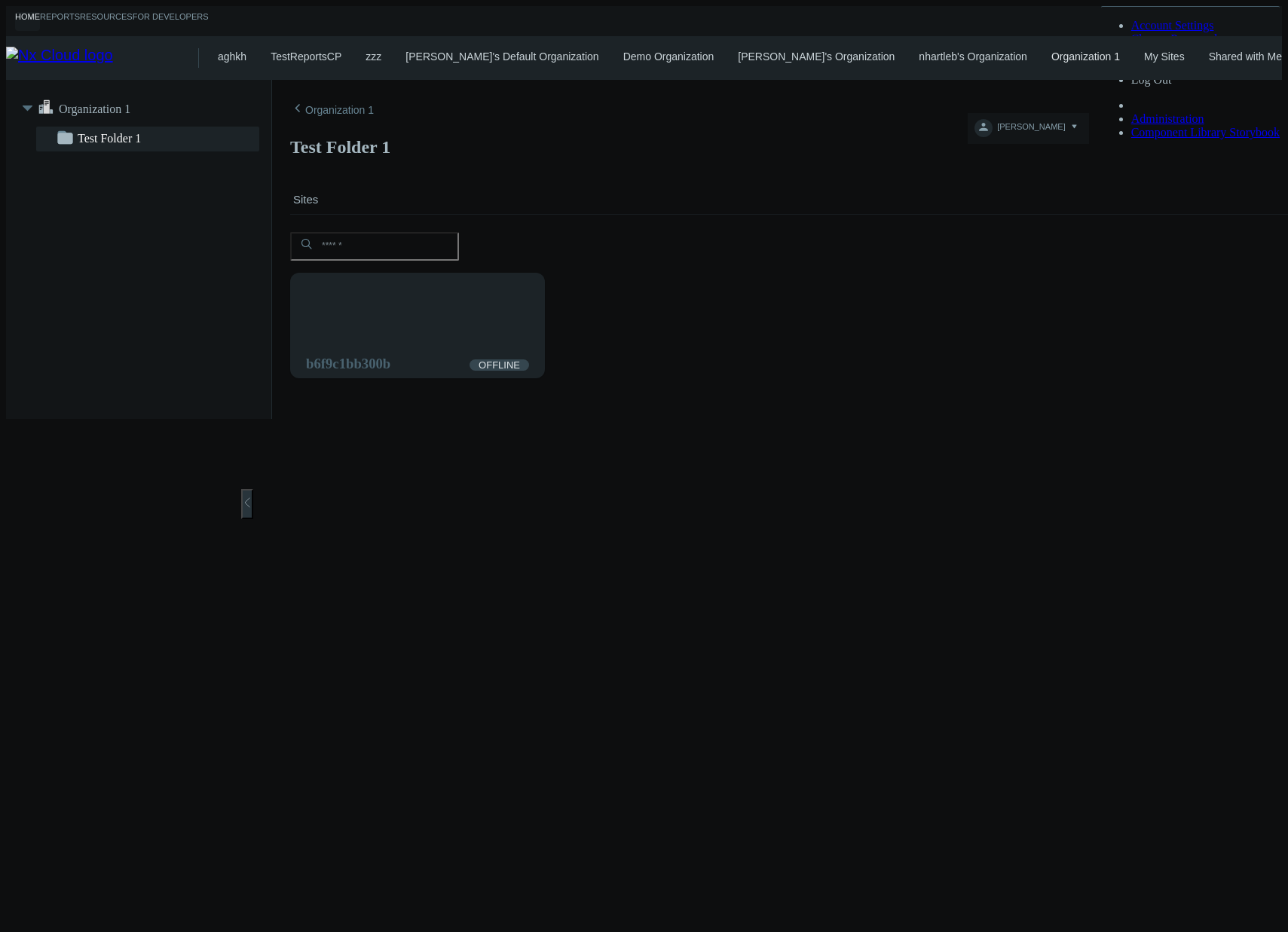
click at [675, 322] on div "b6f9c1bb300b OFFLINE" at bounding box center [795, 324] width 1016 height 110
click at [918, 54] on link "nhartleb's Organization" at bounding box center [972, 56] width 109 height 12
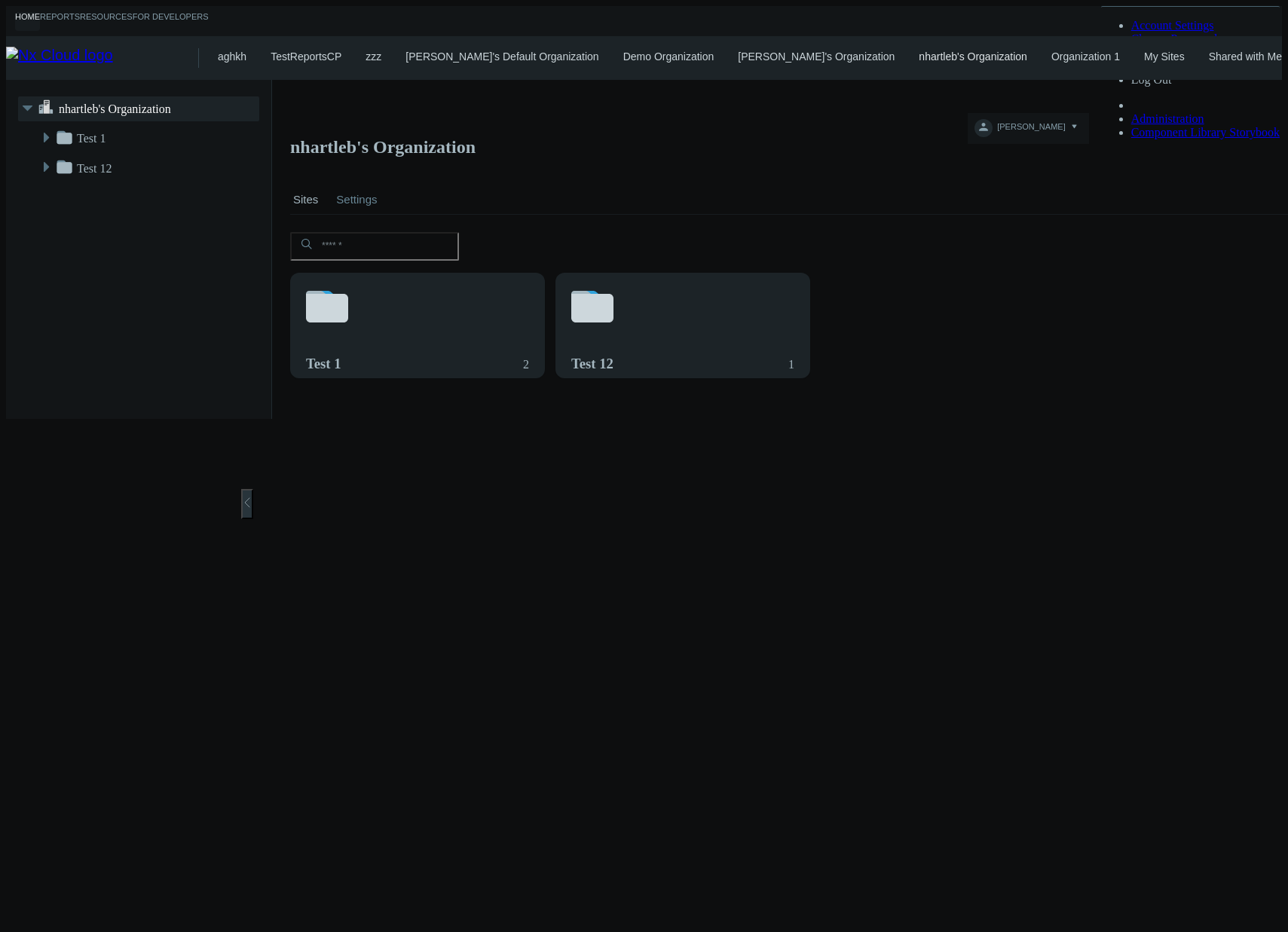
click at [1184, 61] on div "aghkh TestReportsCP zzz azaretskaya's Default Organization Demo Organization ka…" at bounding box center [750, 58] width 1064 height 44
click at [1209, 54] on link "Shared with Me" at bounding box center [1245, 56] width 73 height 12
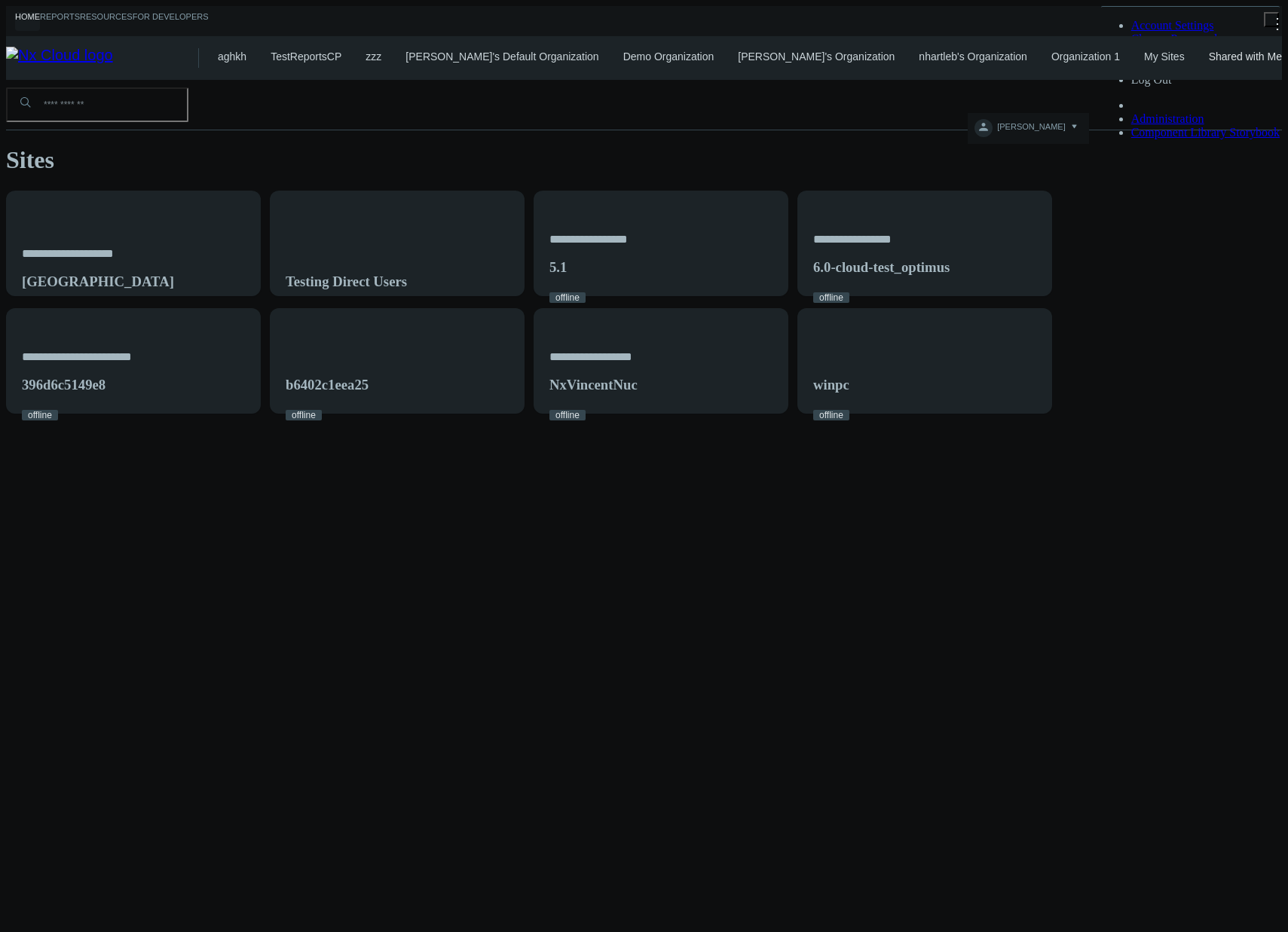
click at [1071, 61] on div "aghkh TestReportsCP zzz azaretskaya's Default Organization Demo Organization ka…" at bounding box center [750, 58] width 1064 height 44
click at [1144, 51] on link "My Sites" at bounding box center [1164, 56] width 40 height 12
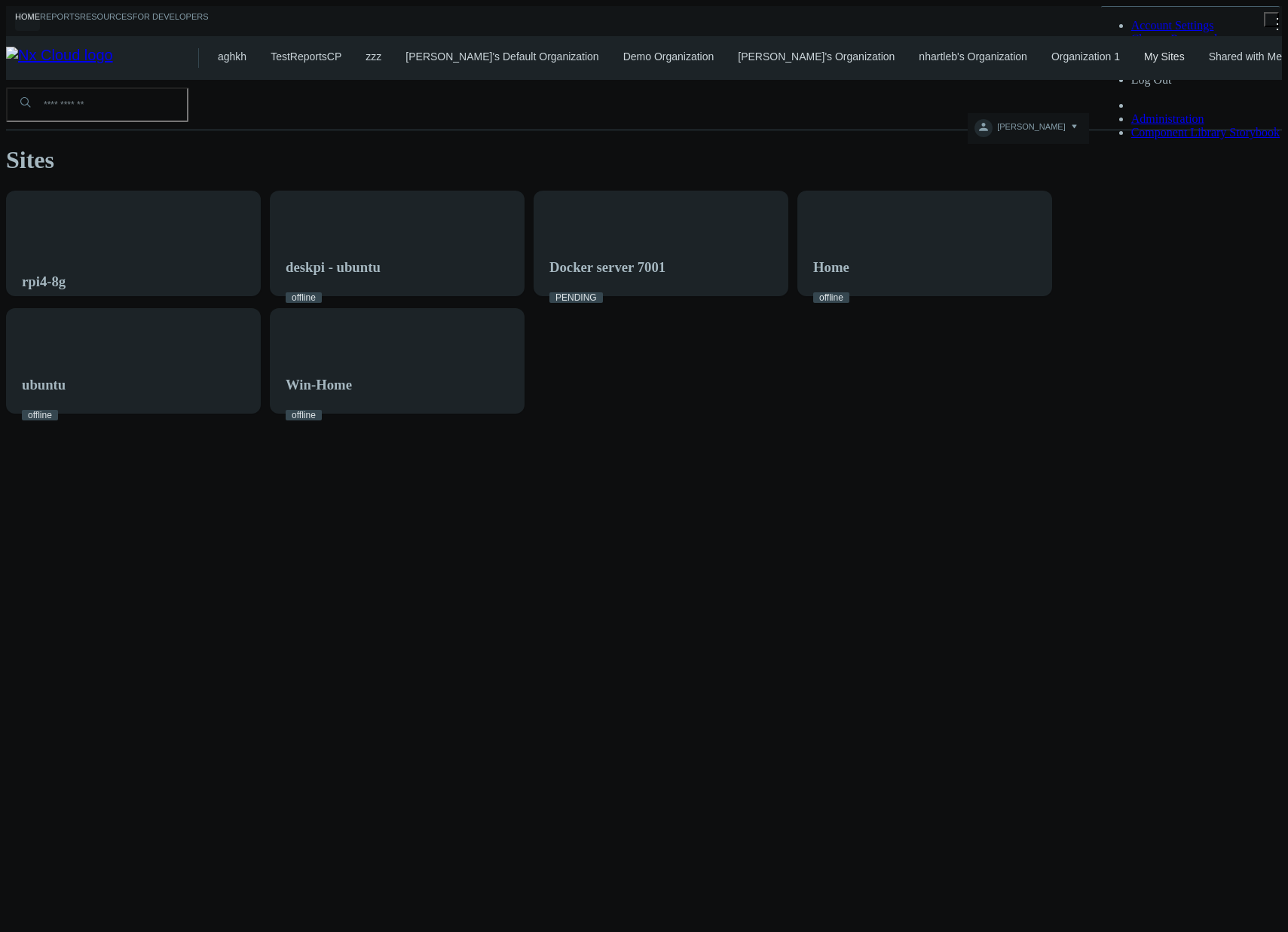
click at [1209, 51] on link "Shared with Me" at bounding box center [1245, 56] width 73 height 12
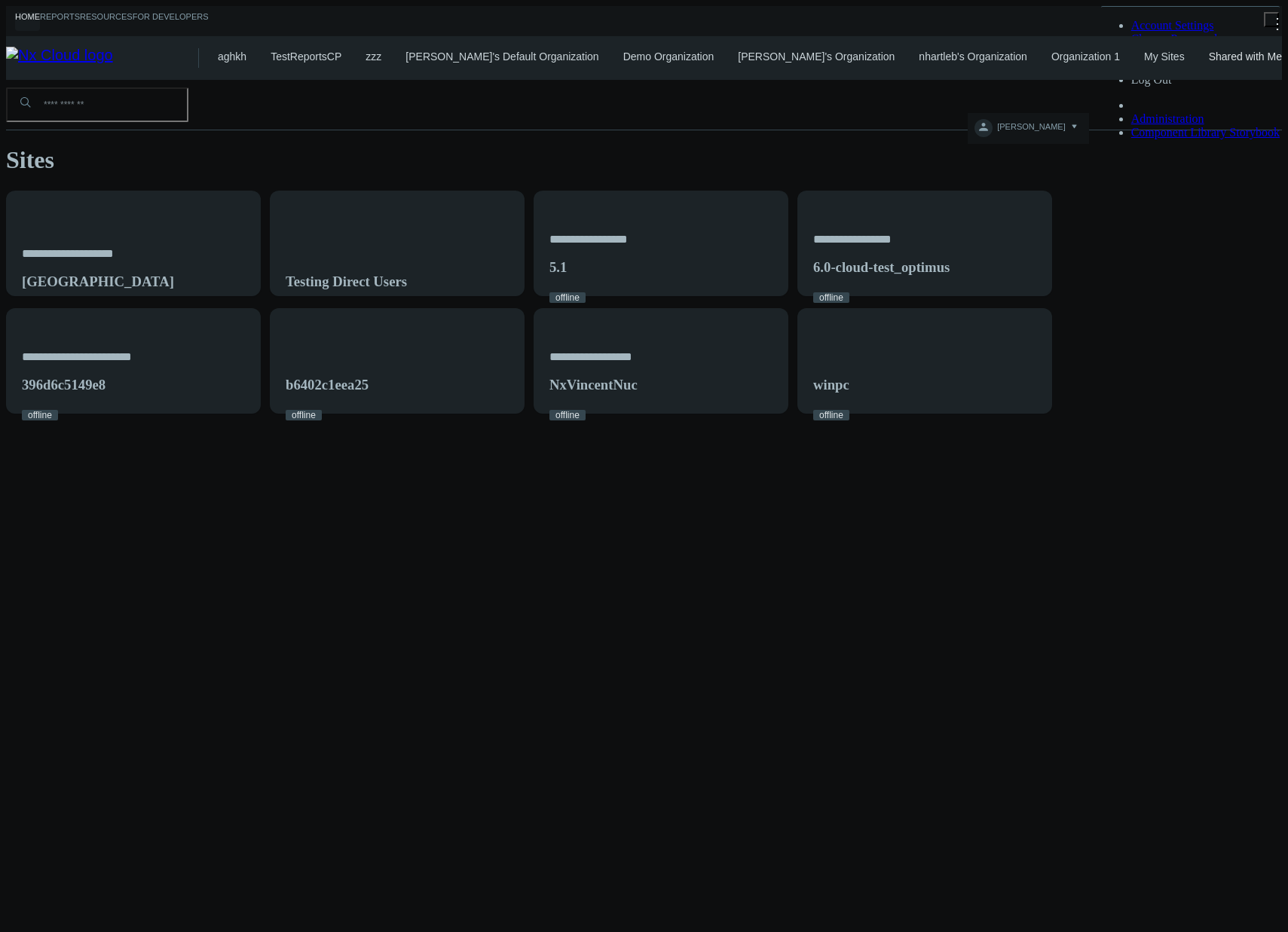
click at [1168, 413] on div "**********" at bounding box center [643, 247] width 1275 height 334
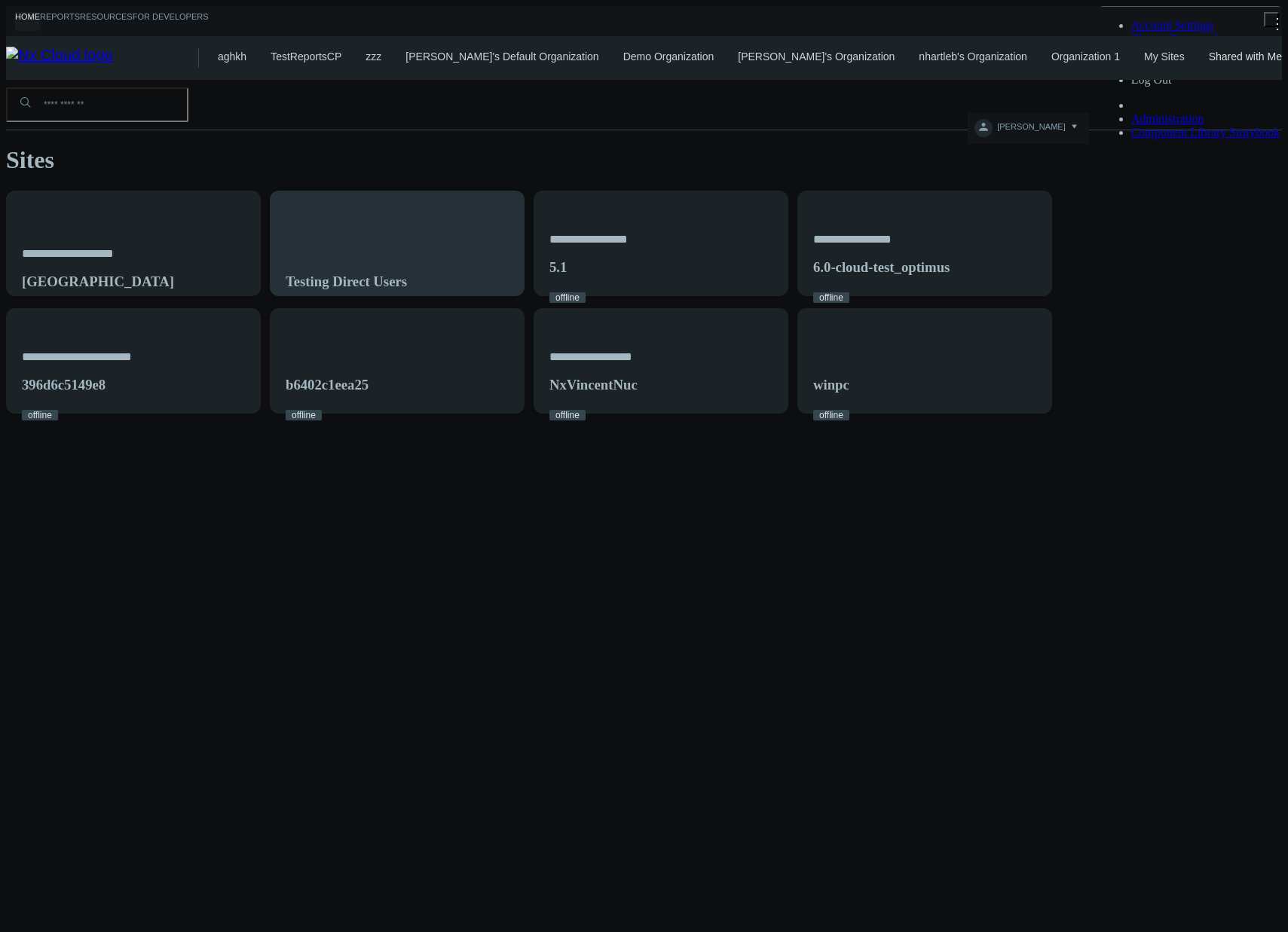
click at [493, 226] on div "Testing Direct Users" at bounding box center [397, 252] width 253 height 122
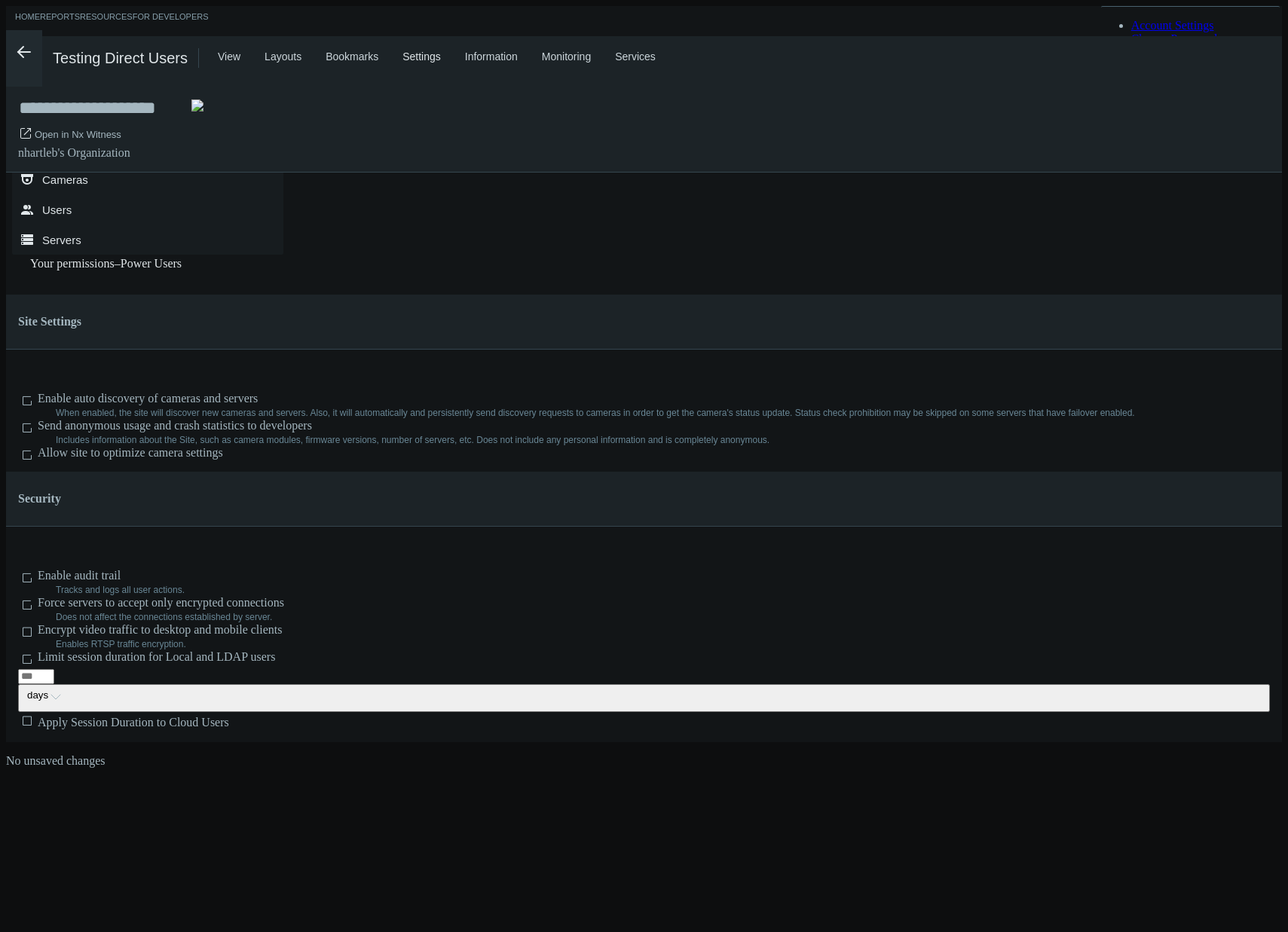
click at [993, 119] on span at bounding box center [982, 127] width 18 height 18
click at [1172, 86] on link "Log Out" at bounding box center [1152, 79] width 40 height 13
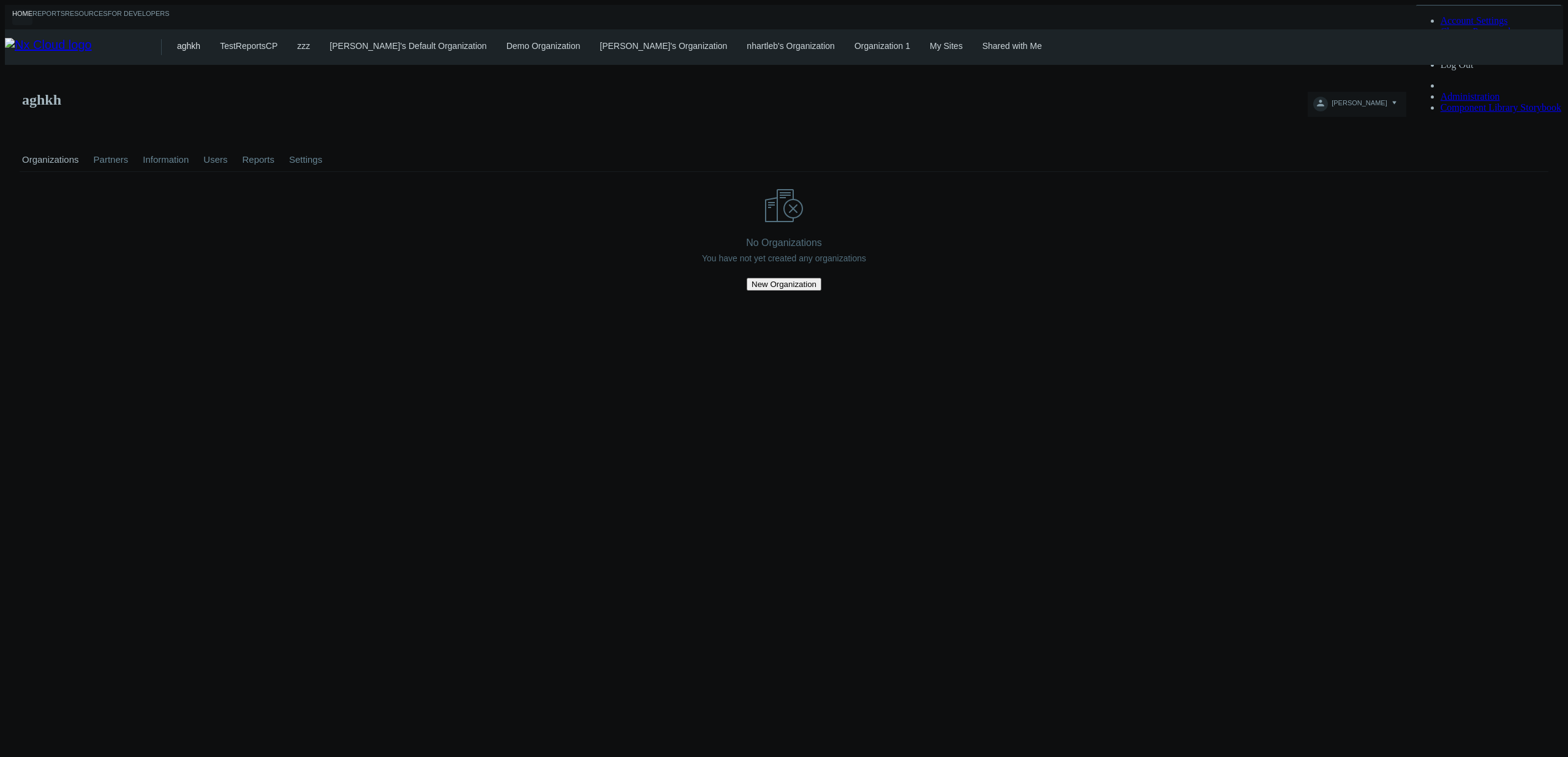
click at [982, 42] on link "Shared with Me" at bounding box center [1012, 46] width 60 height 10
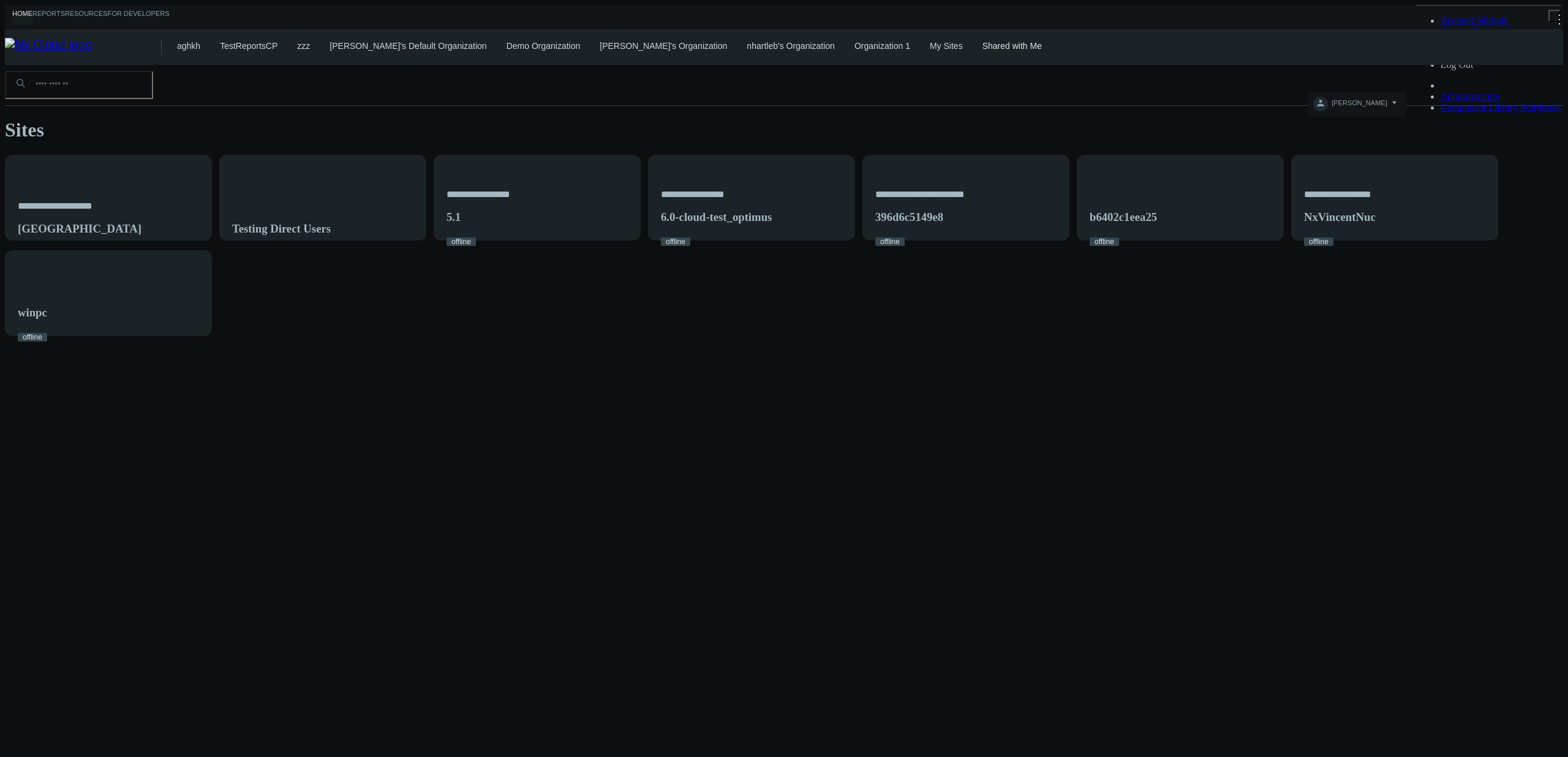
click at [854, 42] on link "Organization 1" at bounding box center [882, 46] width 55 height 10
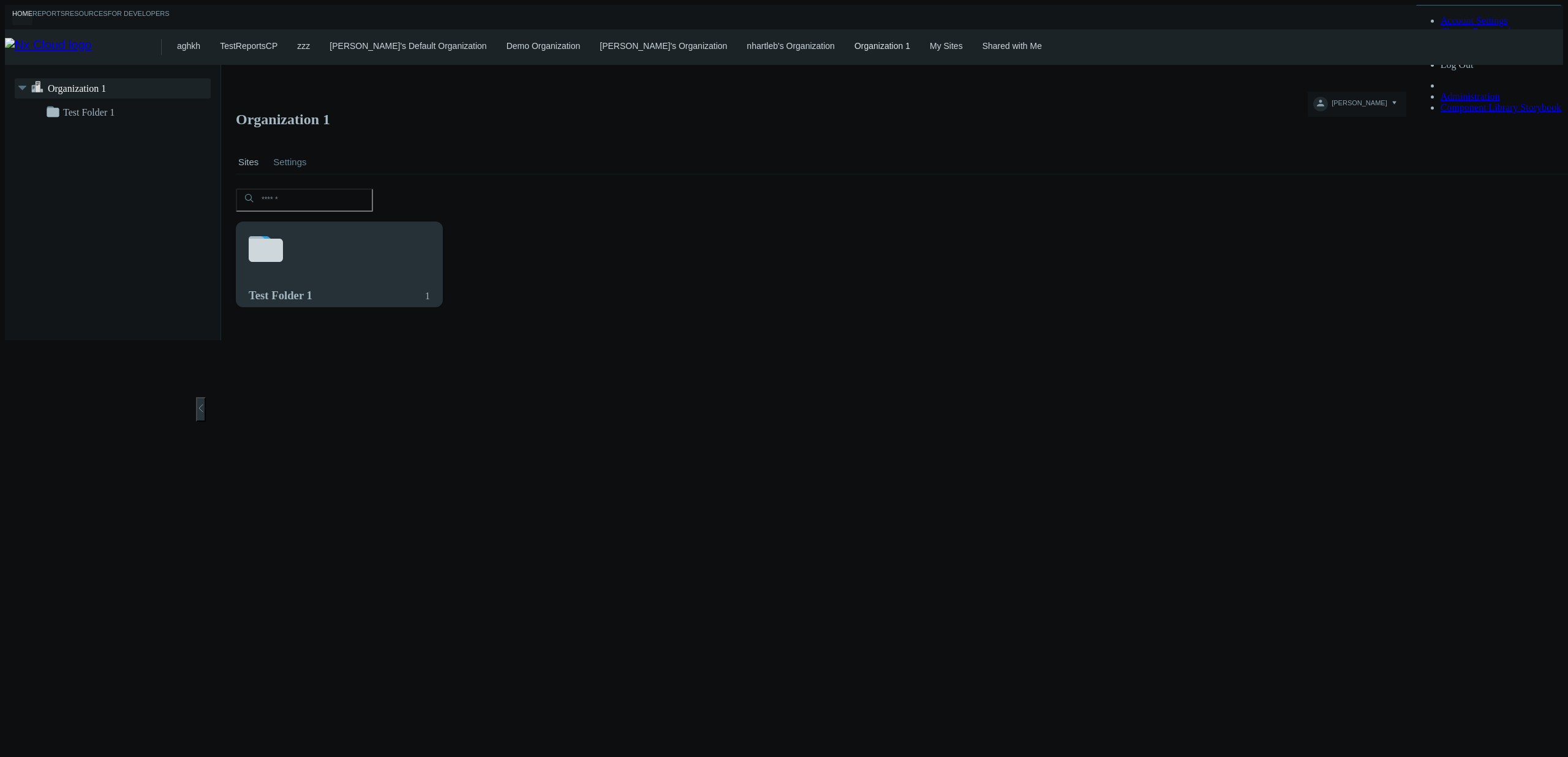
click at [367, 267] on div "Test Folder 1 1" at bounding box center [339, 271] width 206 height 99
click at [982, 42] on link "Shared with Me" at bounding box center [1012, 46] width 60 height 10
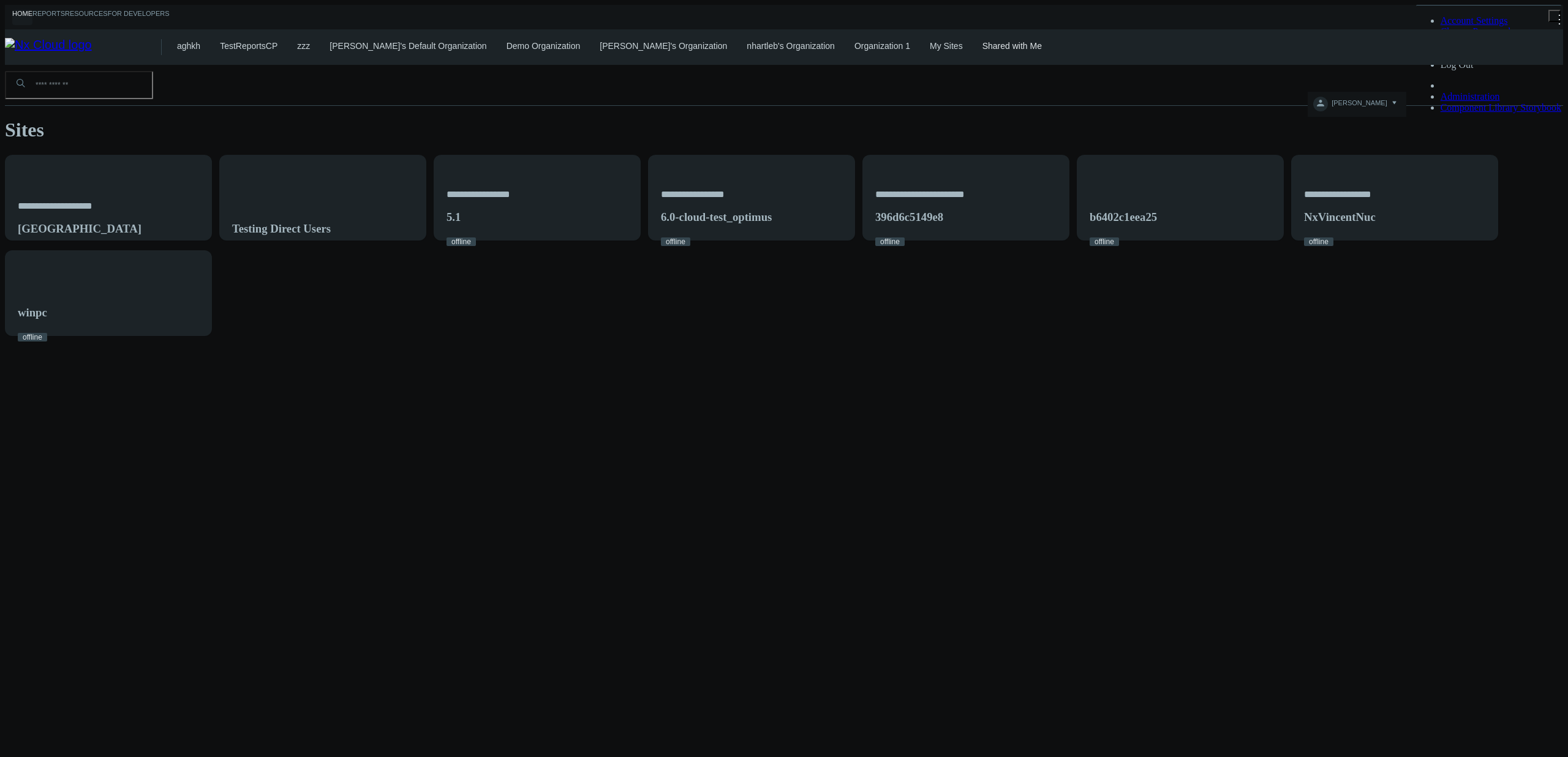
click at [854, 43] on link "Organization 1" at bounding box center [882, 46] width 55 height 10
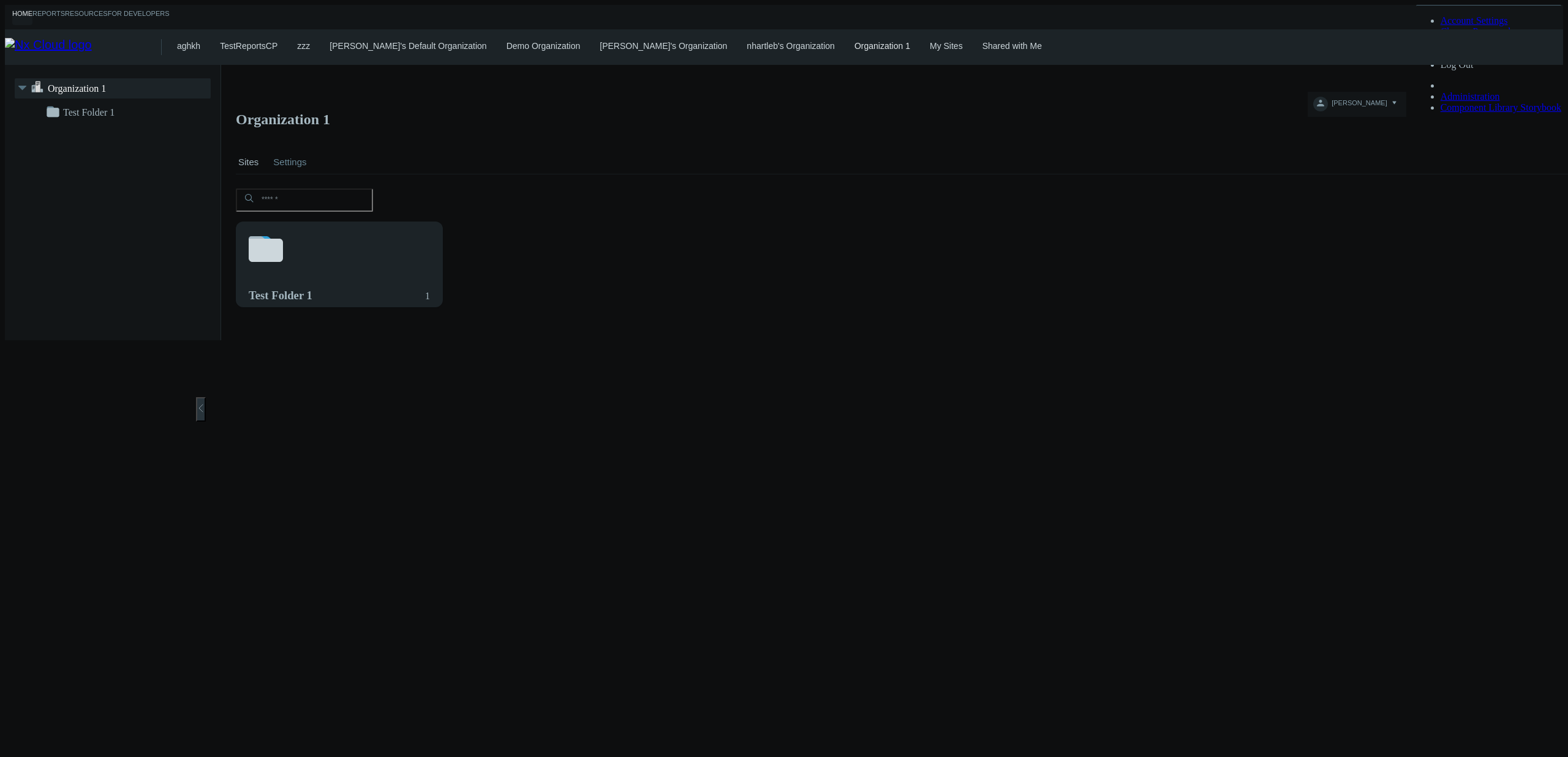
click at [755, 52] on div "aghkh TestReportsCP zzz azaretskaya's Default Organization Demo Organization ka…" at bounding box center [870, 47] width 1386 height 36
click at [753, 46] on link "nhartleb's Organization" at bounding box center [790, 46] width 88 height 10
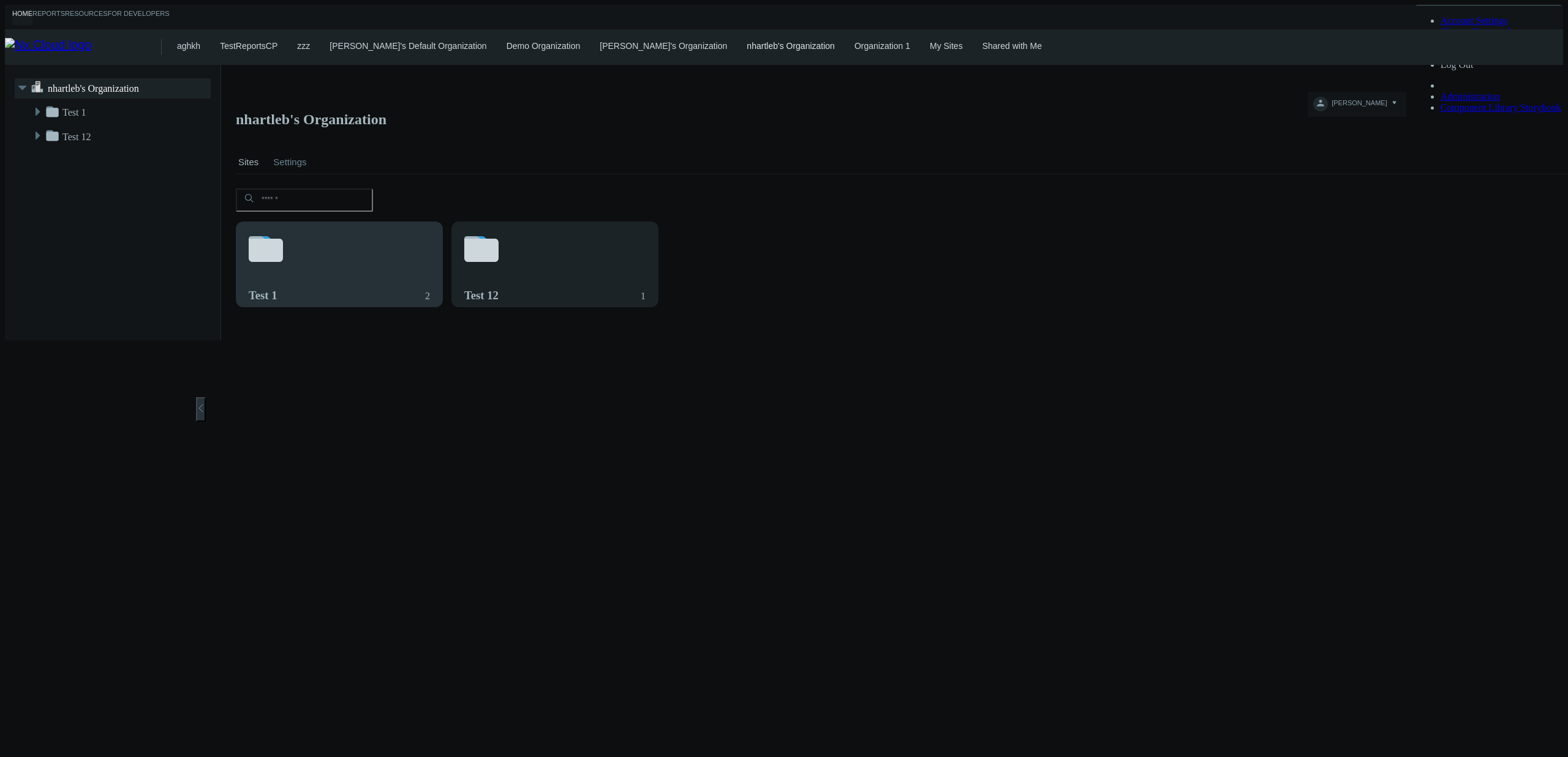
click at [313, 278] on div "Test 1 2" at bounding box center [339, 295] width 181 height 36
click at [332, 236] on div "Test 2 1" at bounding box center [339, 271] width 206 height 99
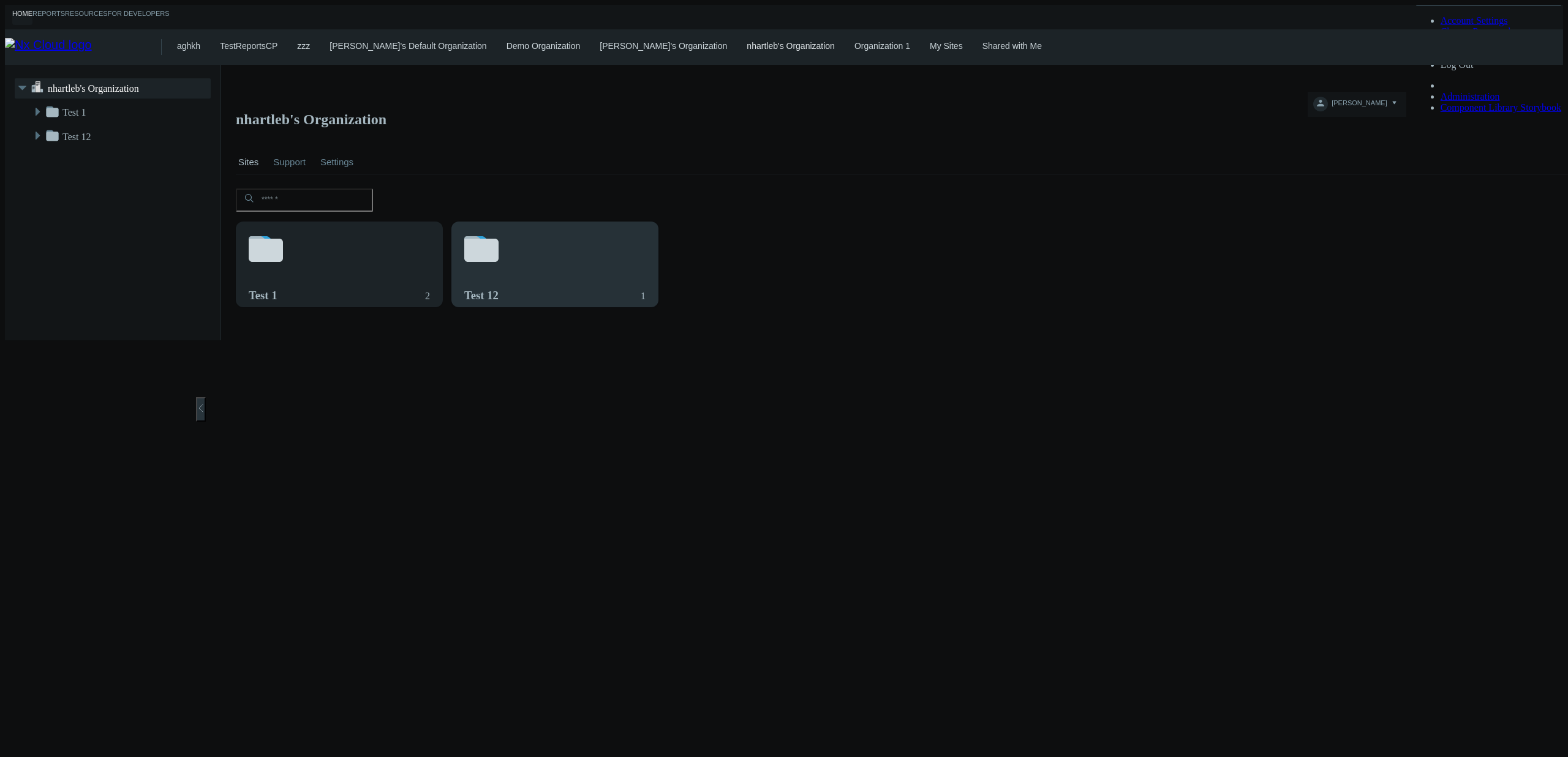
click at [511, 230] on svg-icon at bounding box center [555, 250] width 181 height 42
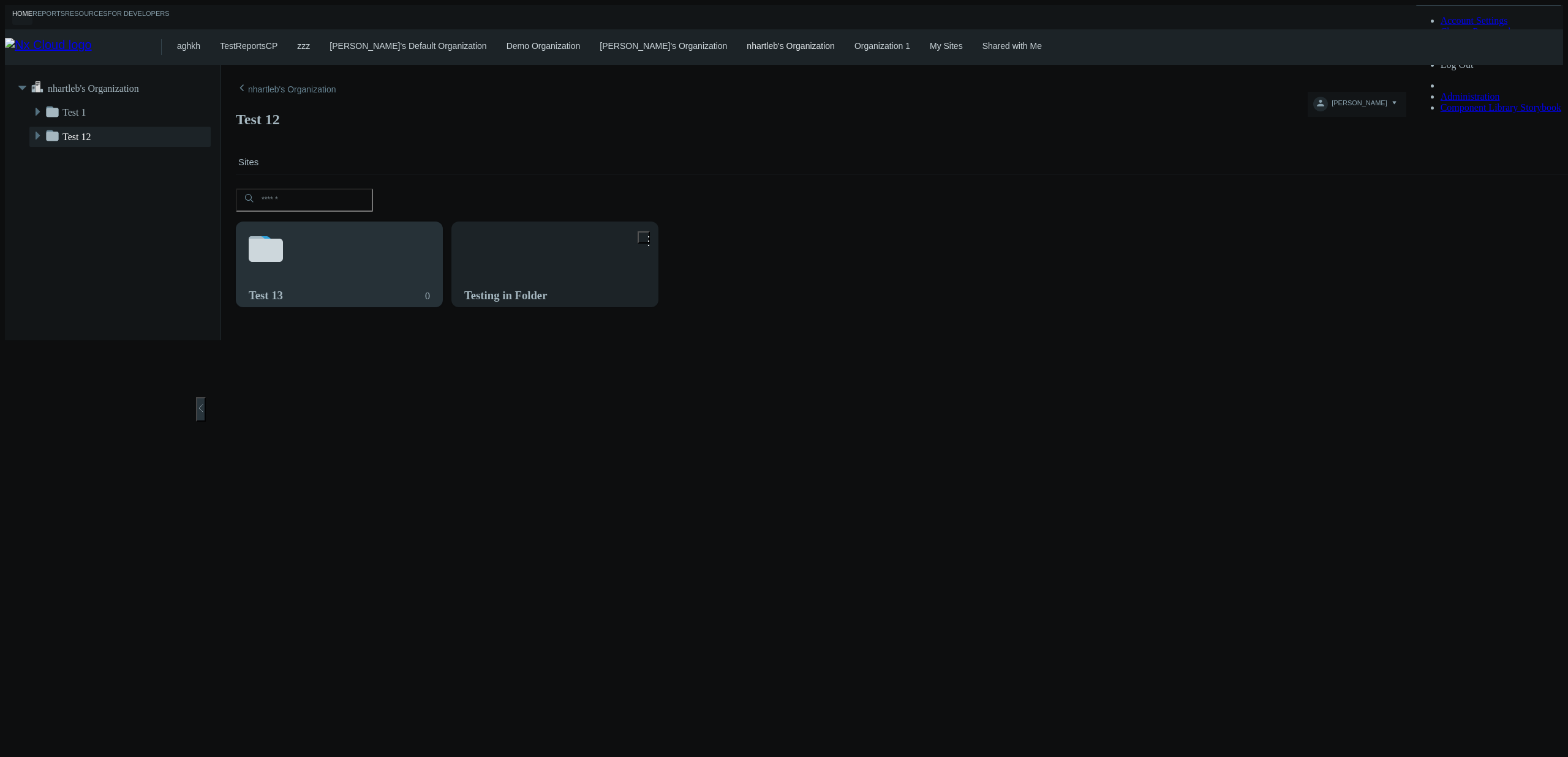
click at [363, 230] on svg-icon at bounding box center [339, 250] width 181 height 42
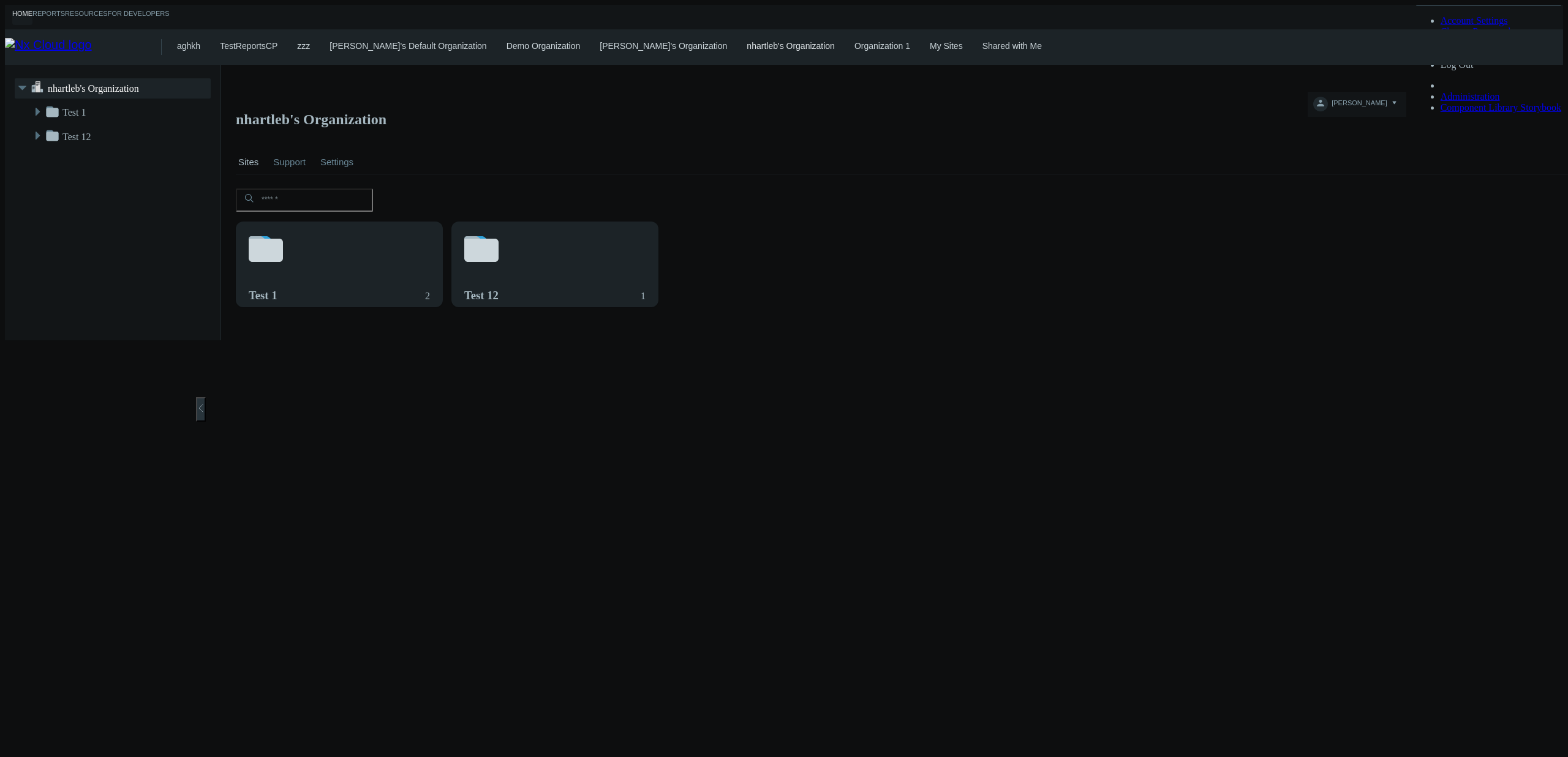
click at [663, 142] on div "Sites Support Settings" at bounding box center [906, 157] width 1342 height 33
click at [792, 219] on div "Test 1 2 Test 12 1" at bounding box center [906, 263] width 1346 height 90
click at [982, 41] on link "Shared with Me" at bounding box center [1012, 46] width 60 height 10
